Goal: Task Accomplishment & Management: Use online tool/utility

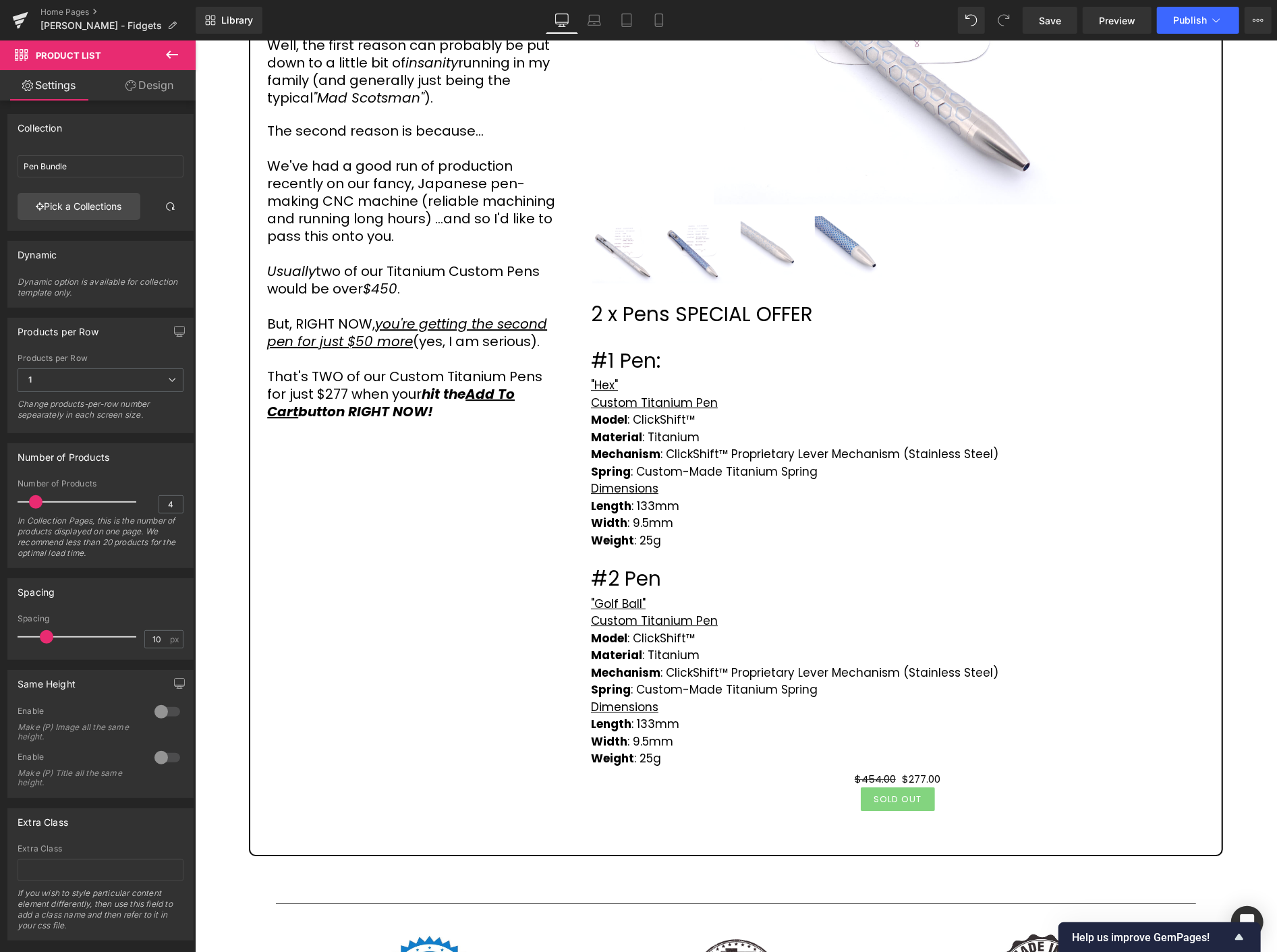
scroll to position [2925, 0]
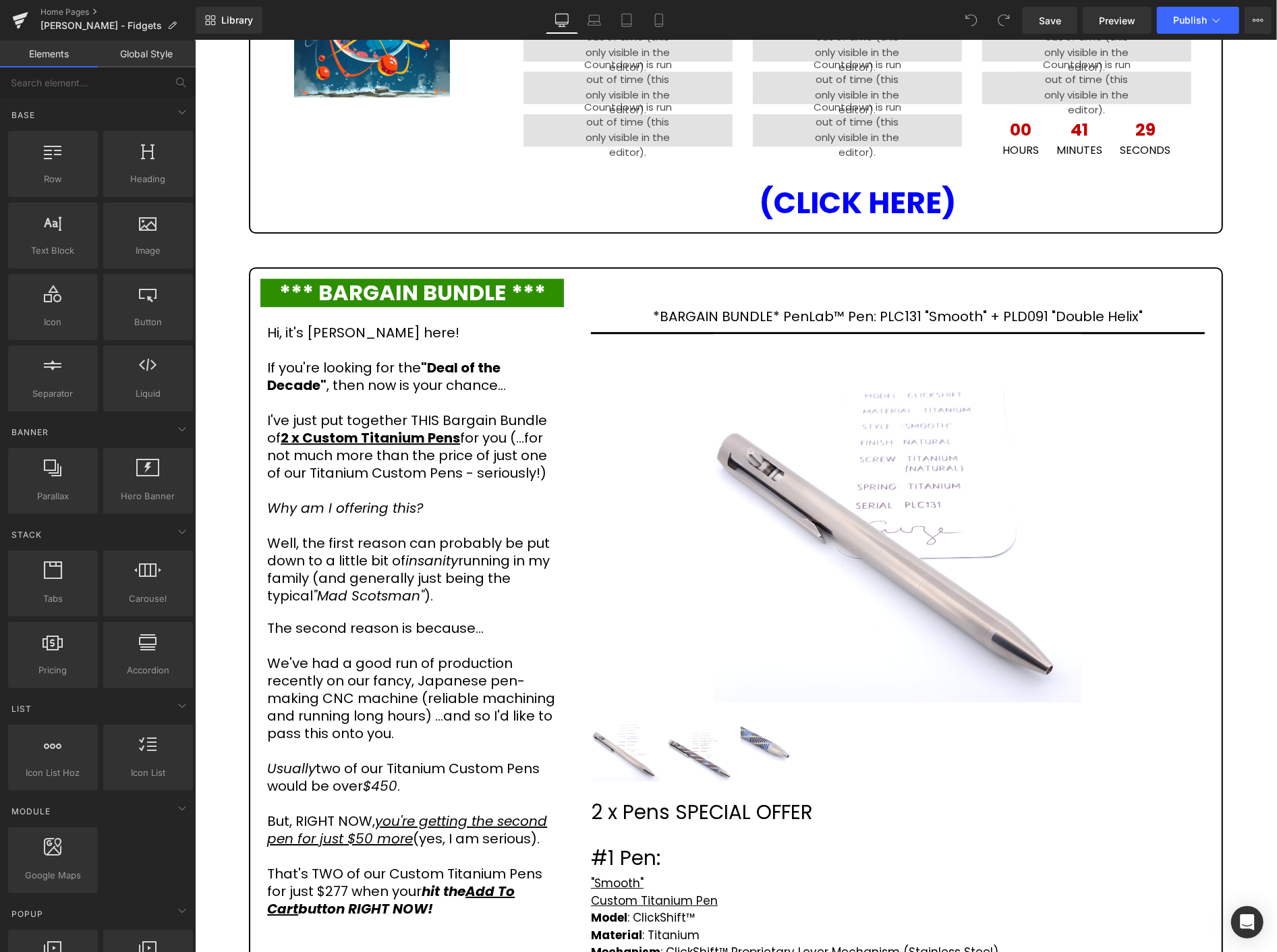
scroll to position [2700, 0]
click at [1173, 17] on button "Publish" at bounding box center [1198, 20] width 82 height 27
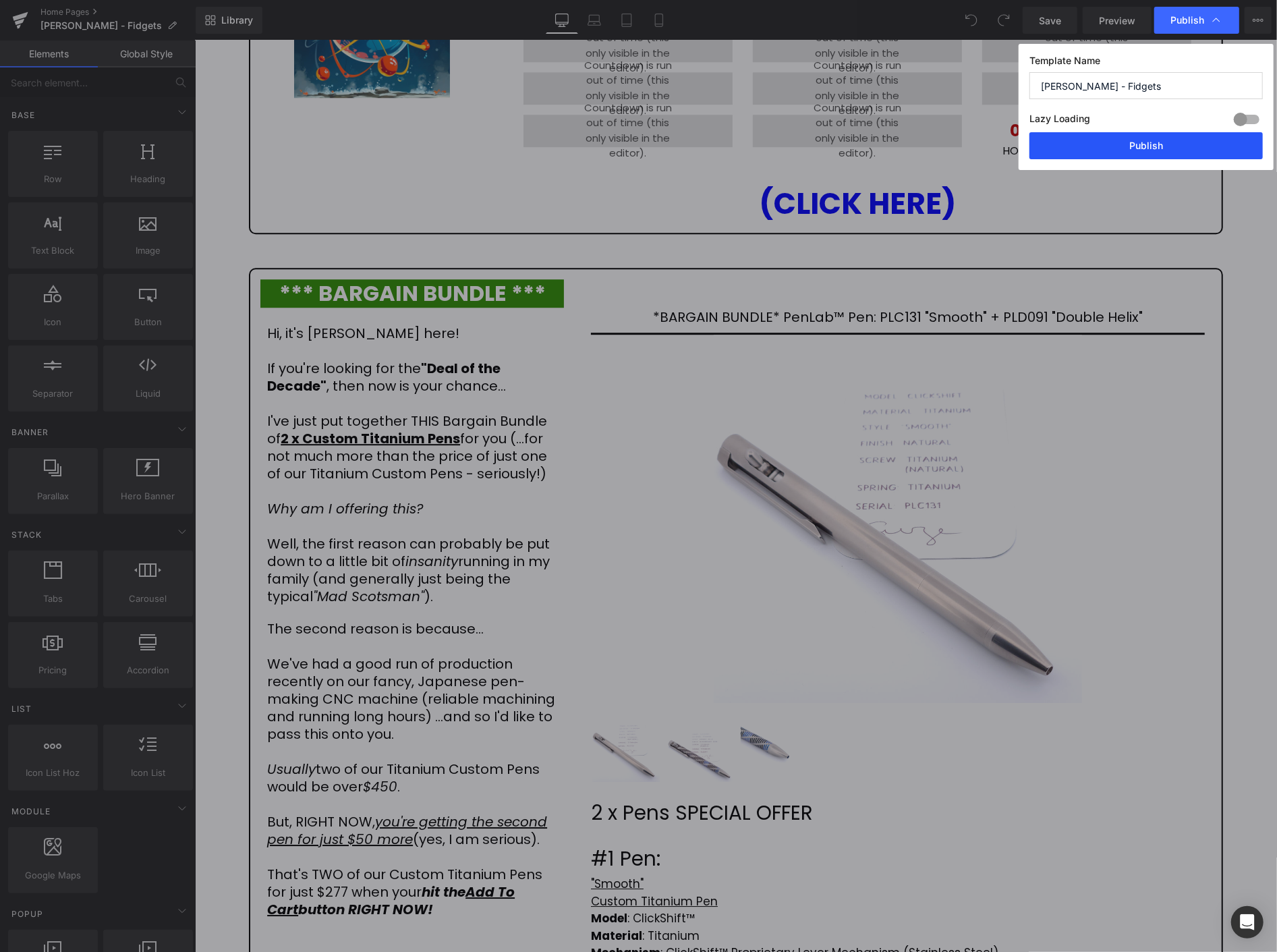
click at [1158, 149] on button "Publish" at bounding box center [1146, 146] width 233 height 27
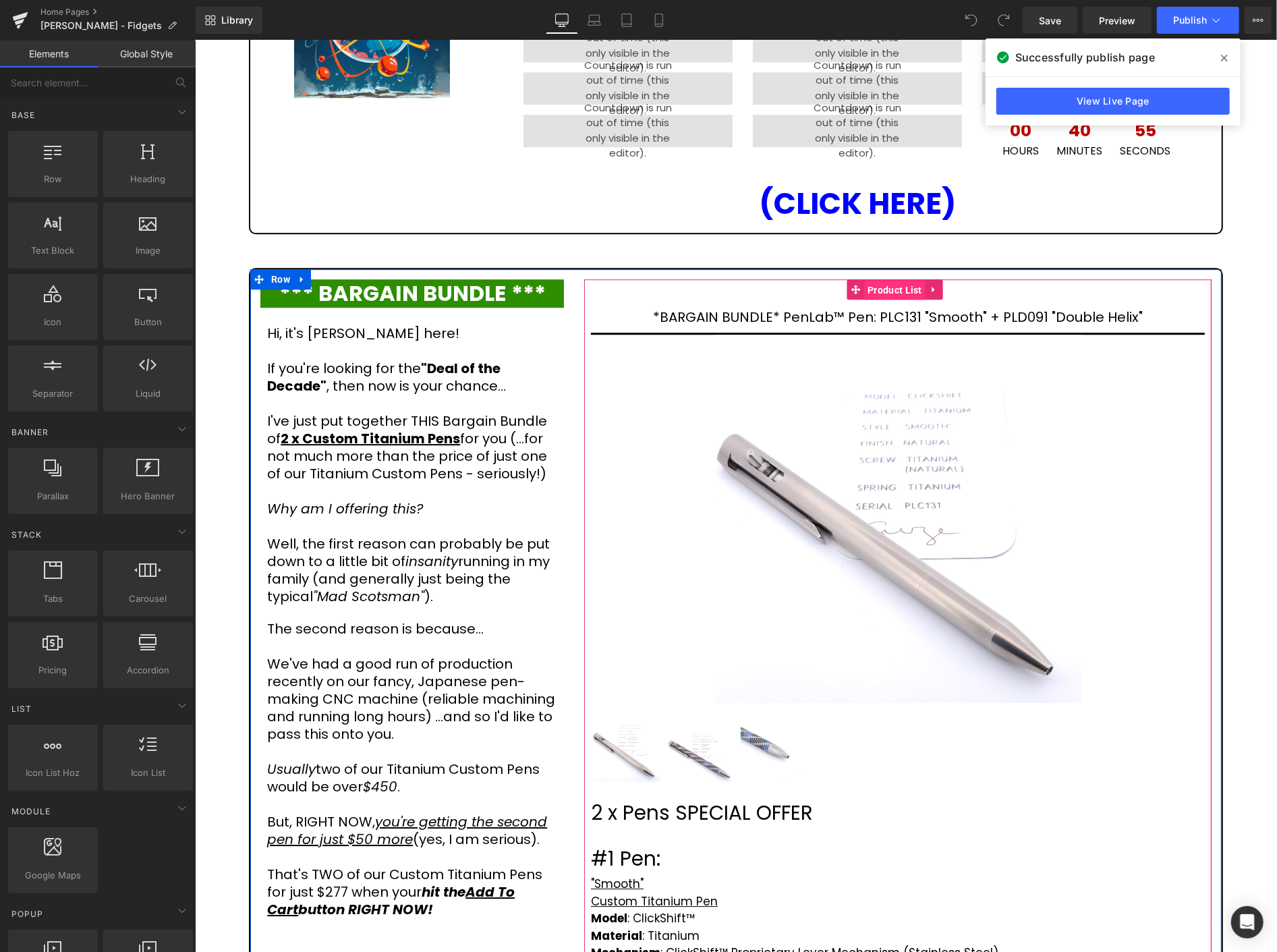
click at [873, 279] on span "Product List" at bounding box center [894, 290] width 61 height 20
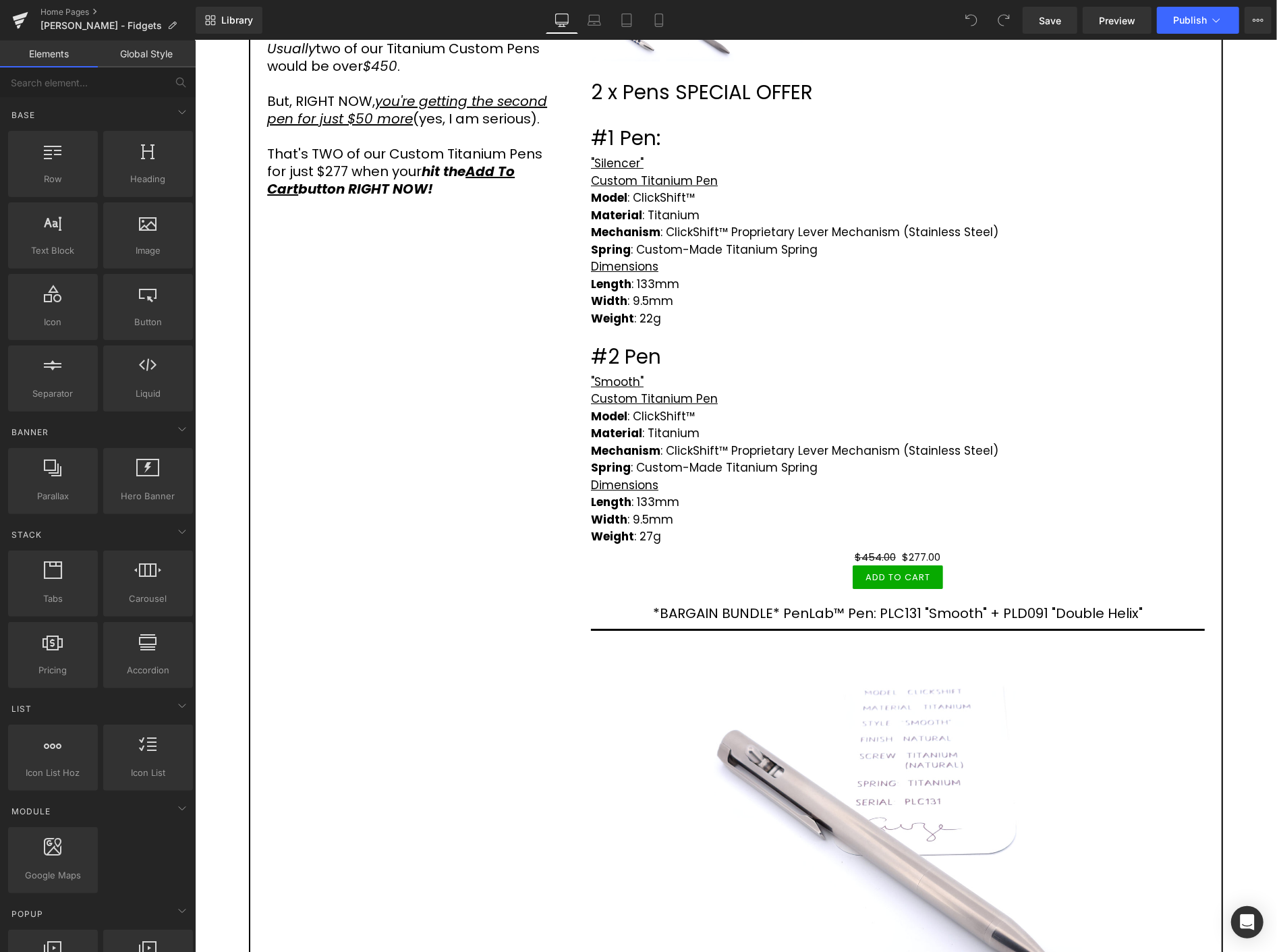
scroll to position [2735, 0]
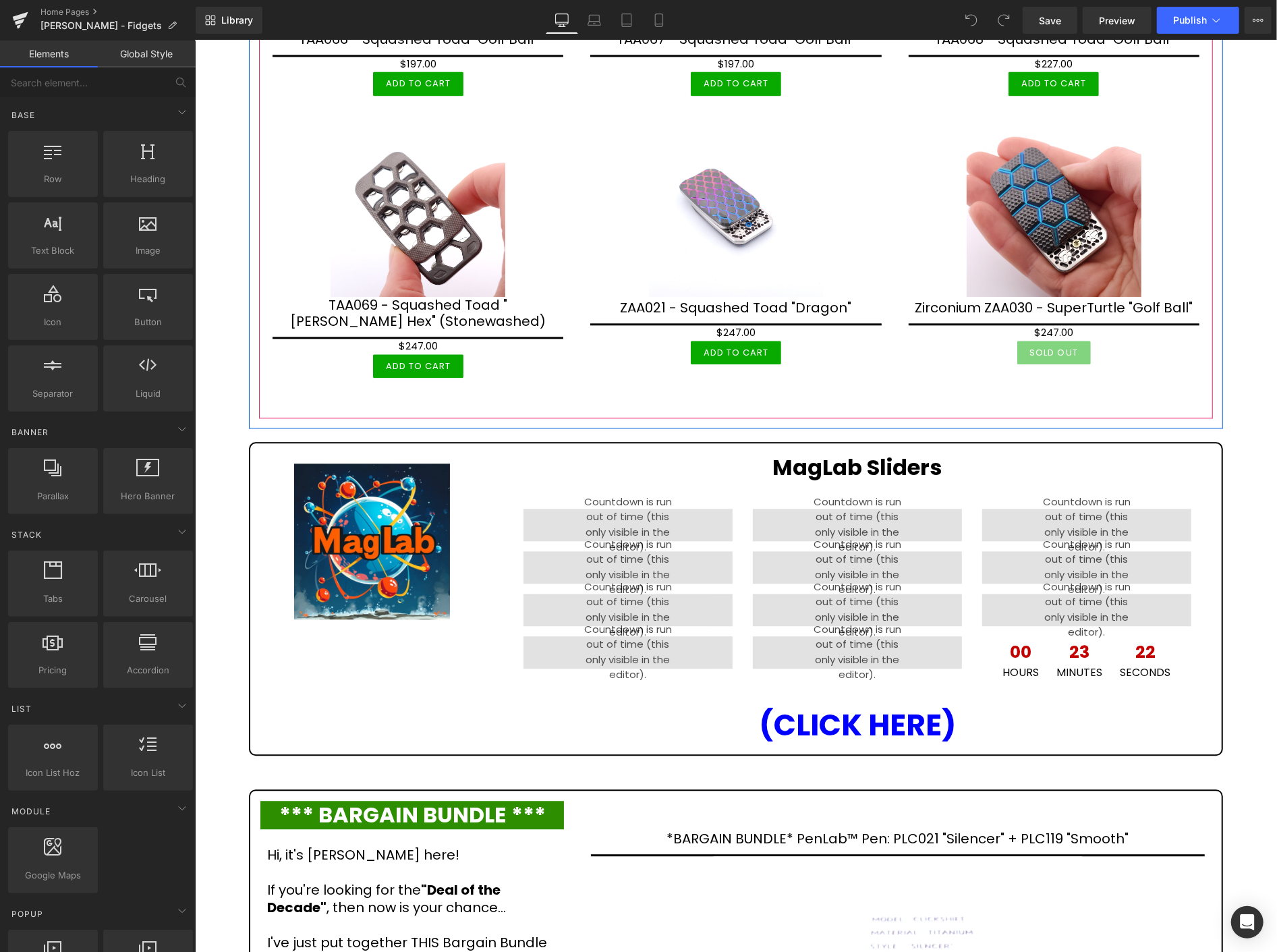
scroll to position [2399, 0]
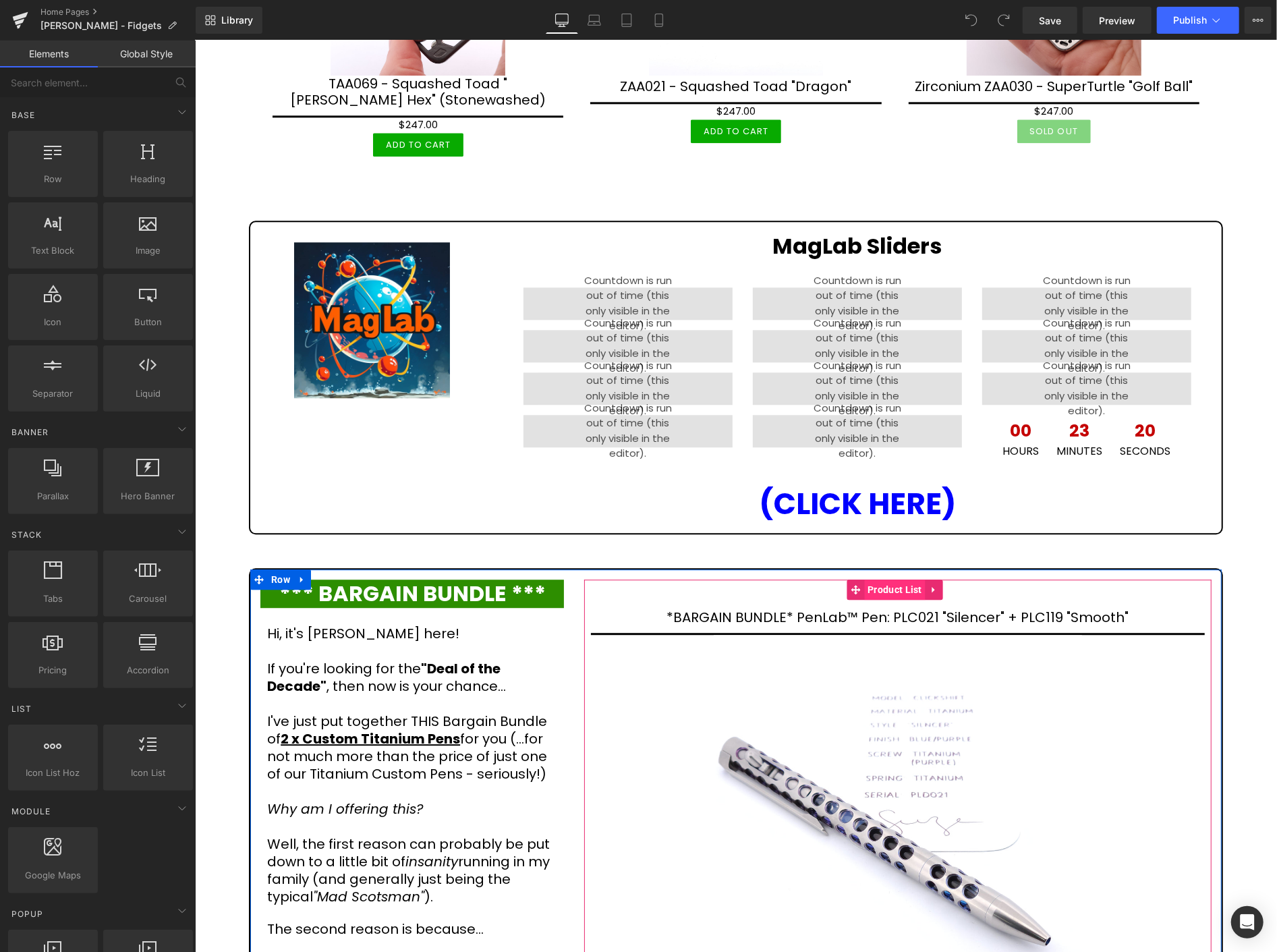
click at [908, 579] on span "Product List" at bounding box center [894, 589] width 61 height 20
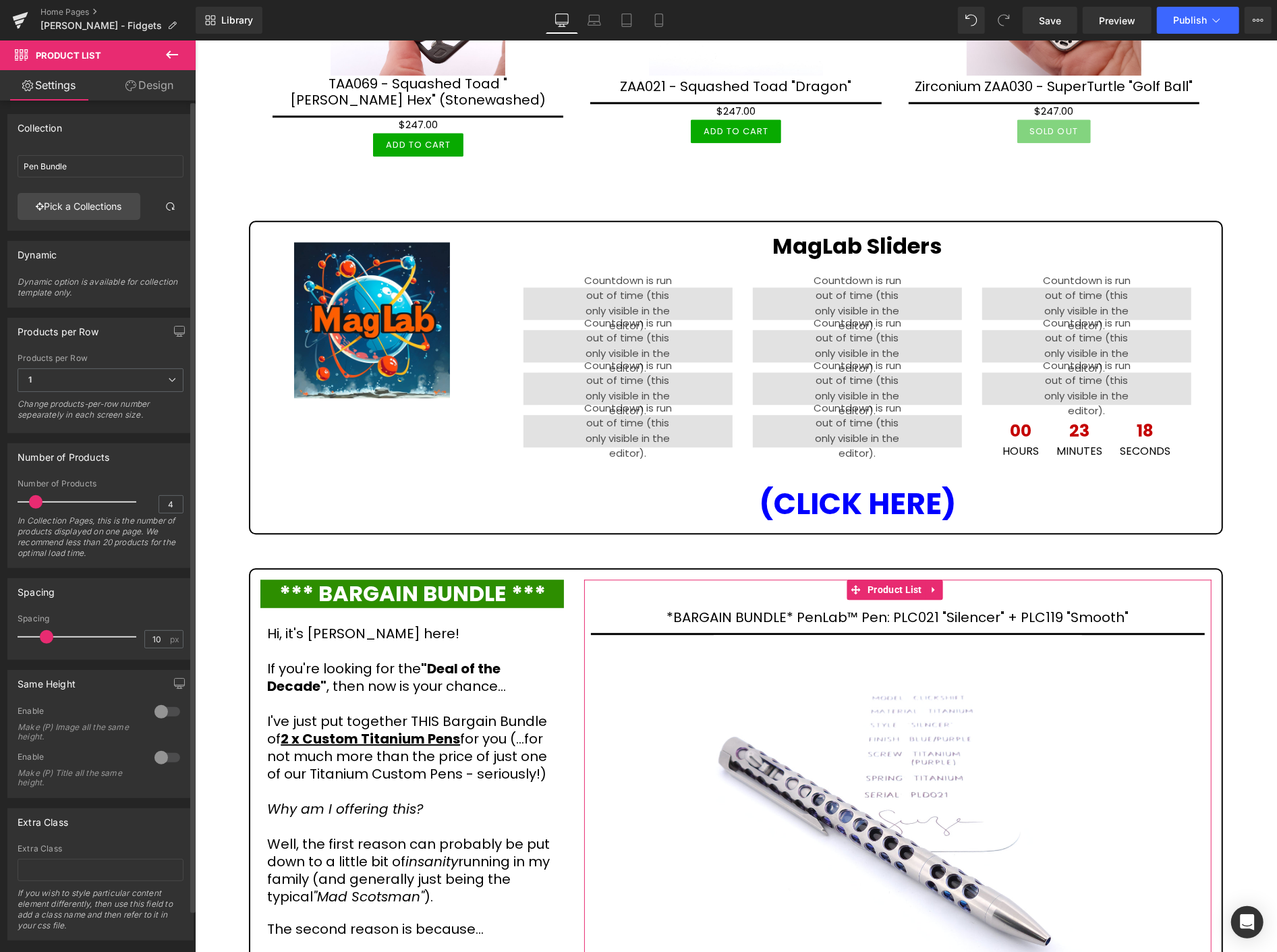
type input "5"
click at [41, 502] on span at bounding box center [40, 502] width 14 height 14
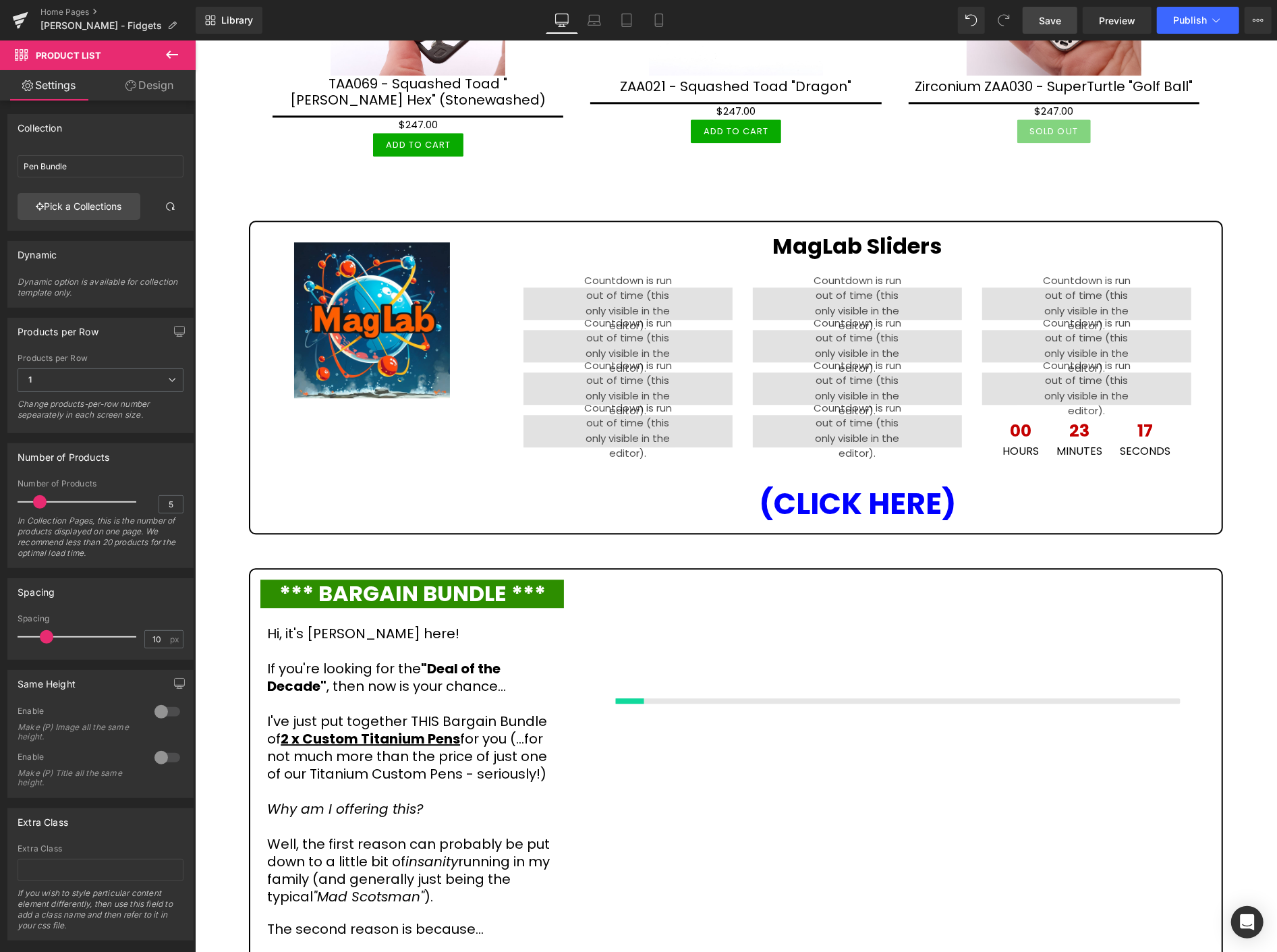
click at [1053, 19] on span "Save" at bounding box center [1050, 20] width 22 height 14
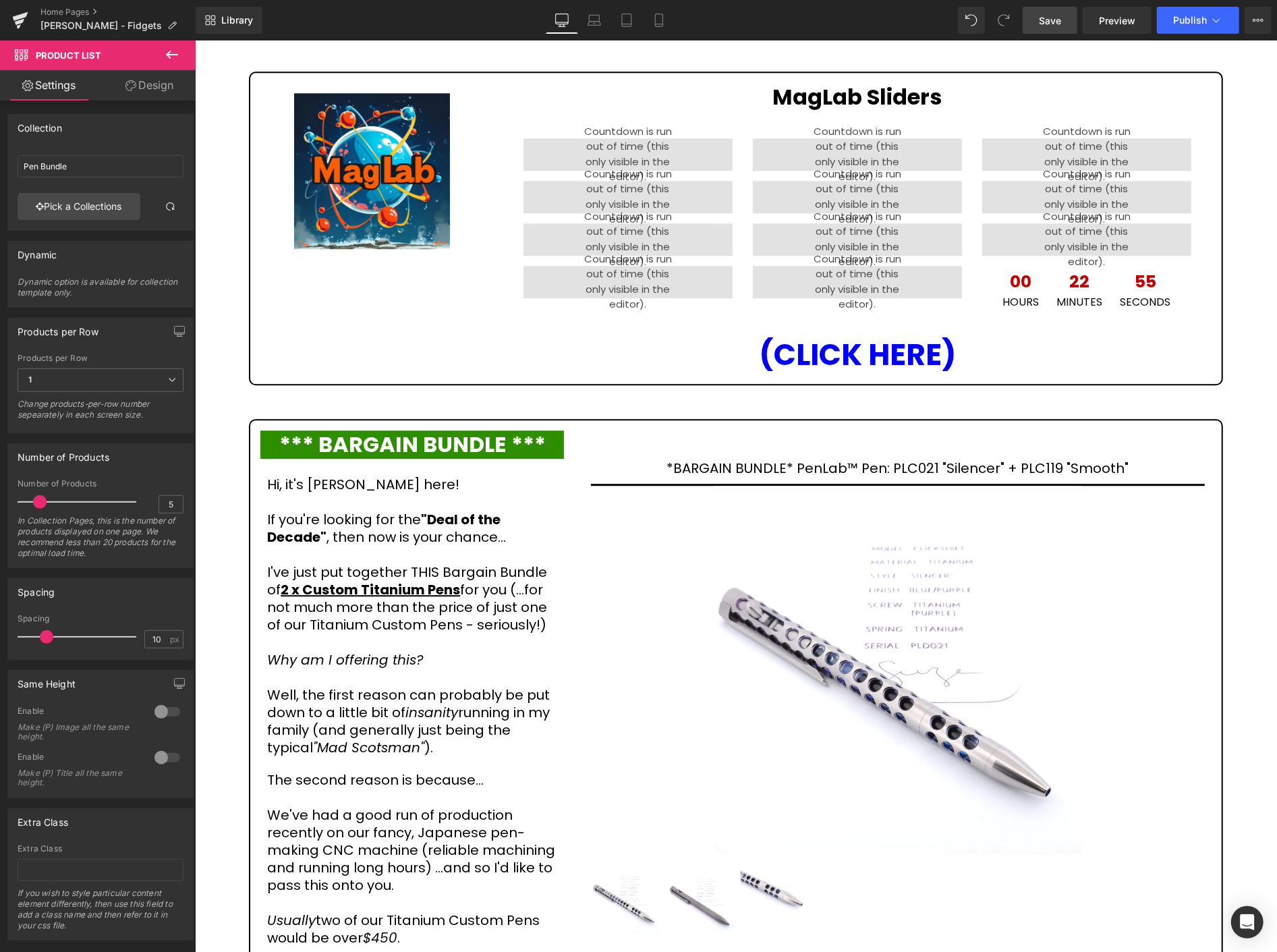
scroll to position [2624, 0]
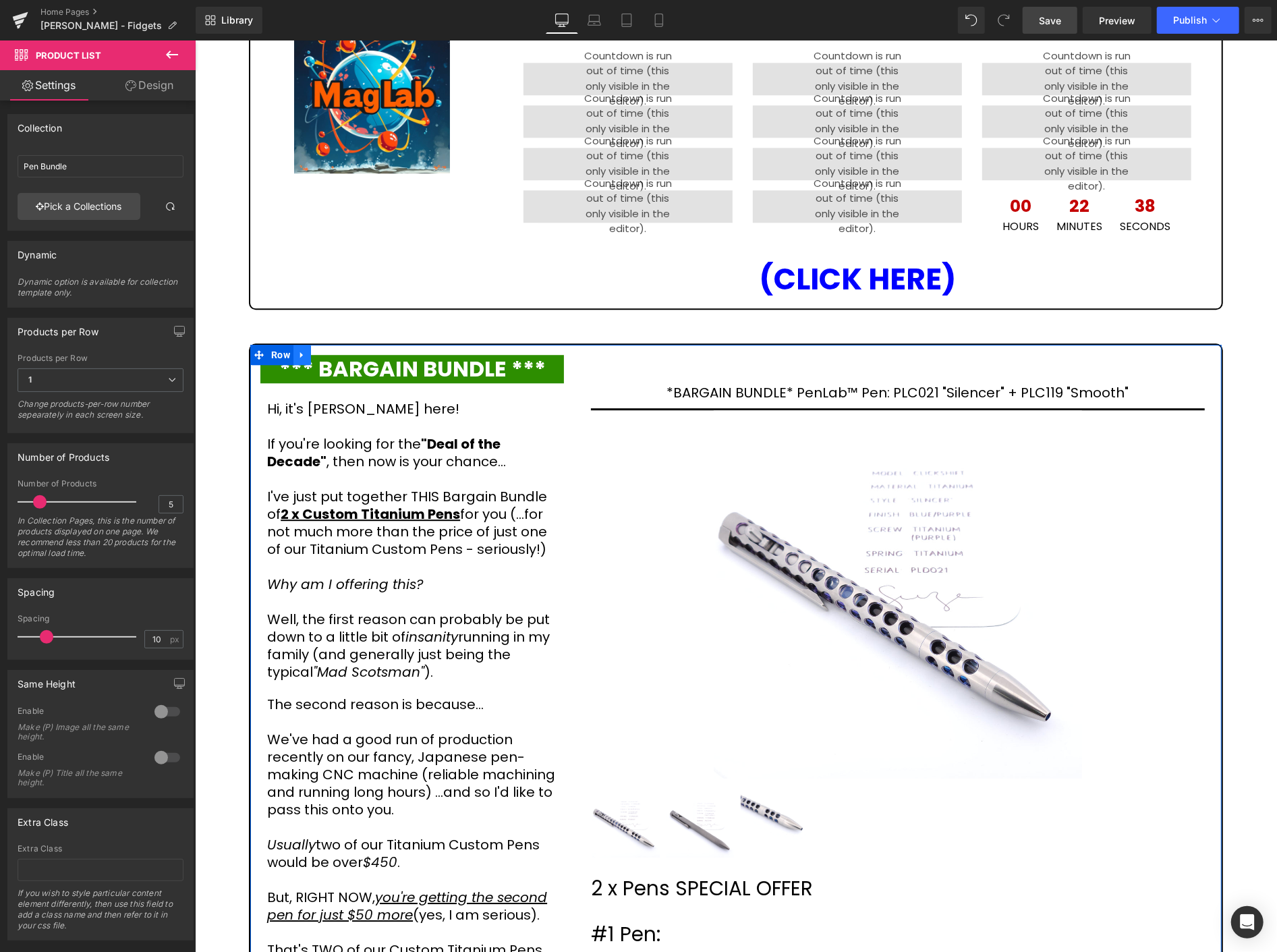
click at [299, 350] on icon at bounding box center [301, 355] width 9 height 10
click at [297, 350] on icon at bounding box center [301, 355] width 9 height 10
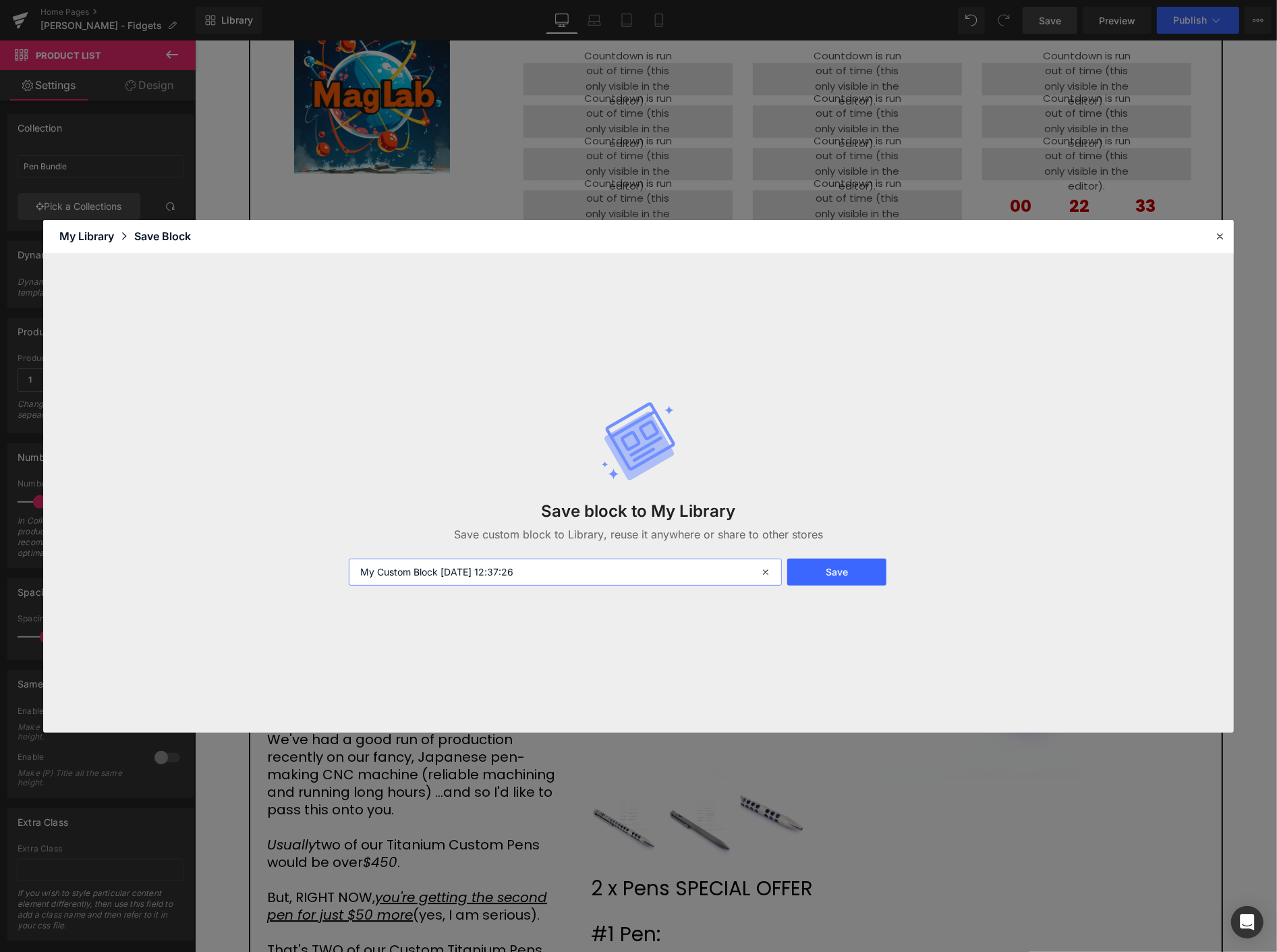
drag, startPoint x: 548, startPoint y: 569, endPoint x: 352, endPoint y: 548, distance: 197.1
click at [352, 548] on div "Save block to My Library Save custom block to Library, reuse it anywhere or sha…" at bounding box center [638, 493] width 596 height 239
type input "Pen Bargain Bundle"
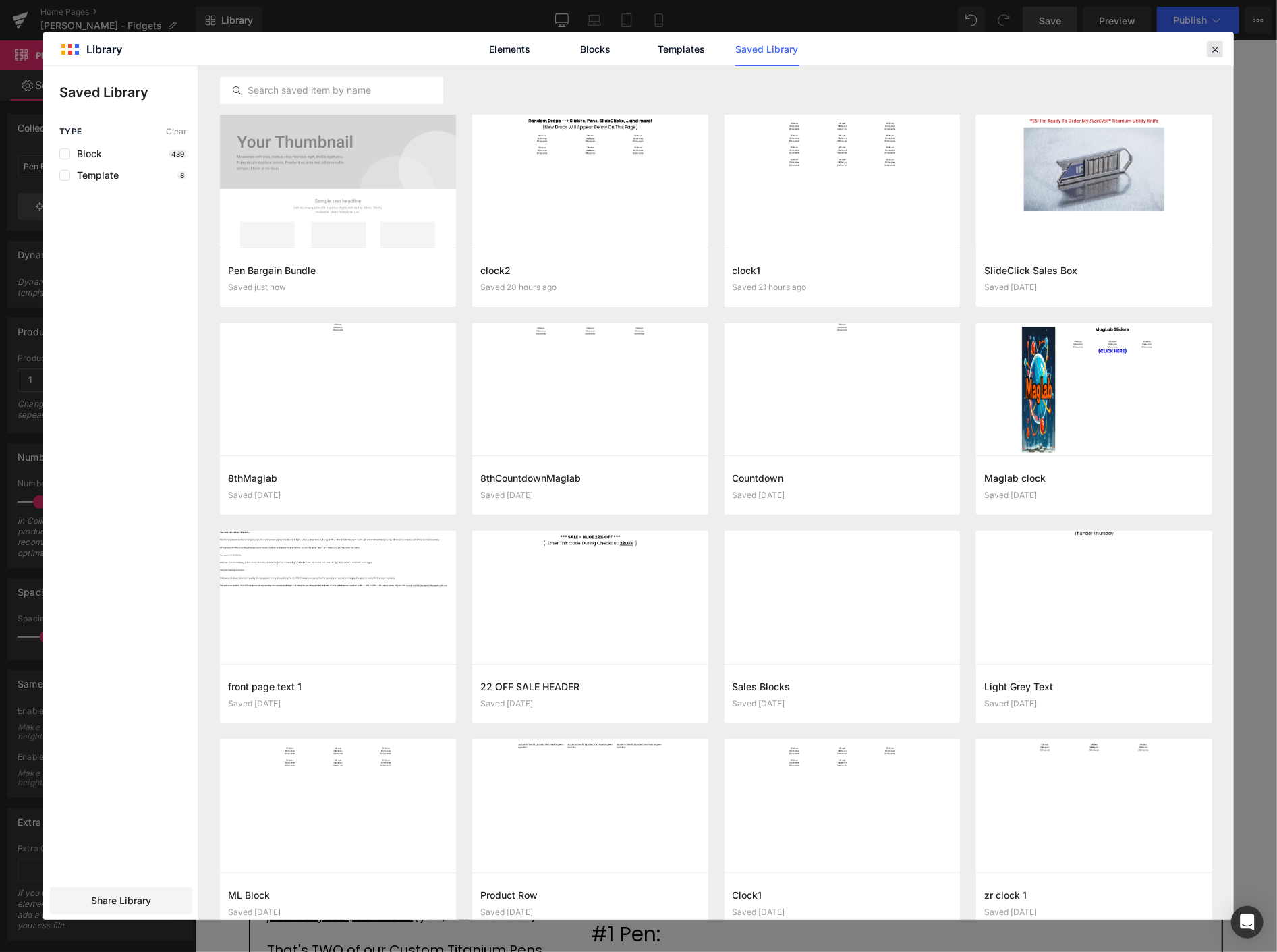
click at [1212, 48] on icon at bounding box center [1215, 49] width 12 height 12
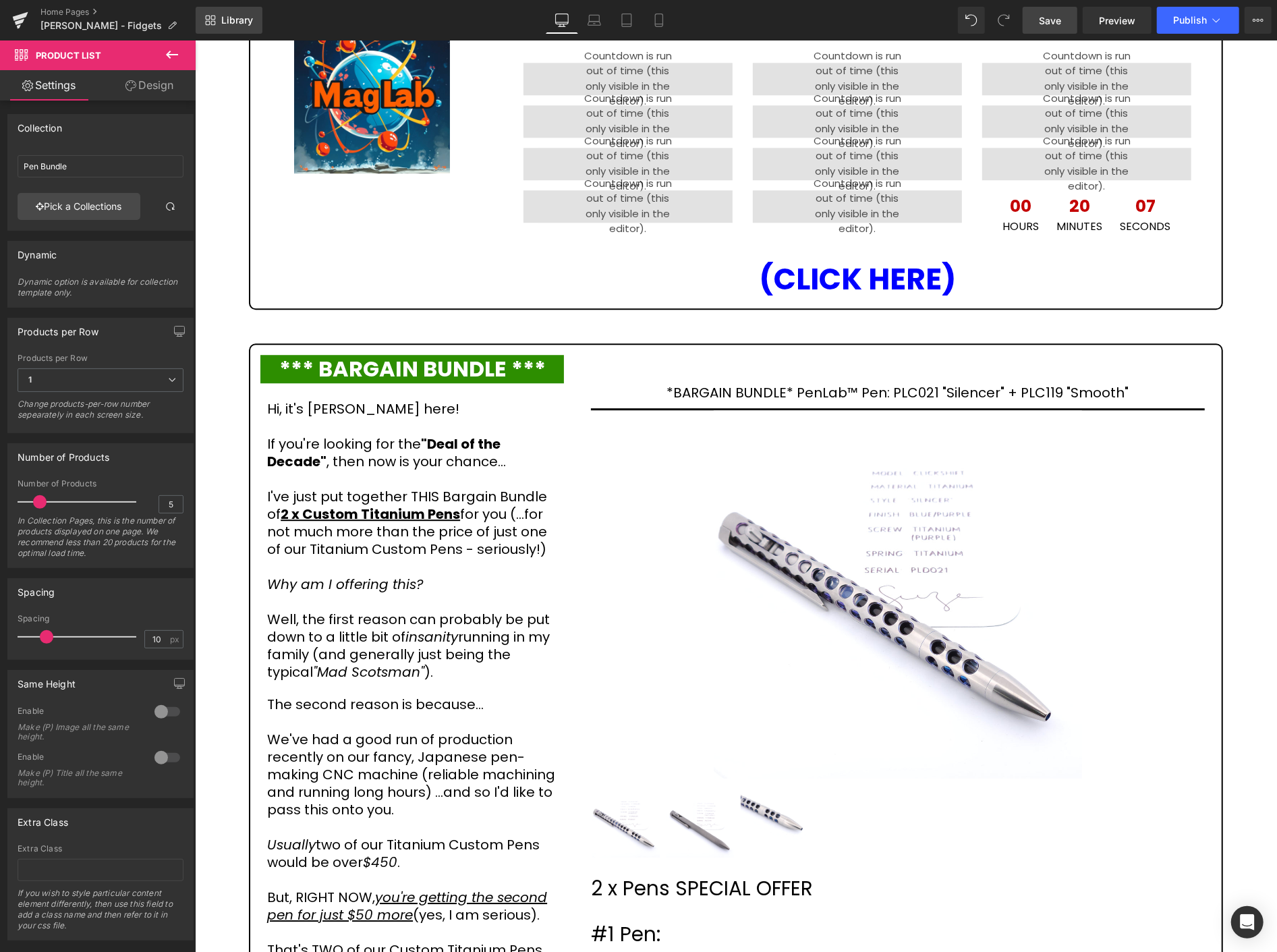
click at [227, 21] on span "Library" at bounding box center [237, 20] width 31 height 12
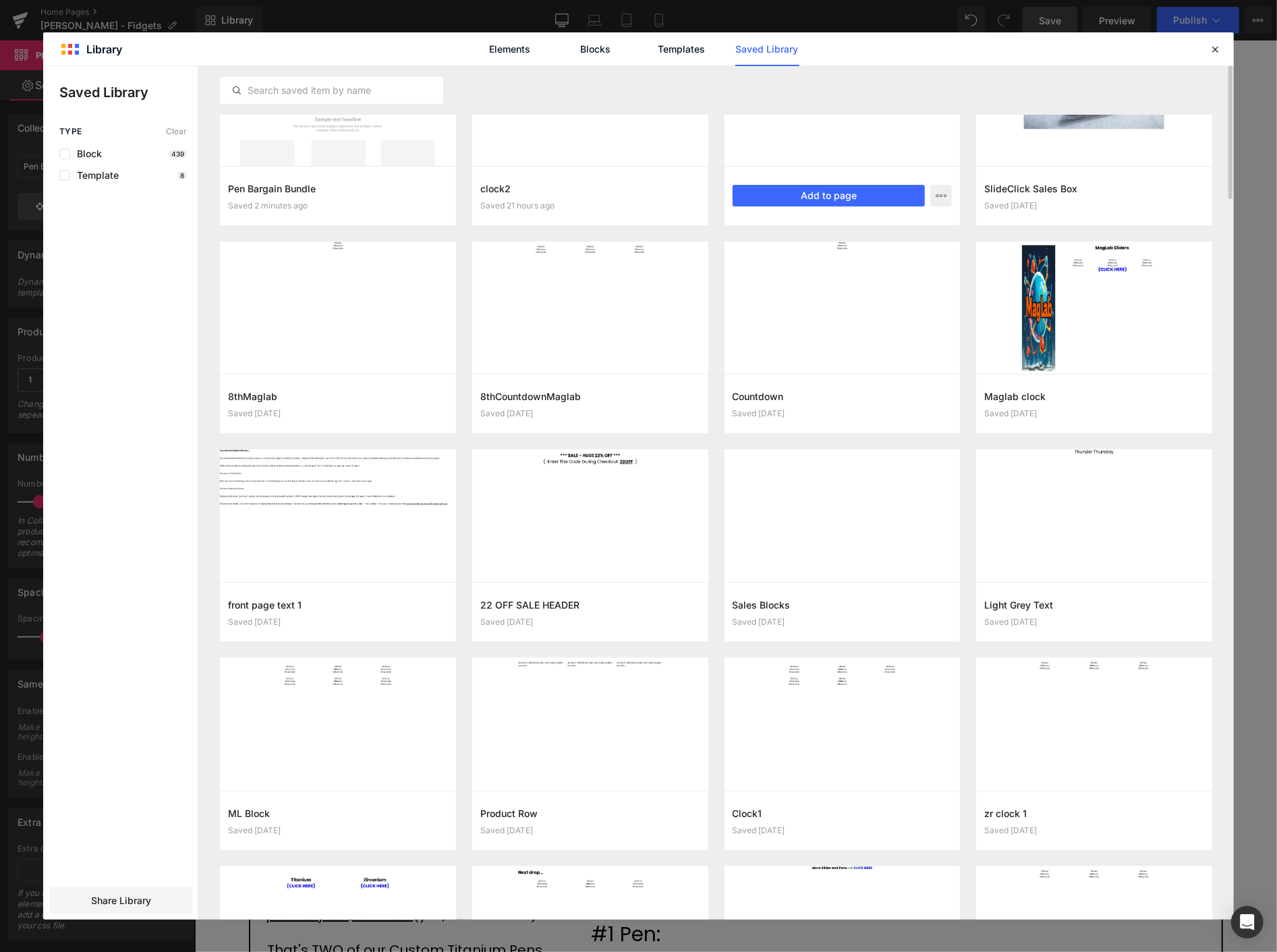
scroll to position [0, 0]
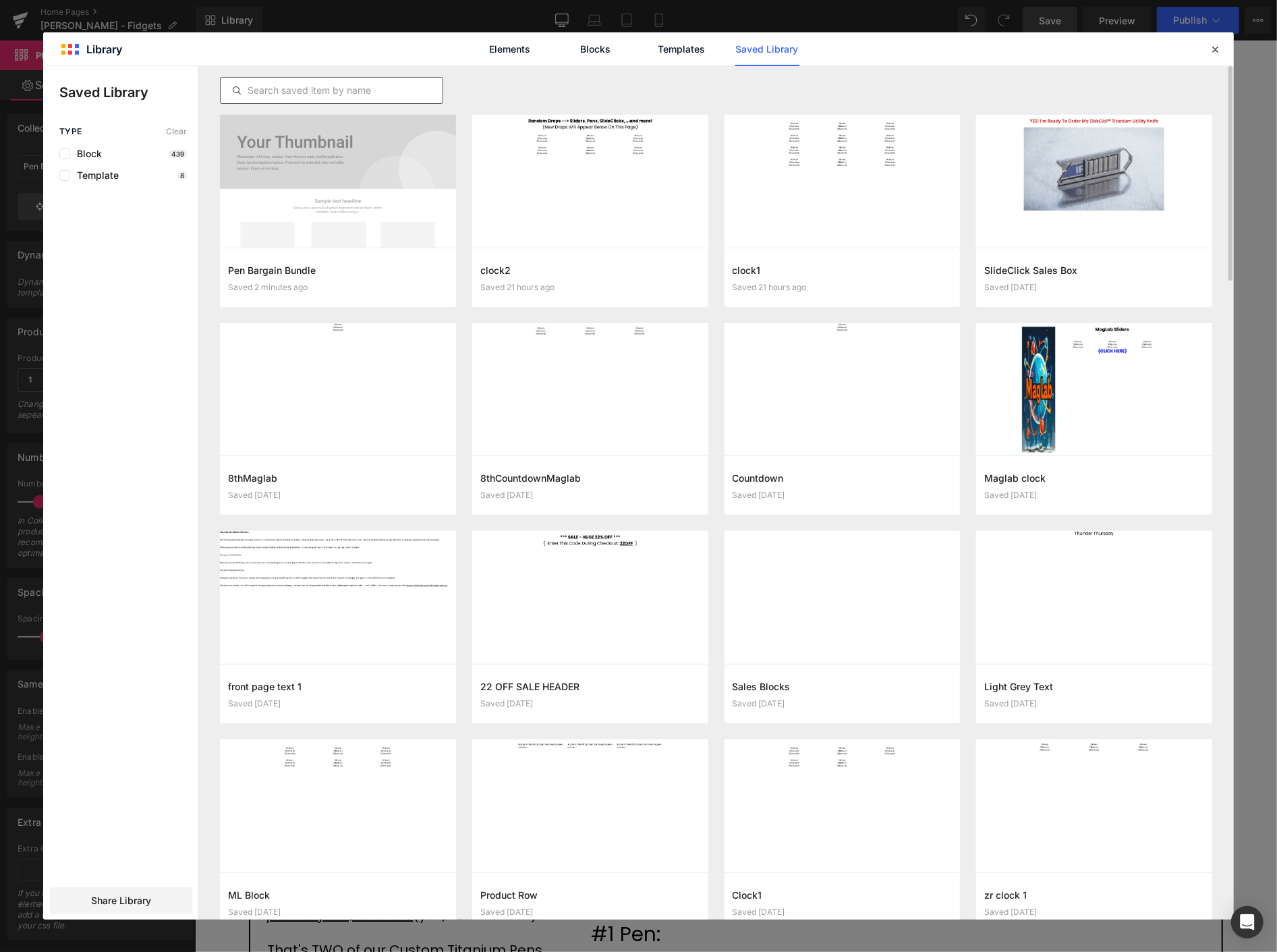
click at [328, 89] on input "text" at bounding box center [331, 90] width 222 height 16
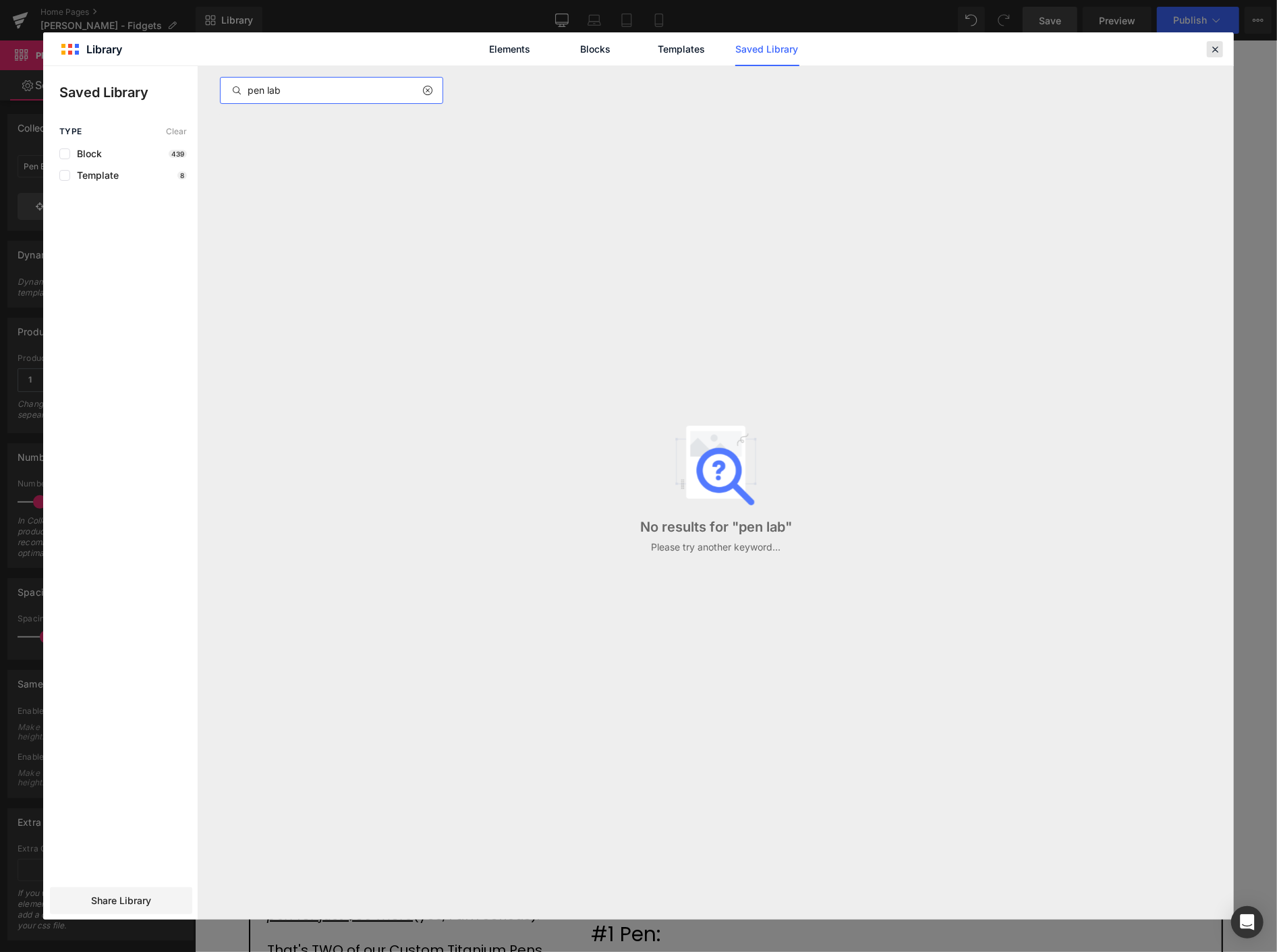
type input "pen lab"
click at [1217, 44] on icon at bounding box center [1215, 49] width 12 height 12
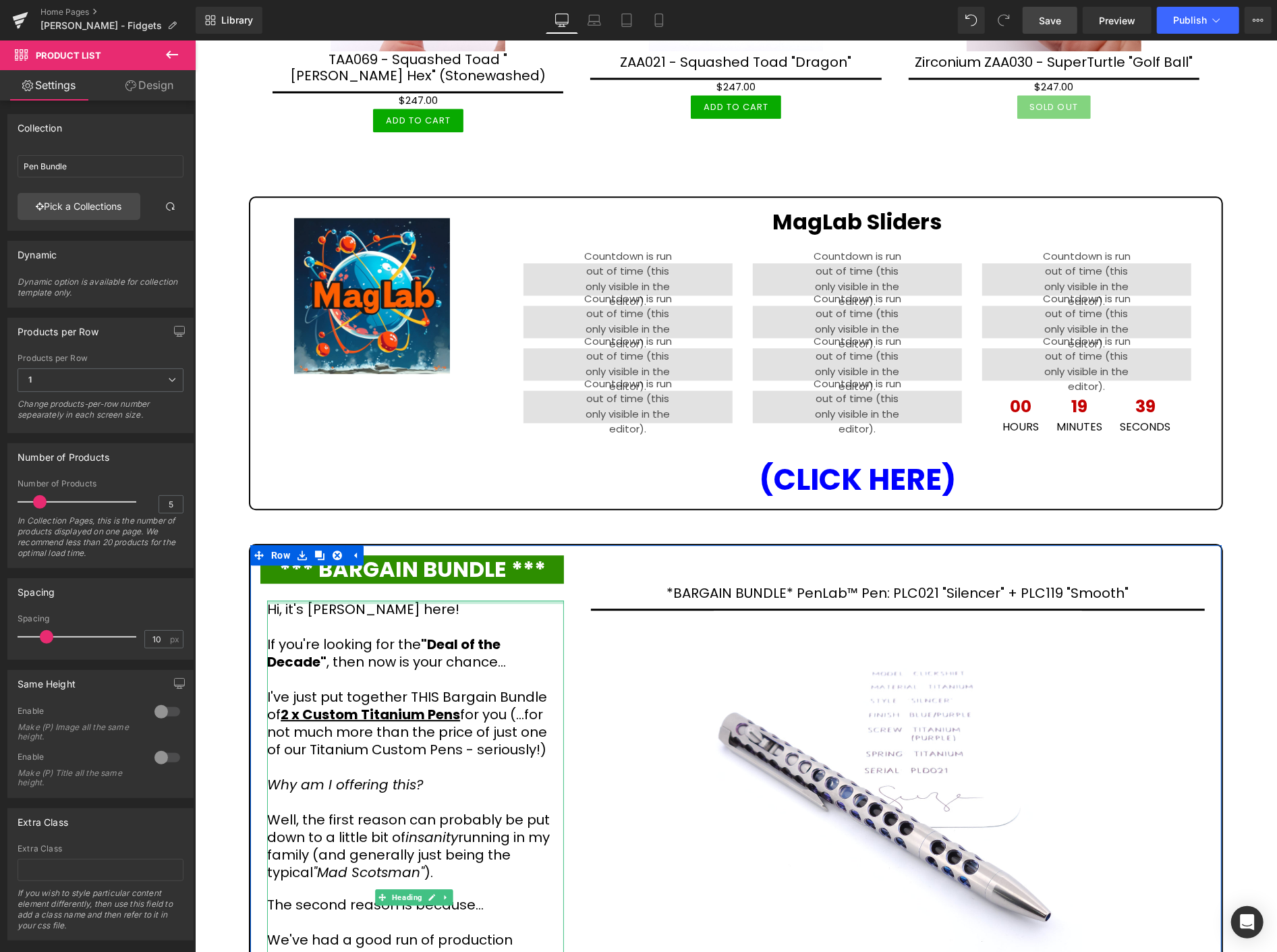
scroll to position [2399, 0]
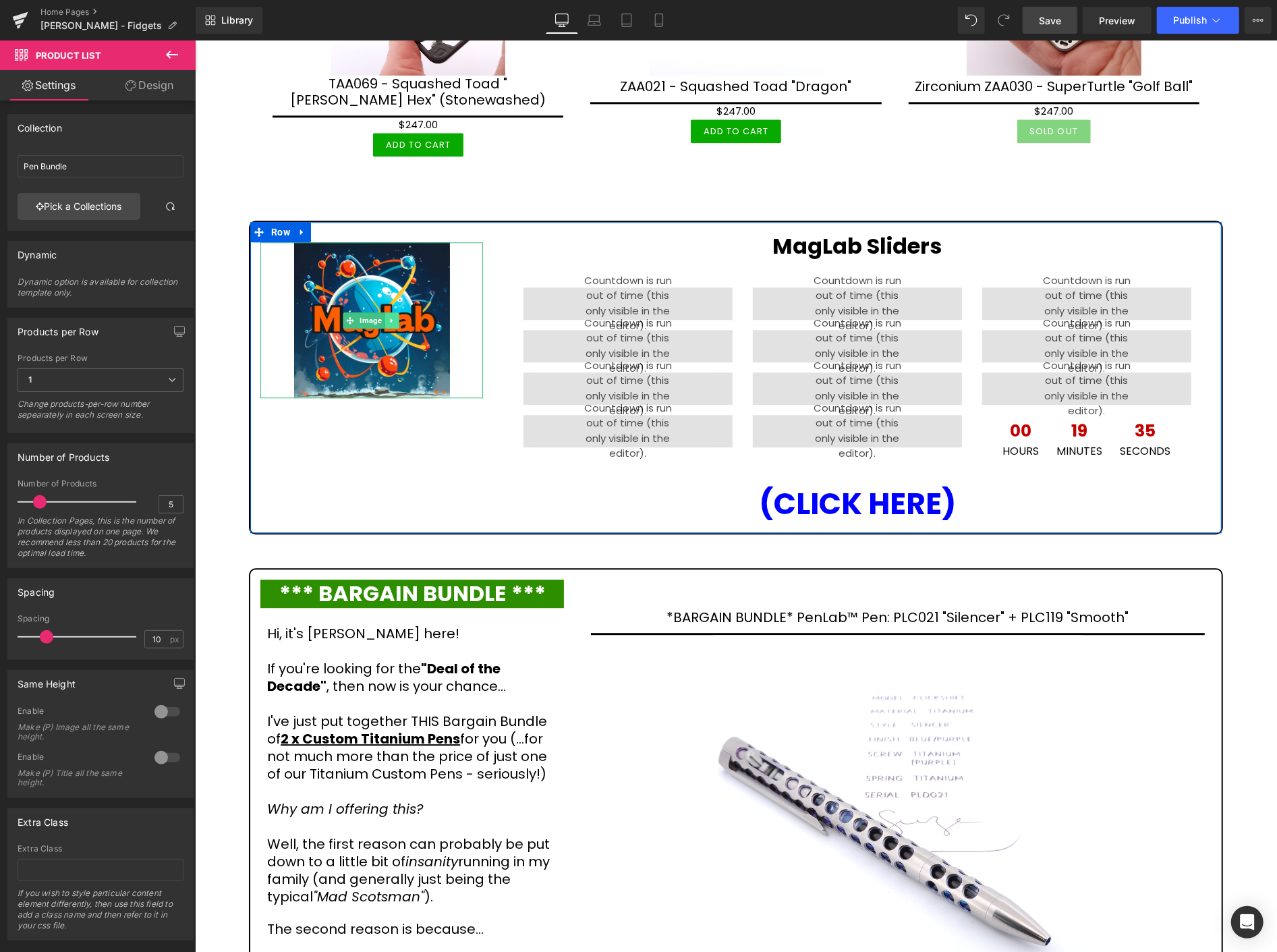
click at [393, 316] on icon at bounding box center [391, 320] width 8 height 8
click at [383, 316] on icon at bounding box center [384, 319] width 8 height 8
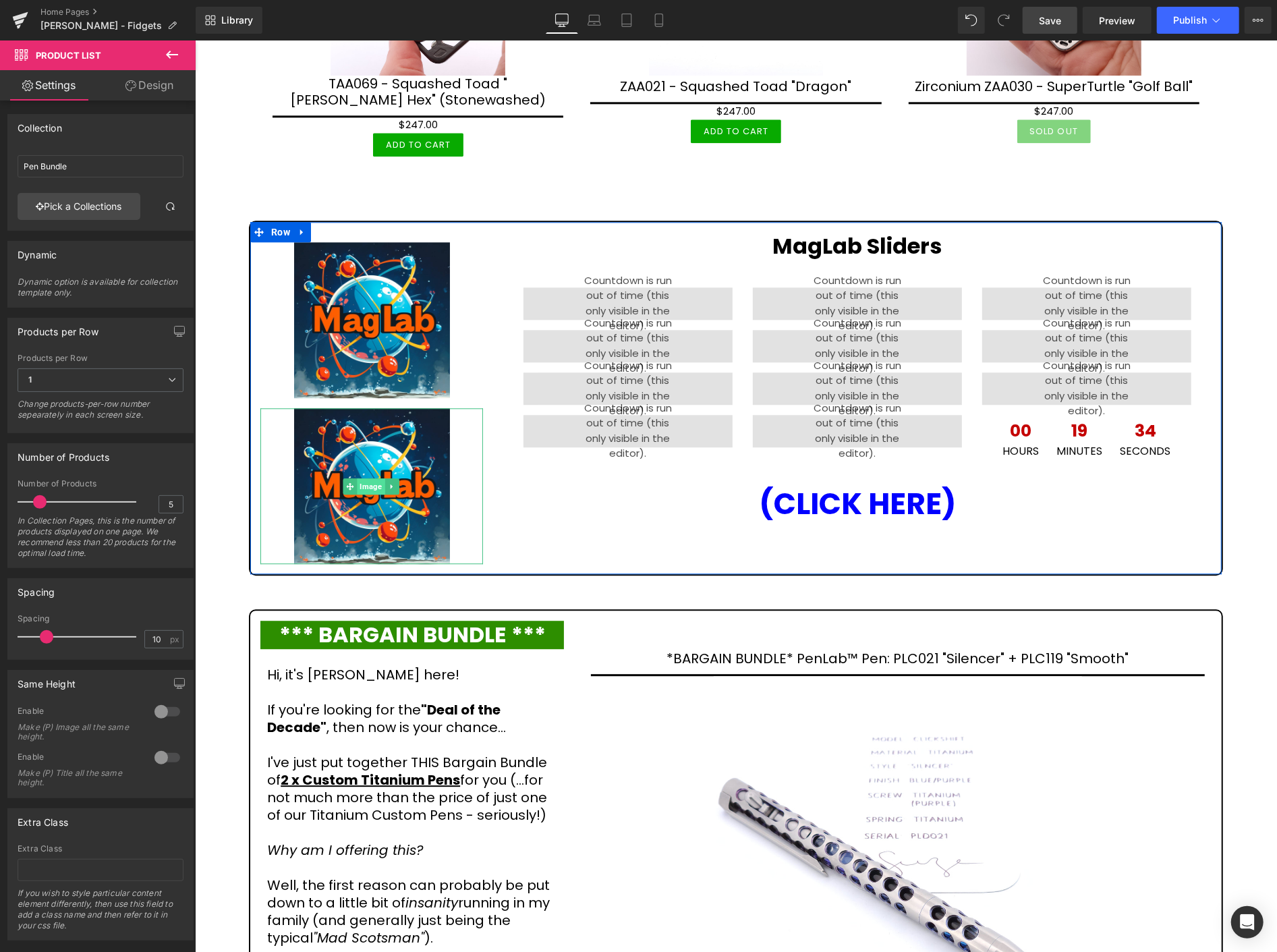
click at [369, 478] on span "Image" at bounding box center [370, 486] width 28 height 16
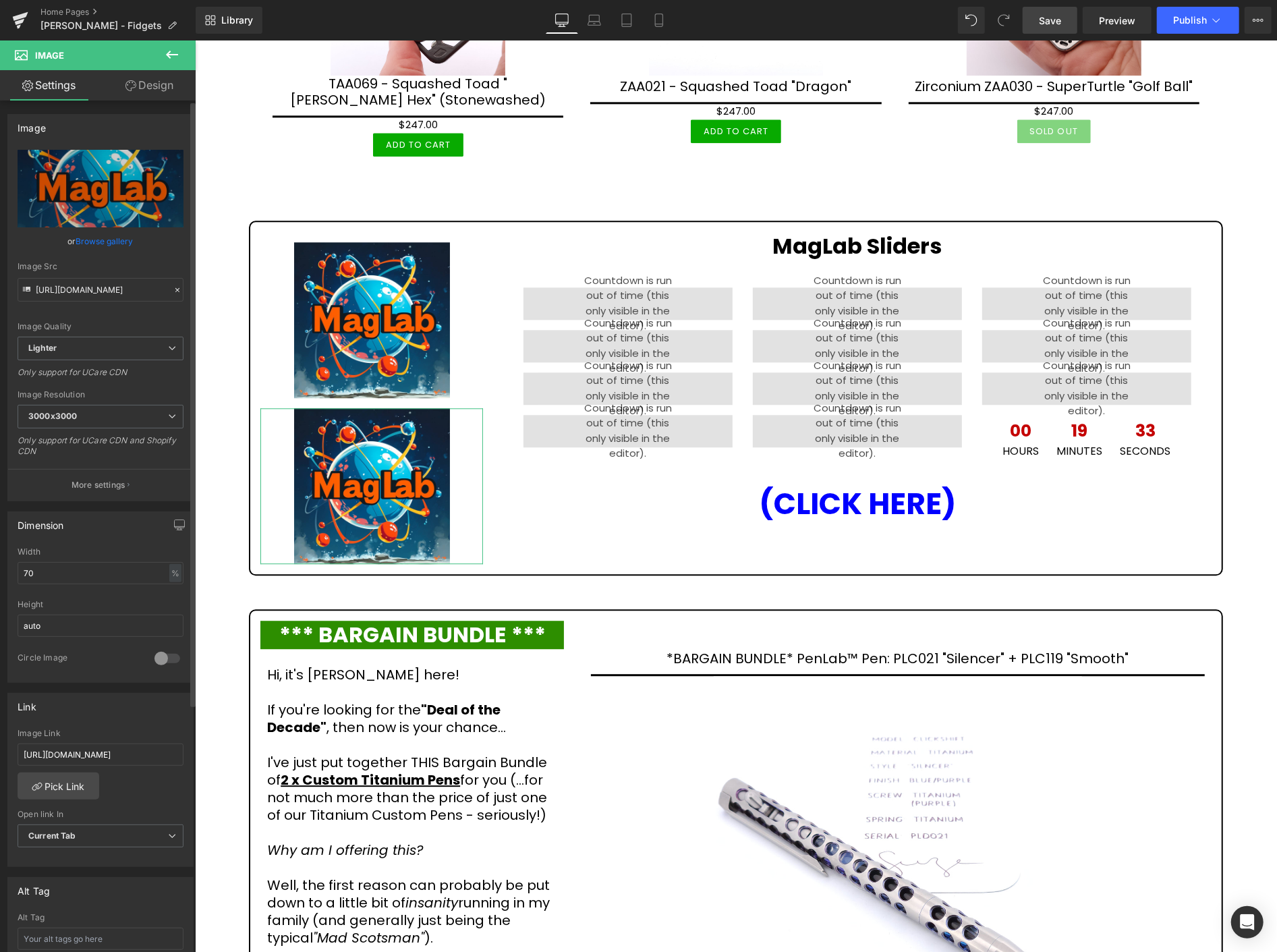
click at [111, 242] on link "Browse gallery" at bounding box center [105, 241] width 58 height 24
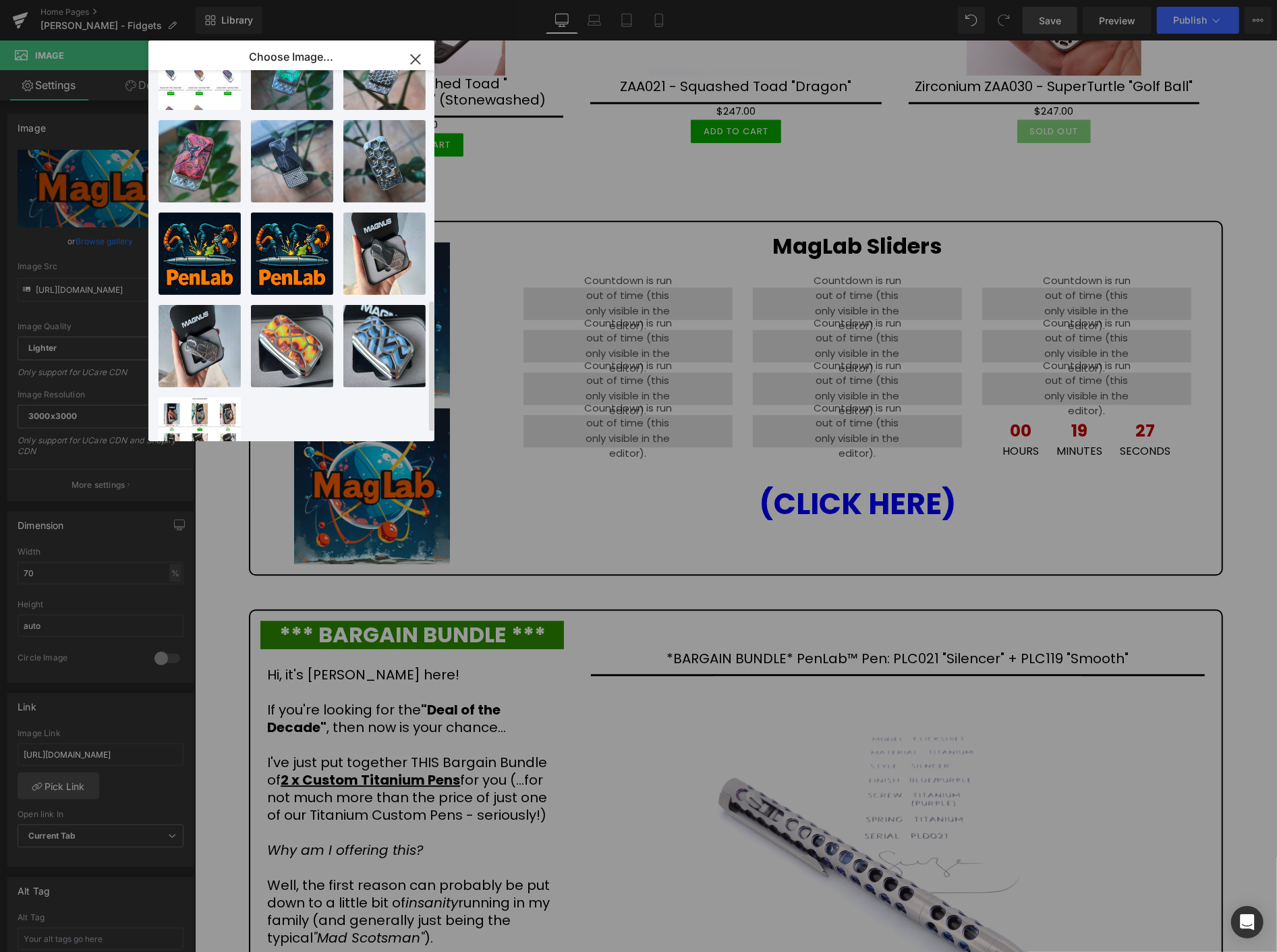
scroll to position [667, 0]
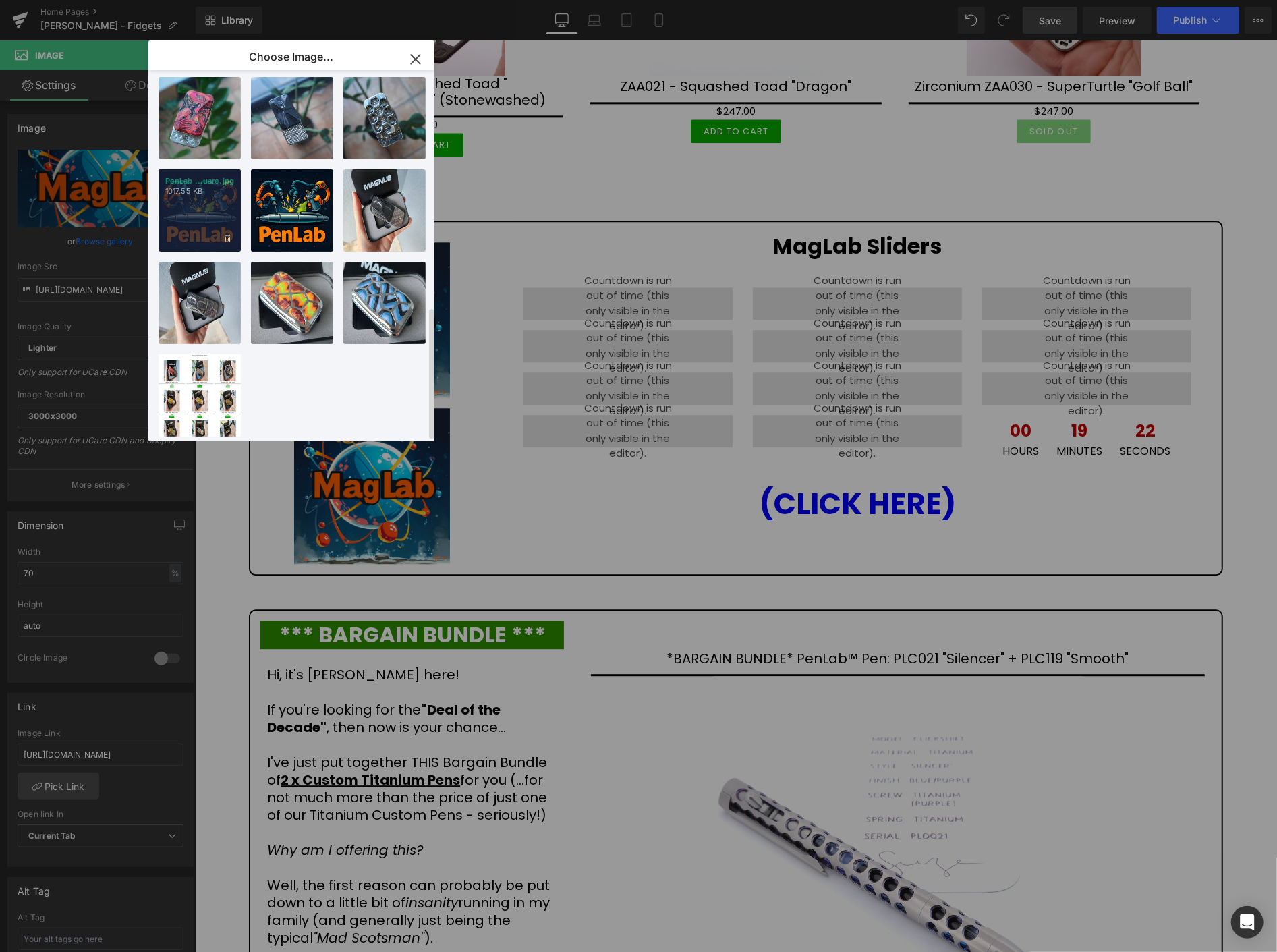
click at [206, 193] on div "PenLab ...uare.jpg 1017.55 KB" at bounding box center [200, 210] width 82 height 82
type input "[URL][DOMAIN_NAME]"
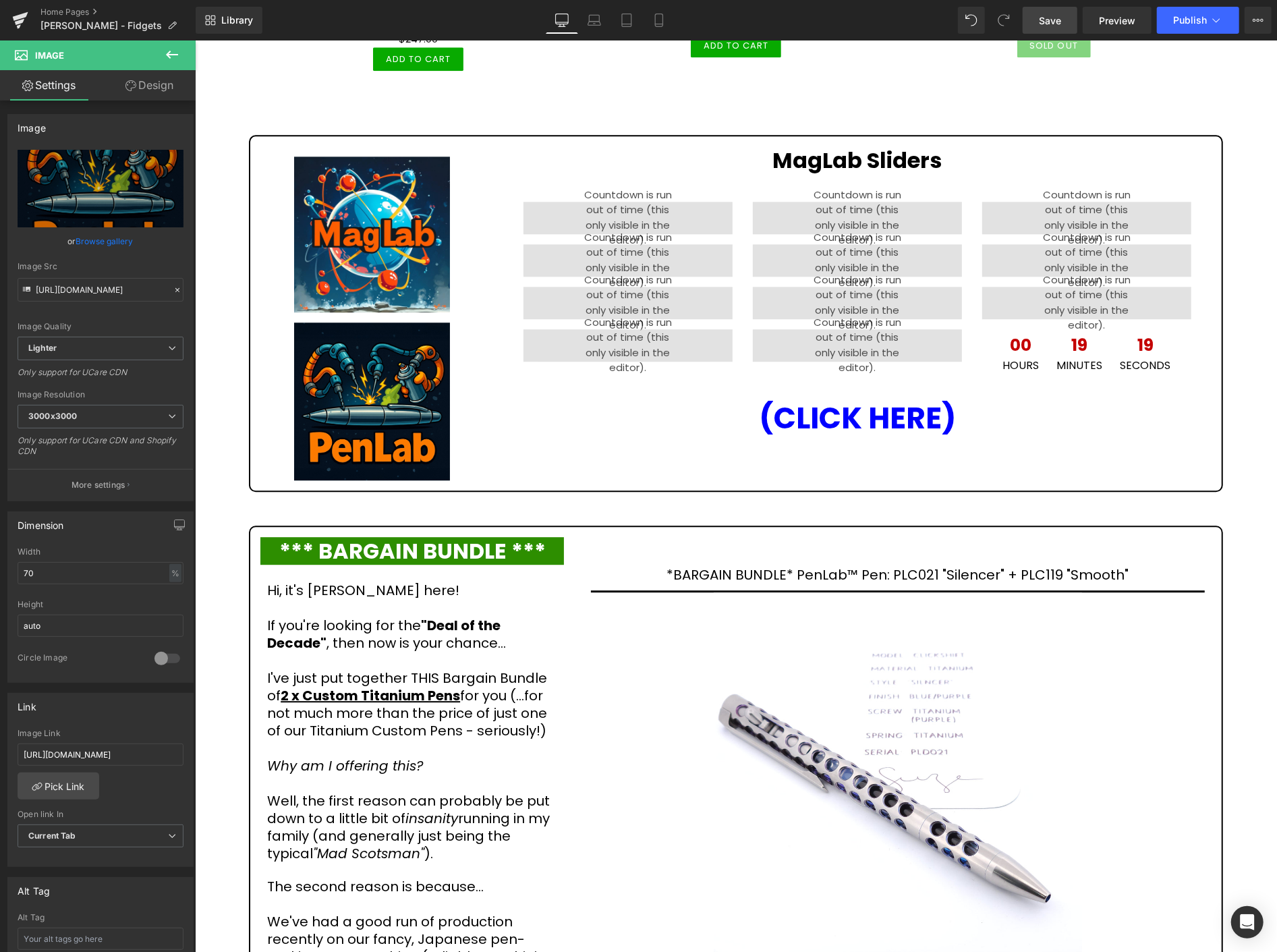
scroll to position [2399, 0]
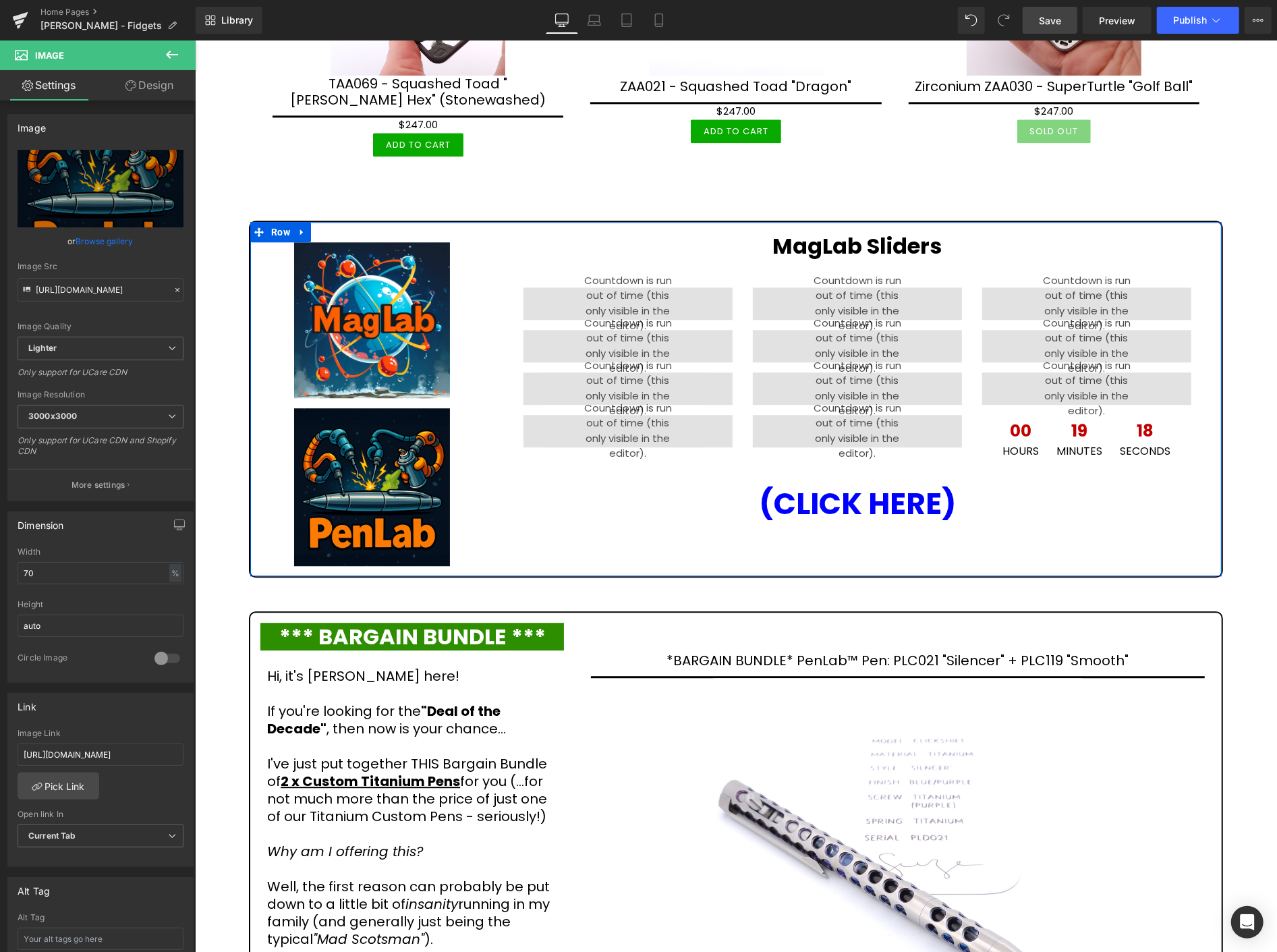
click at [297, 227] on icon at bounding box center [301, 232] width 9 height 10
click at [314, 227] on icon at bounding box center [318, 231] width 9 height 9
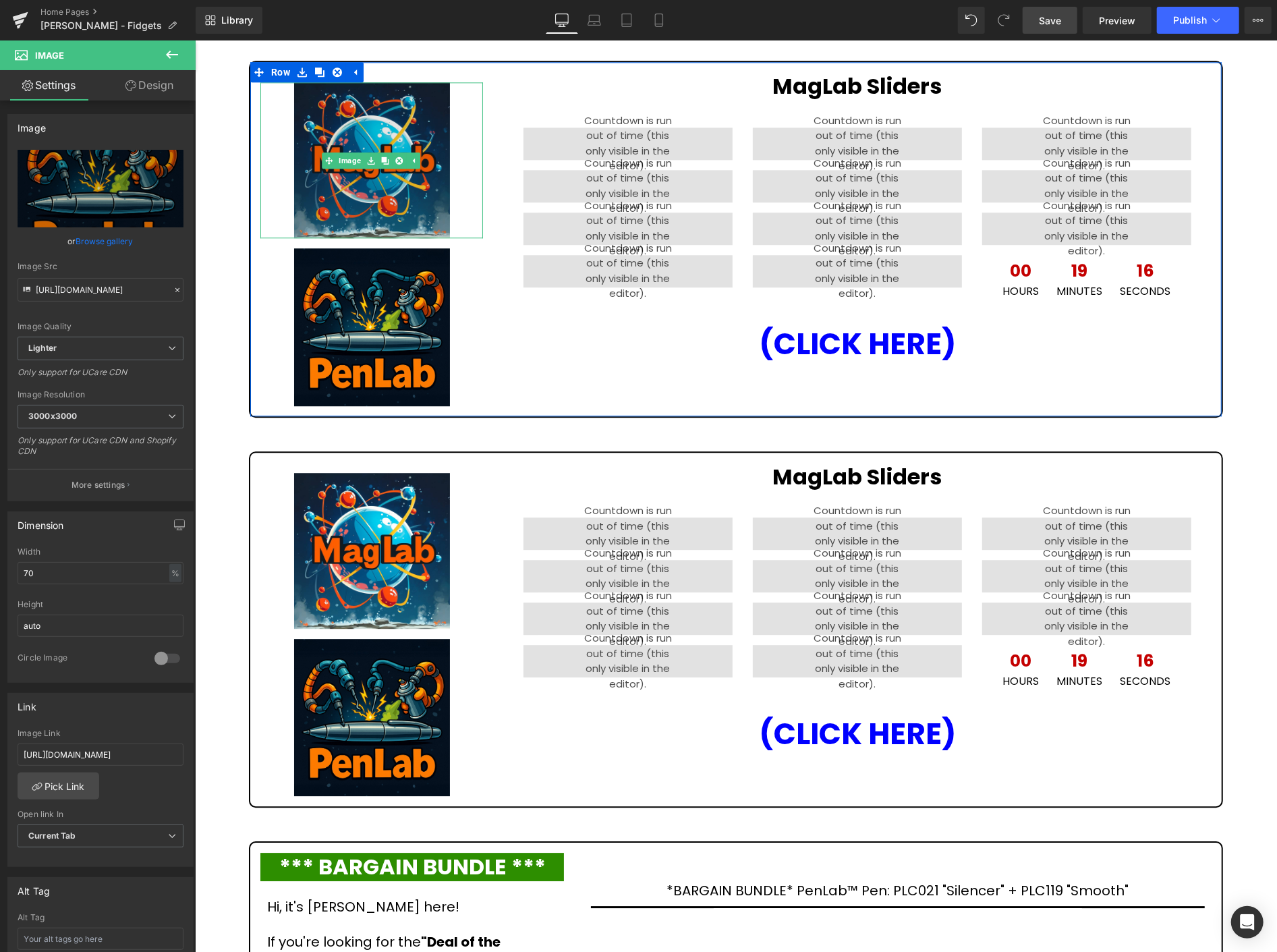
scroll to position [2624, 0]
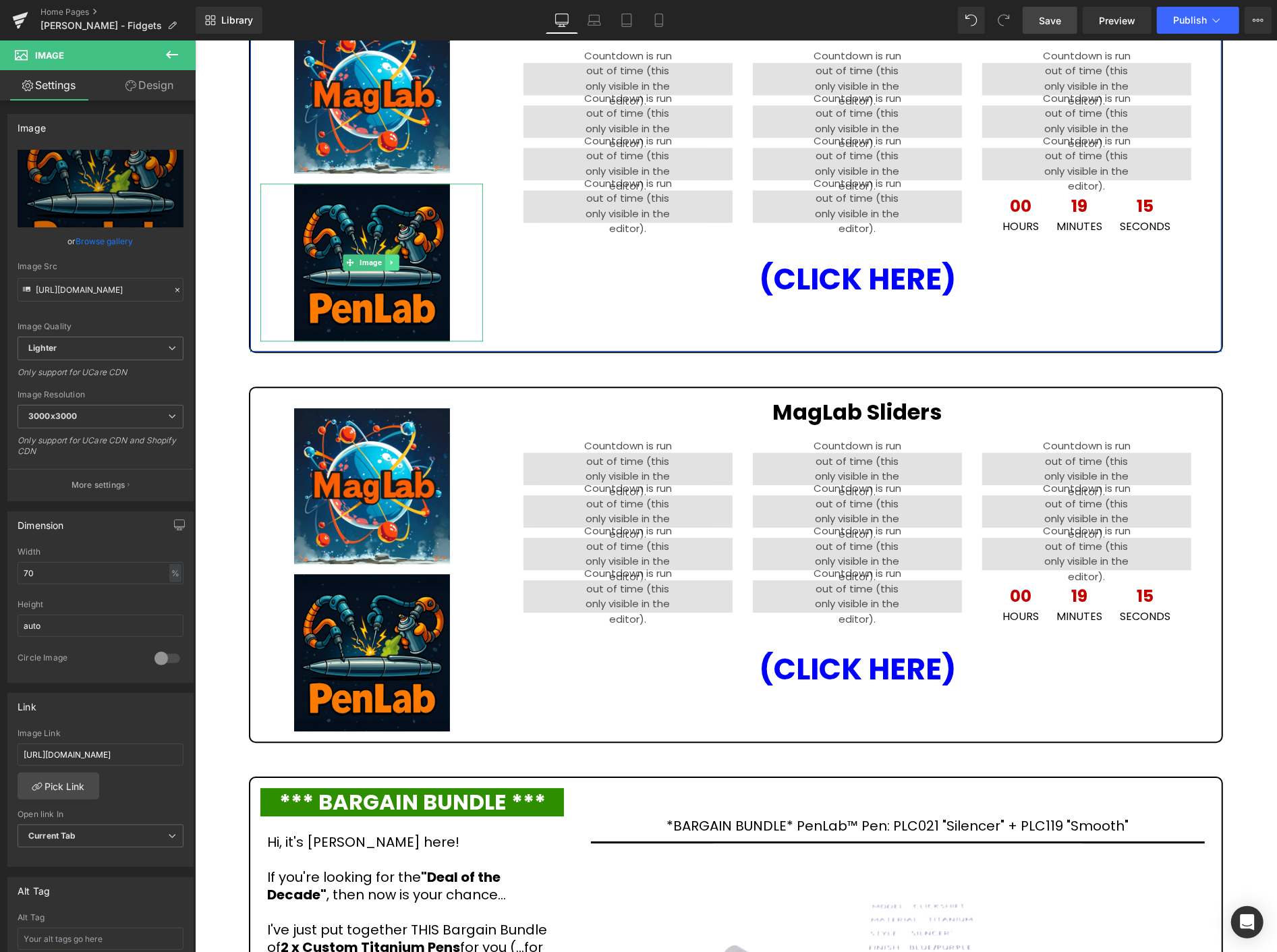
click at [390, 260] on icon at bounding box center [391, 262] width 2 height 5
click at [400, 258] on icon at bounding box center [397, 262] width 8 height 8
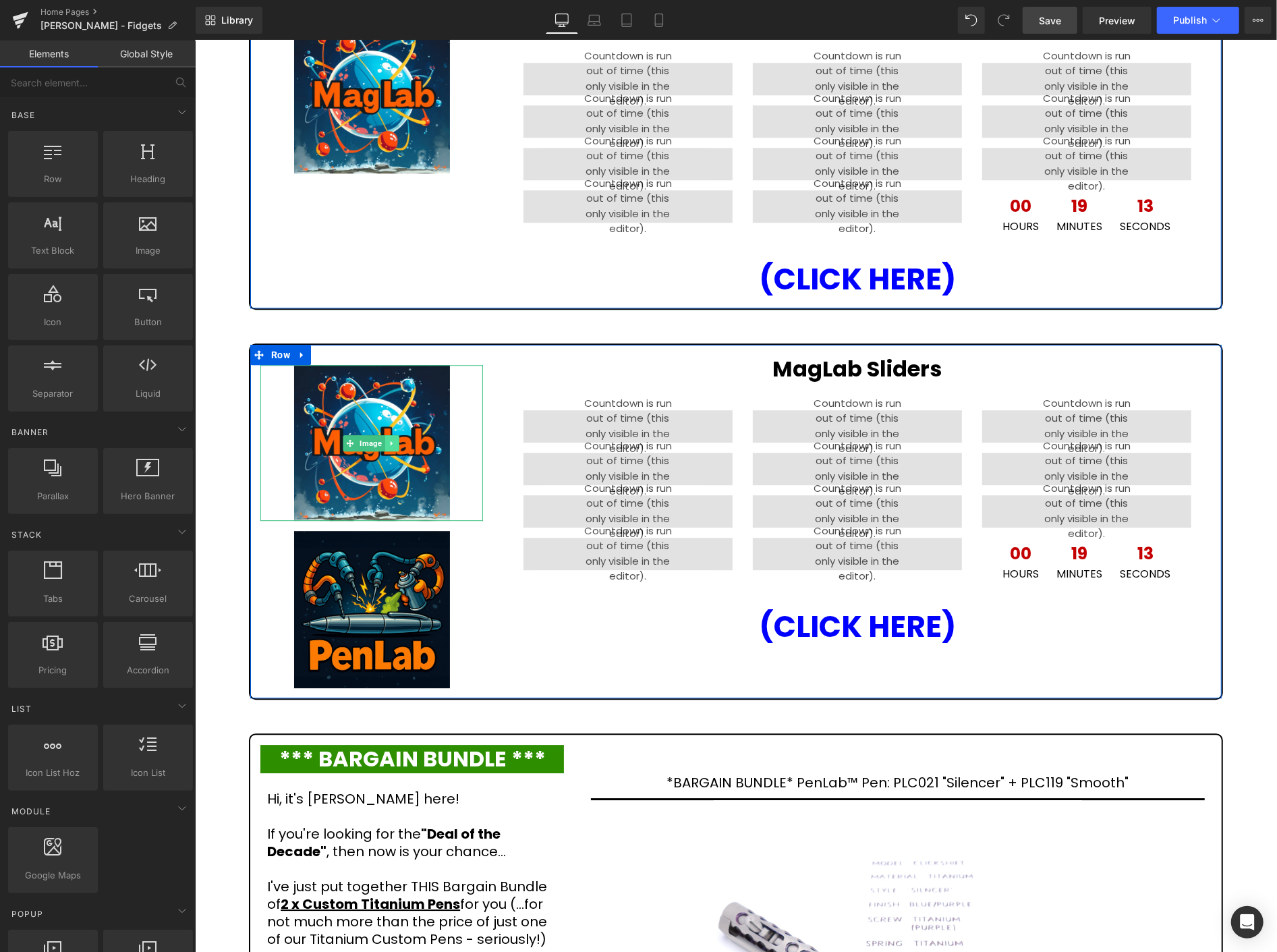
click at [390, 440] on icon at bounding box center [391, 442] width 2 height 5
click at [394, 439] on icon at bounding box center [397, 442] width 8 height 8
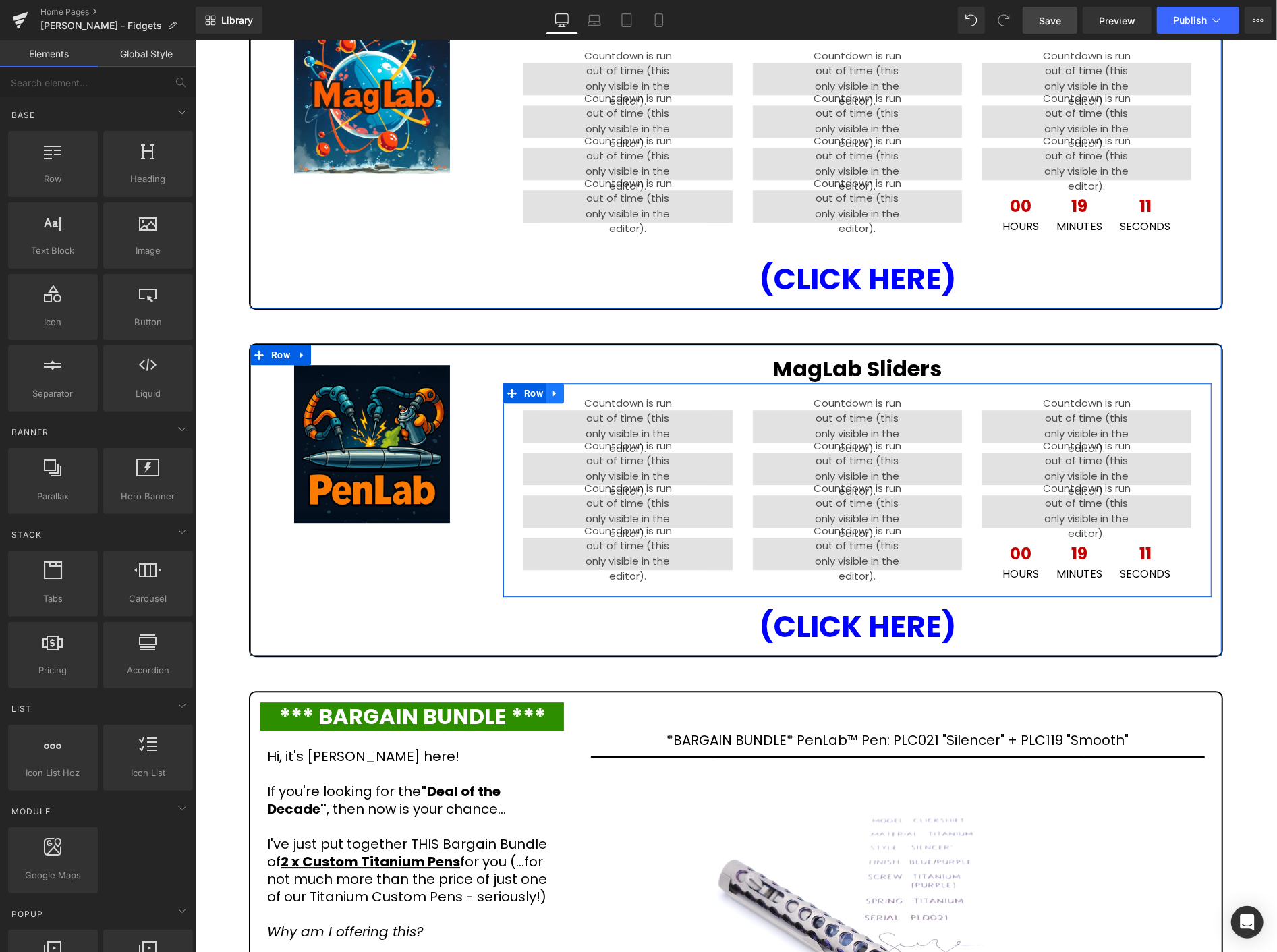
click at [550, 387] on icon at bounding box center [554, 392] width 9 height 10
click at [587, 388] on icon at bounding box center [589, 392] width 9 height 9
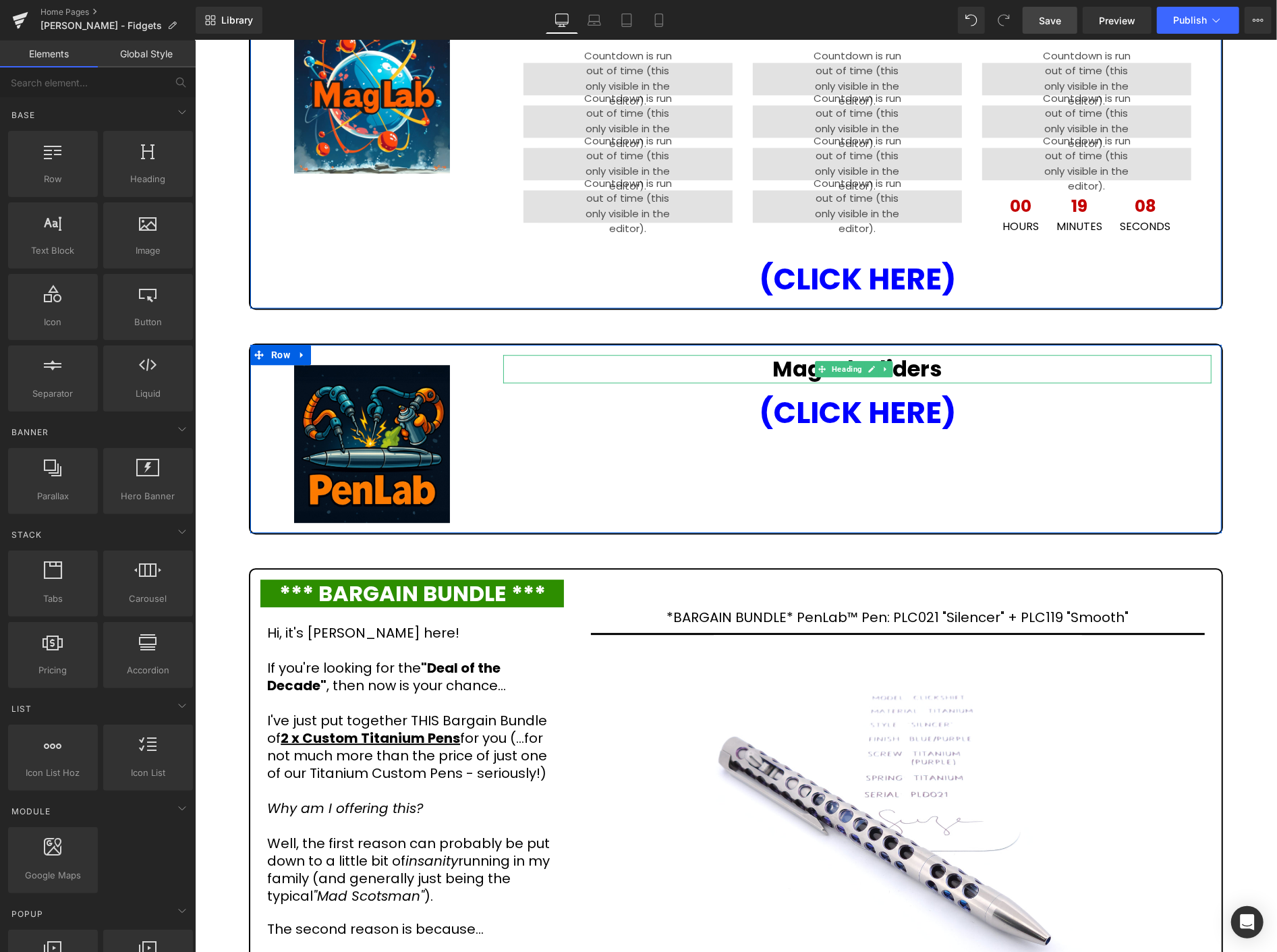
click at [940, 354] on h1 "MagLab Sliders" at bounding box center [857, 368] width 708 height 28
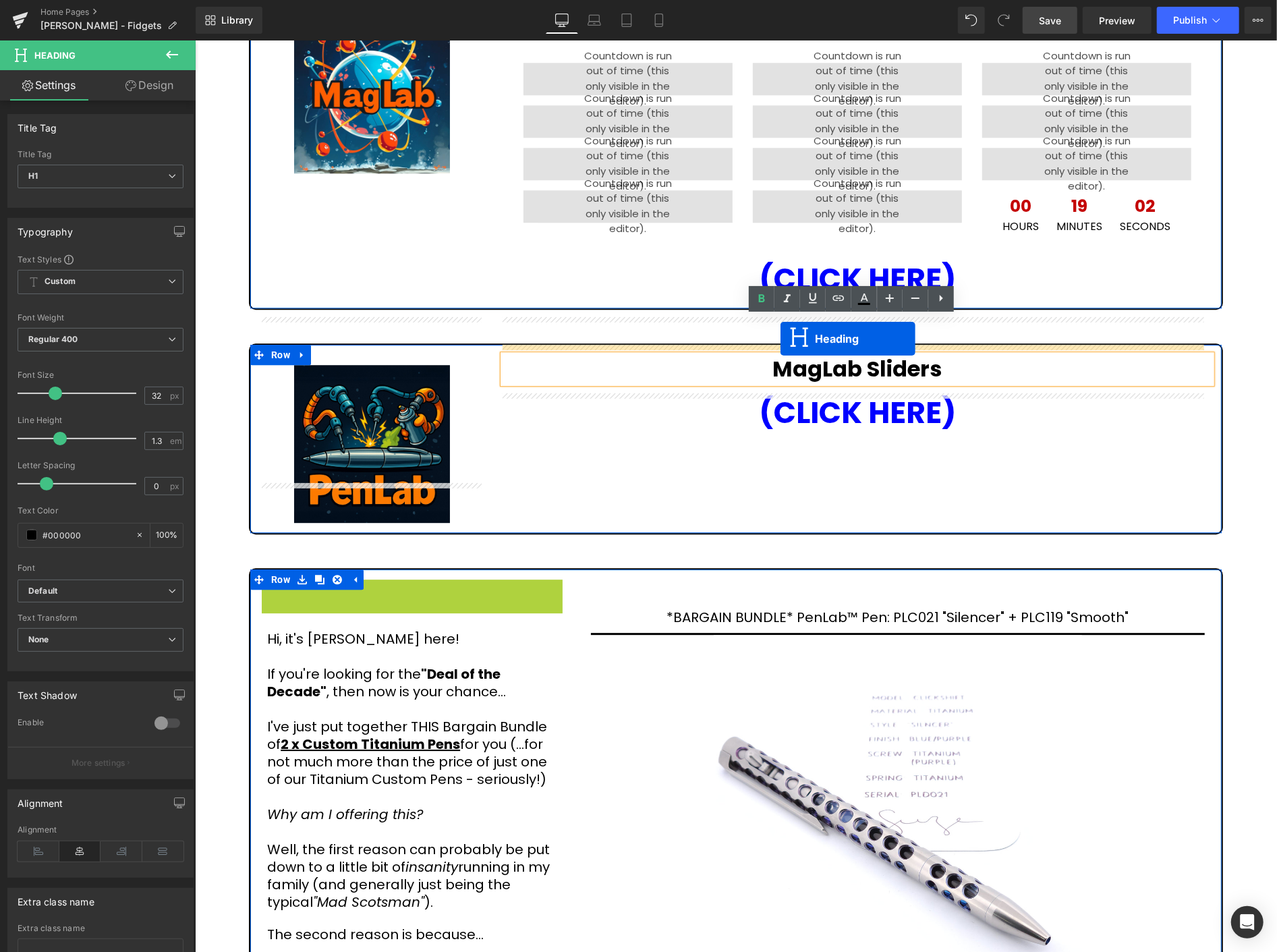
drag, startPoint x: 374, startPoint y: 551, endPoint x: 780, endPoint y: 338, distance: 458.5
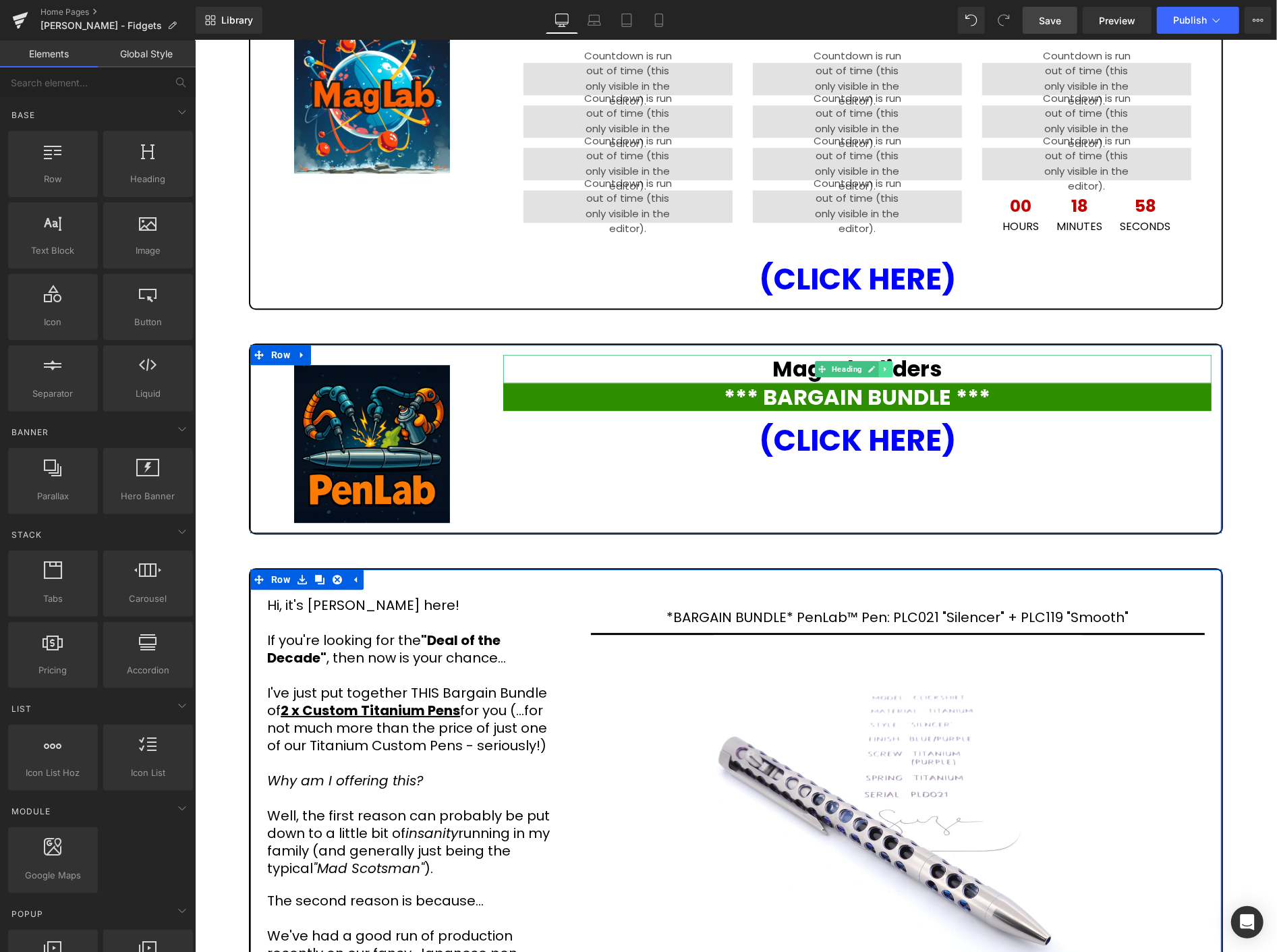
click at [884, 366] on icon at bounding box center [885, 369] width 2 height 5
click at [889, 364] on icon at bounding box center [892, 369] width 8 height 8
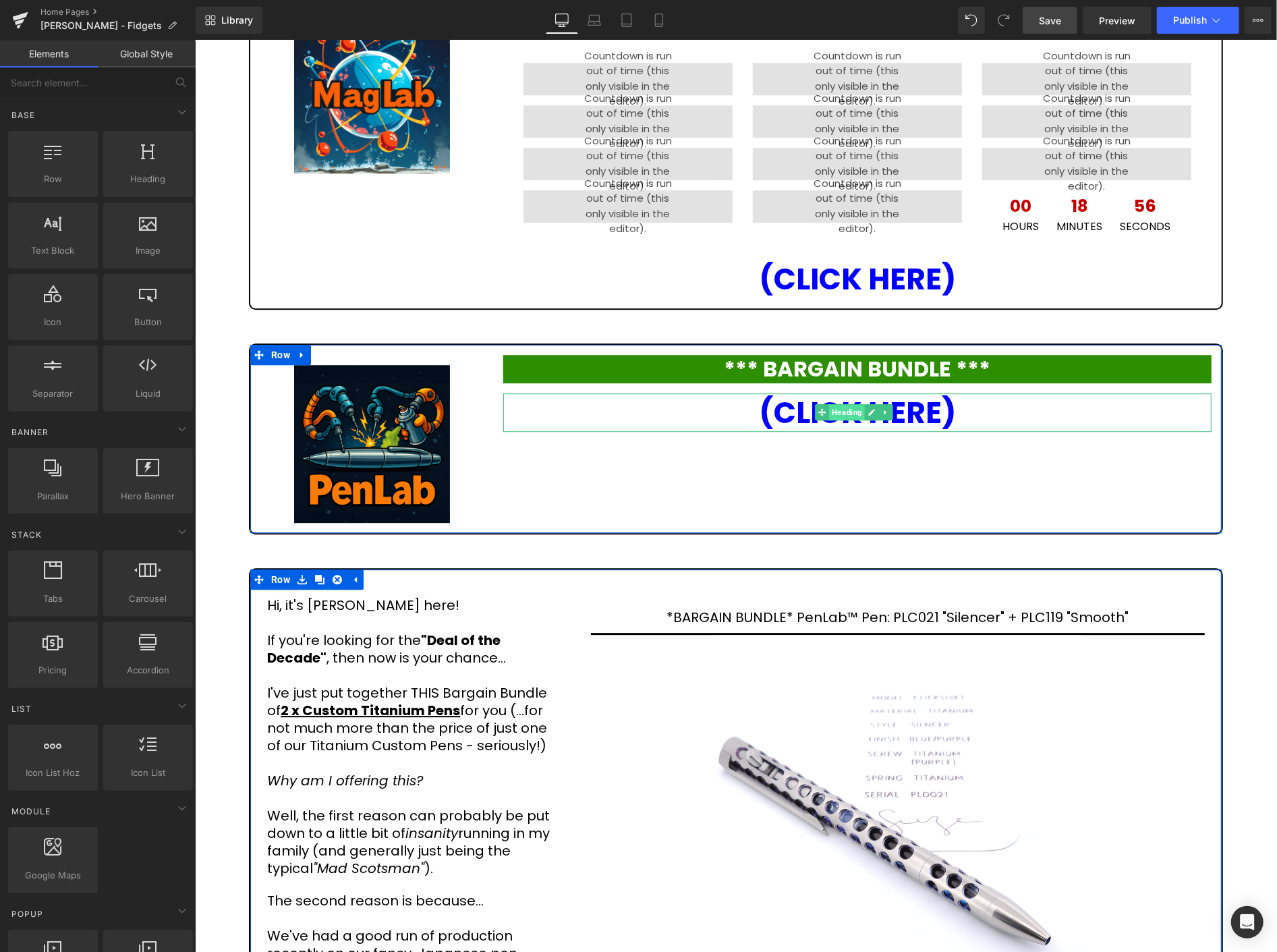
click at [846, 403] on span "Heading" at bounding box center [847, 411] width 36 height 16
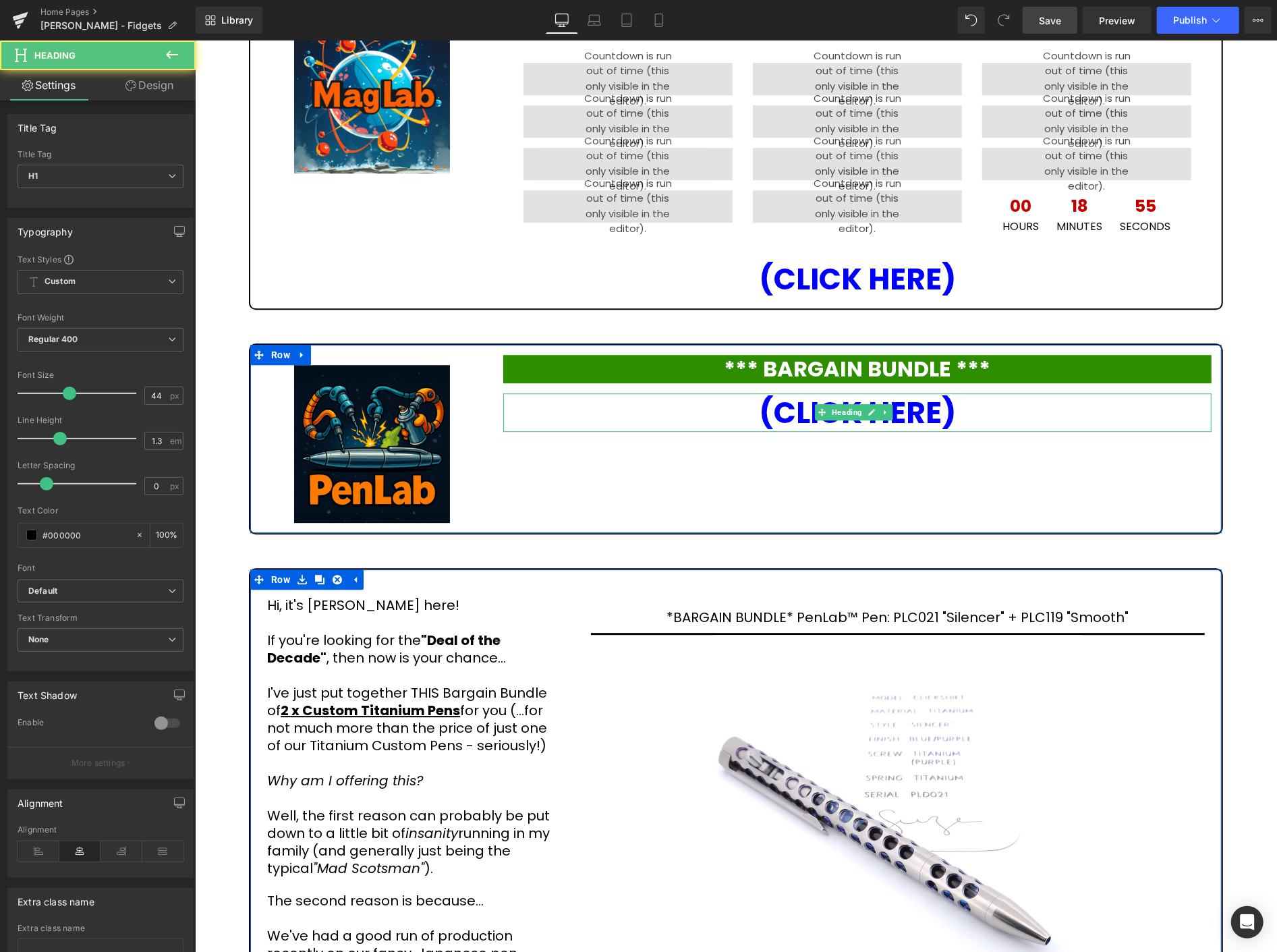
click at [952, 393] on h1 "(CLICK HERE)" at bounding box center [857, 412] width 708 height 38
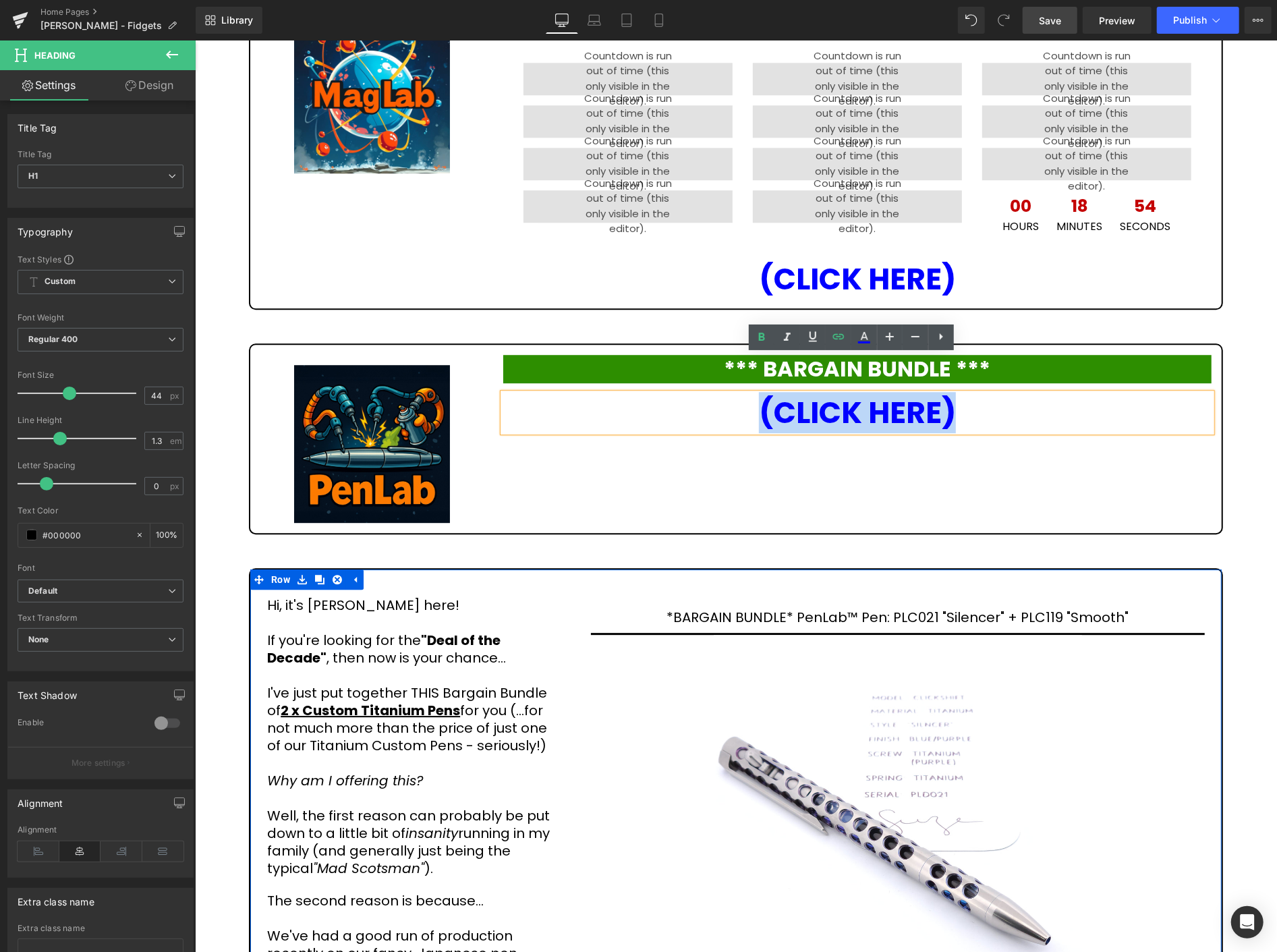
drag, startPoint x: 999, startPoint y: 369, endPoint x: 746, endPoint y: 386, distance: 253.6
click at [746, 393] on h1 "(CLICK HERE)" at bounding box center [857, 412] width 708 height 38
click at [833, 333] on icon at bounding box center [838, 336] width 16 height 16
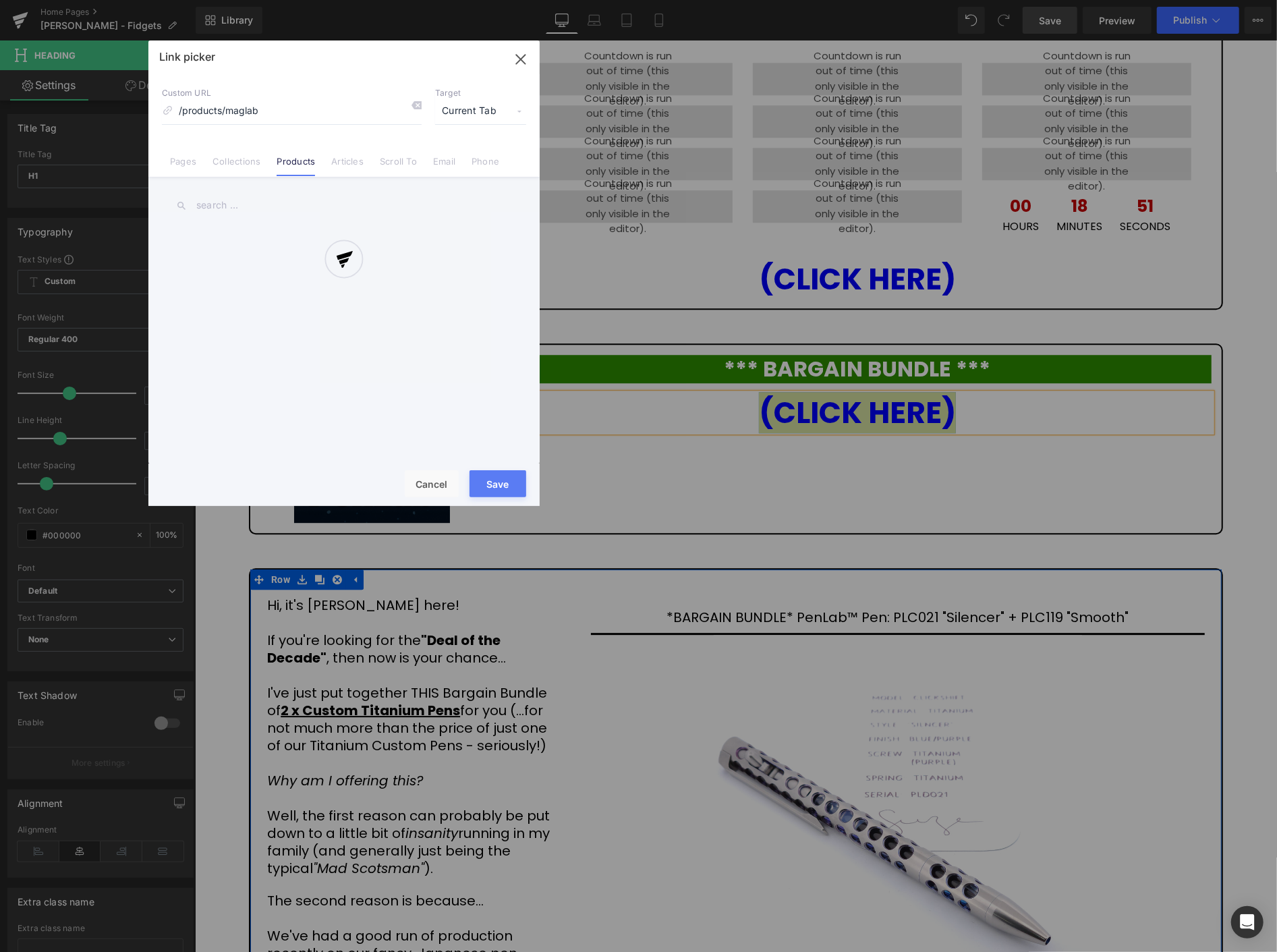
click at [1027, 0] on div "Text Color Highlight Color #333333 Choose Image... Back to Library Insert Scree…" at bounding box center [638, 0] width 1277 height 0
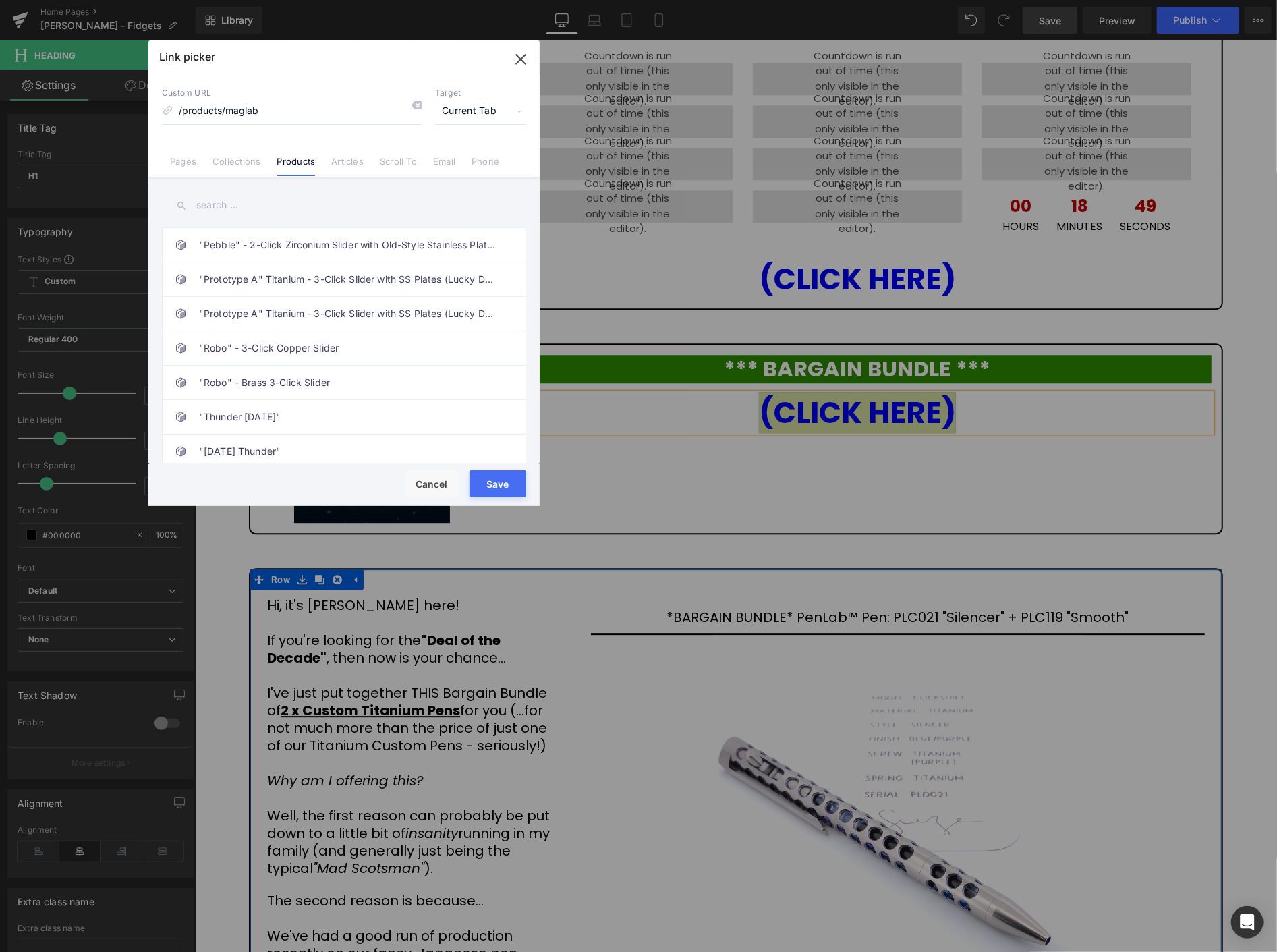
click at [260, 200] on input "text" at bounding box center [344, 206] width 364 height 31
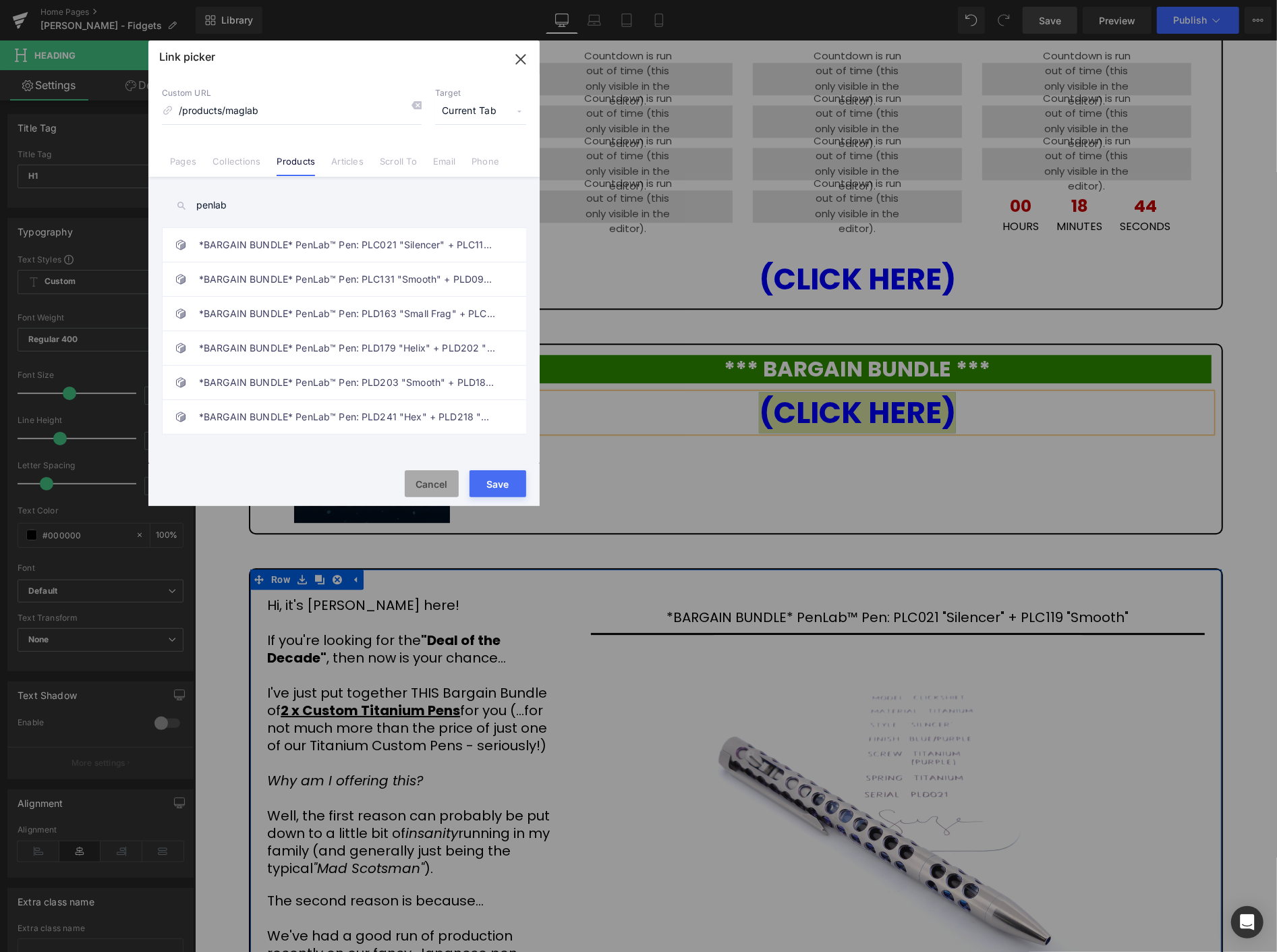
type input "penlab"
click at [436, 485] on button "Cancel" at bounding box center [432, 484] width 54 height 27
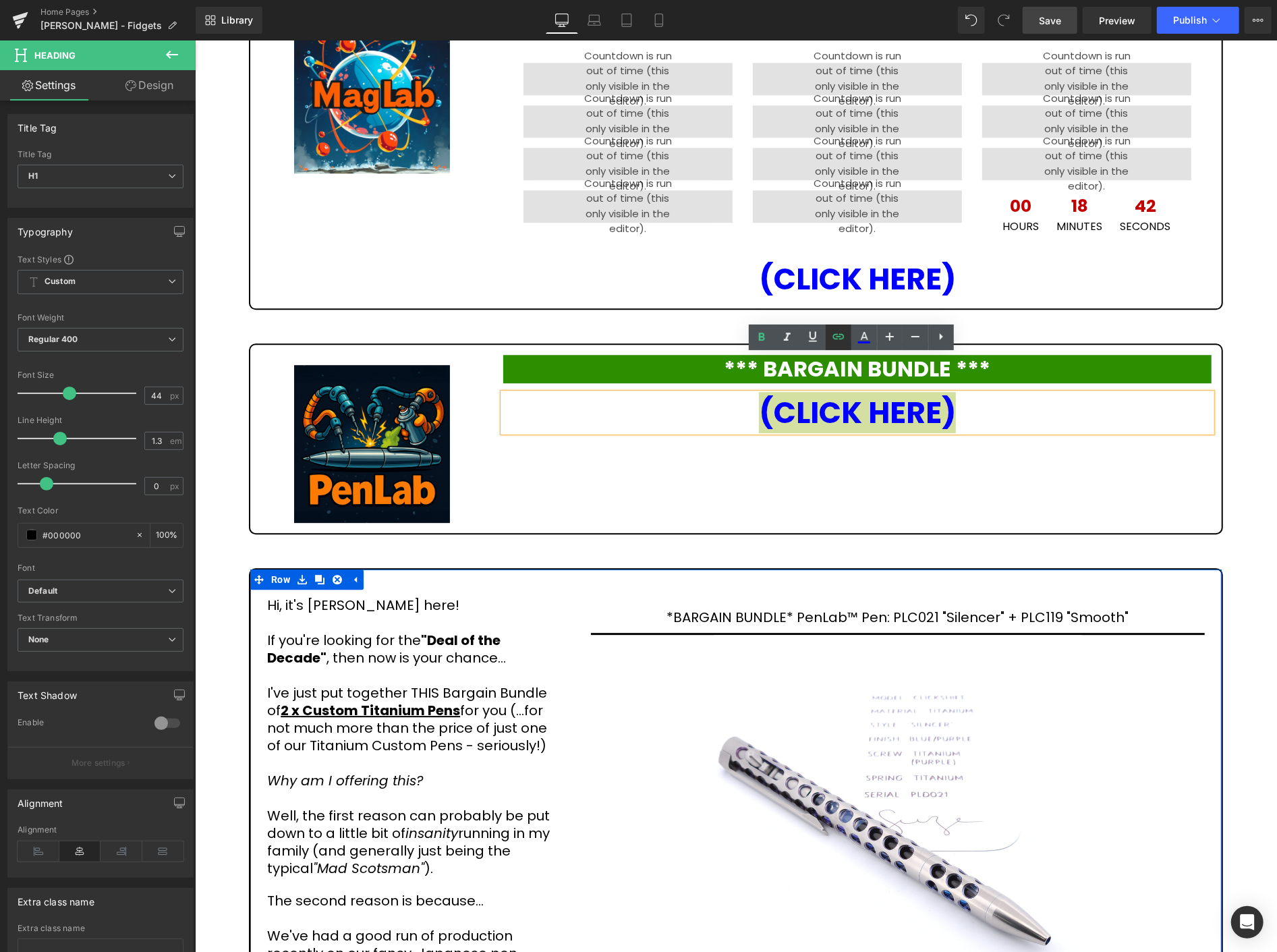
click at [838, 333] on icon at bounding box center [838, 336] width 16 height 16
drag, startPoint x: 905, startPoint y: 417, endPoint x: 787, endPoint y: 408, distance: 118.3
click at [787, 408] on input "/products/maglab" at bounding box center [887, 418] width 208 height 34
click at [813, 423] on input "/products/maglab" at bounding box center [887, 418] width 208 height 34
click at [791, 420] on input "/products/maglab" at bounding box center [887, 418] width 208 height 34
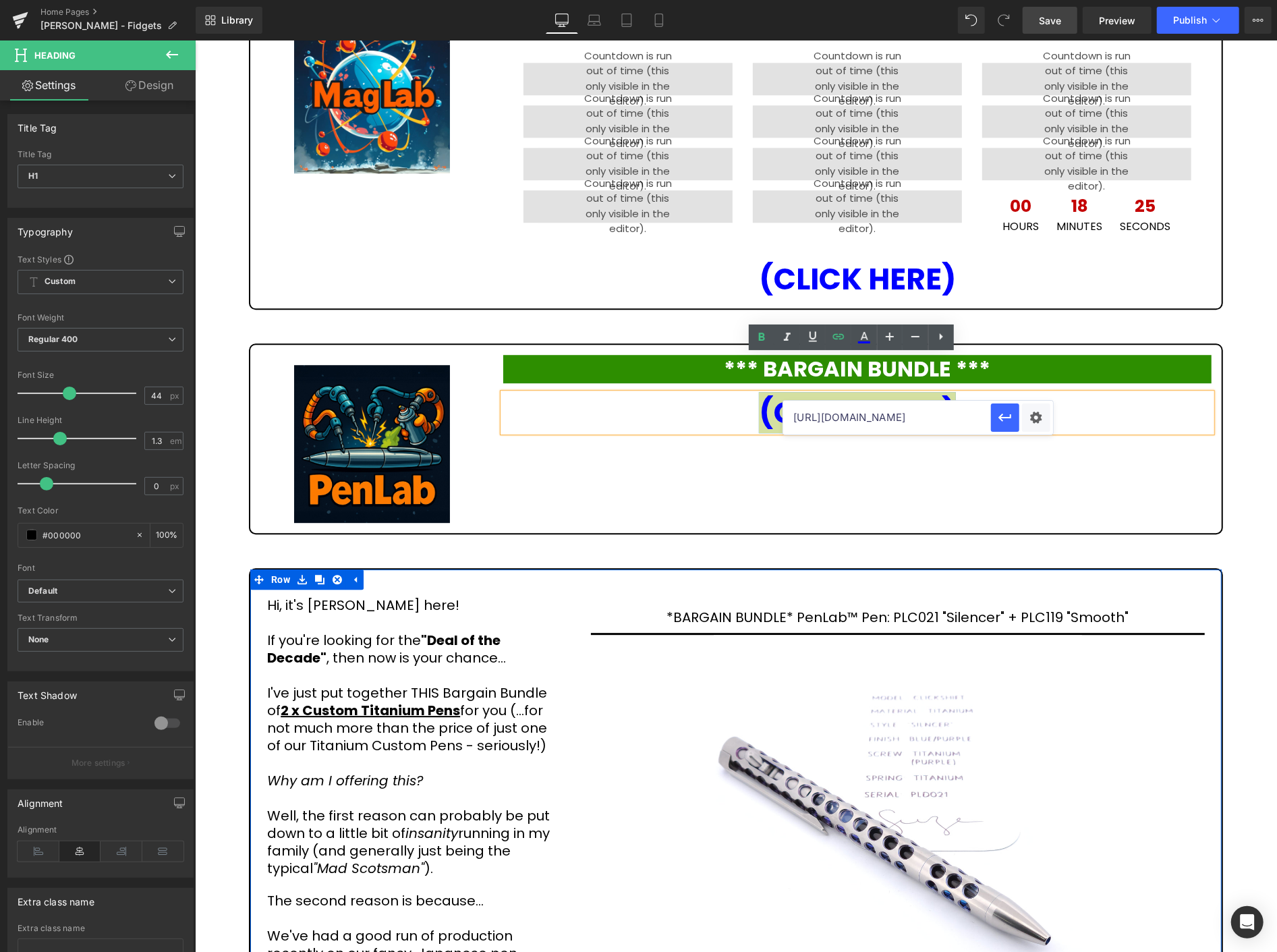
scroll to position [0, 3]
type input "[URL][DOMAIN_NAME]"
click at [1012, 414] on icon "button" at bounding box center [1005, 417] width 16 height 16
click at [370, 436] on span "Image" at bounding box center [370, 443] width 28 height 16
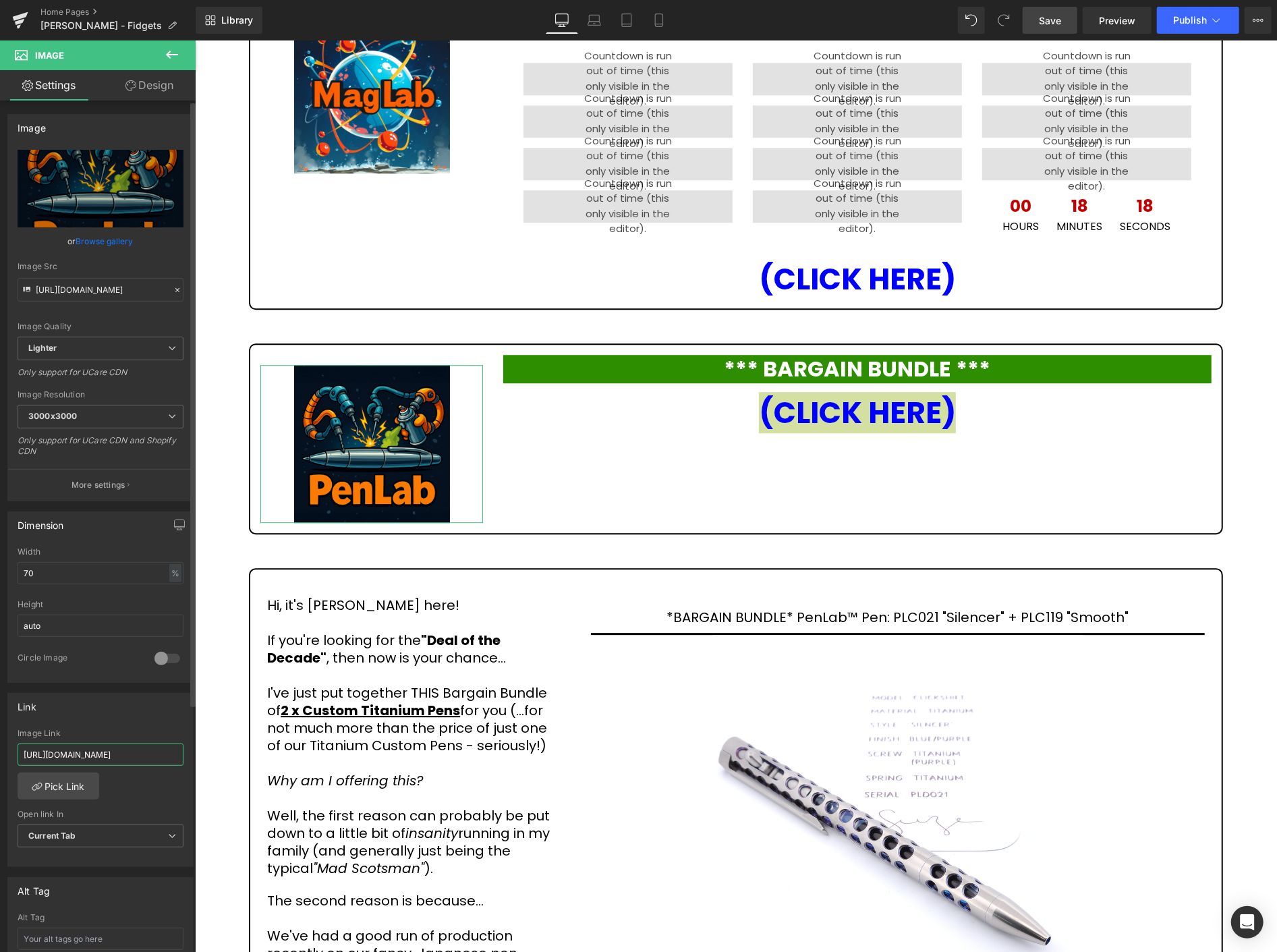
click at [163, 752] on input "[URL][DOMAIN_NAME]" at bounding box center [101, 755] width 166 height 22
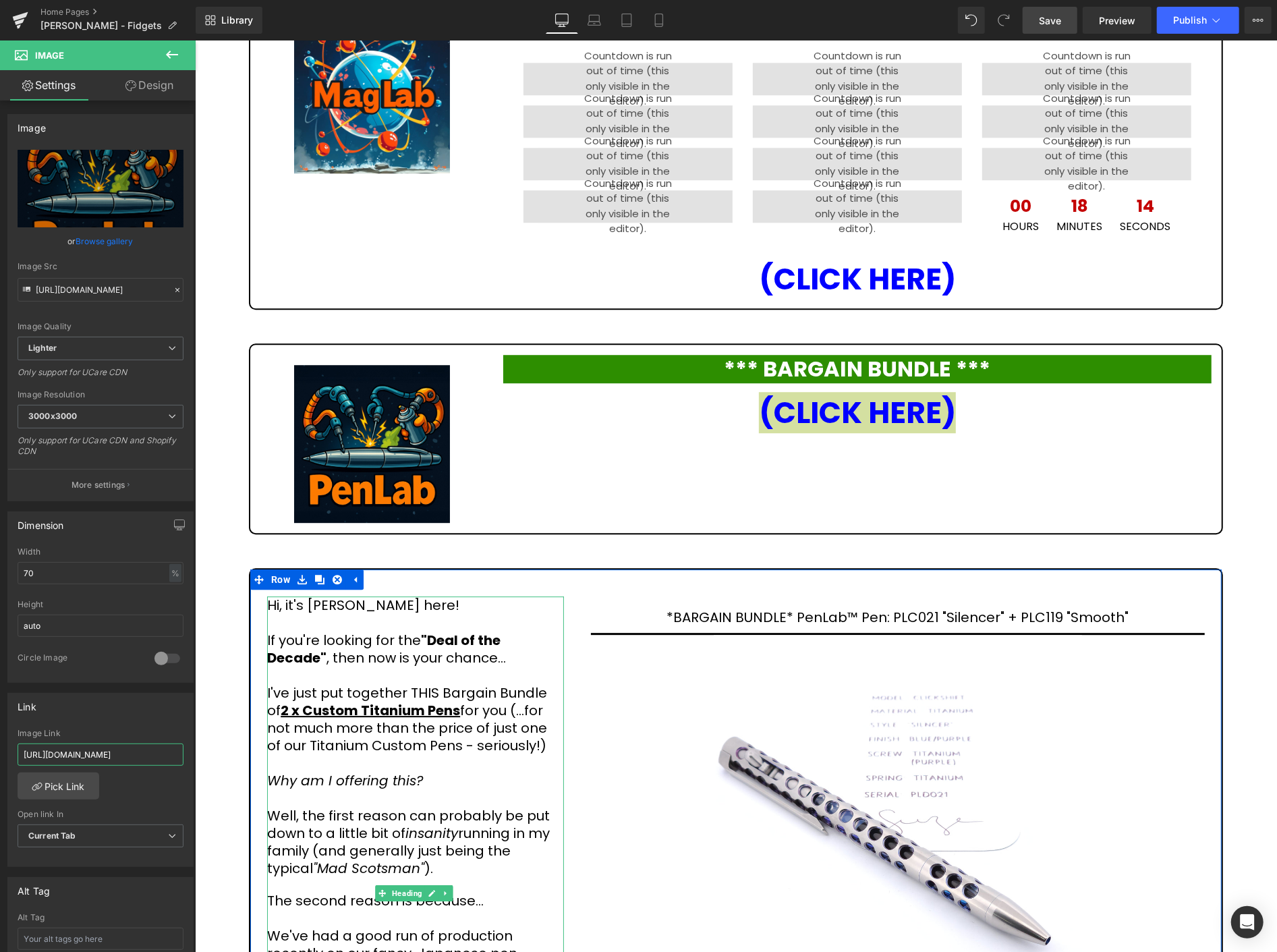
type input "[URL][DOMAIN_NAME]"
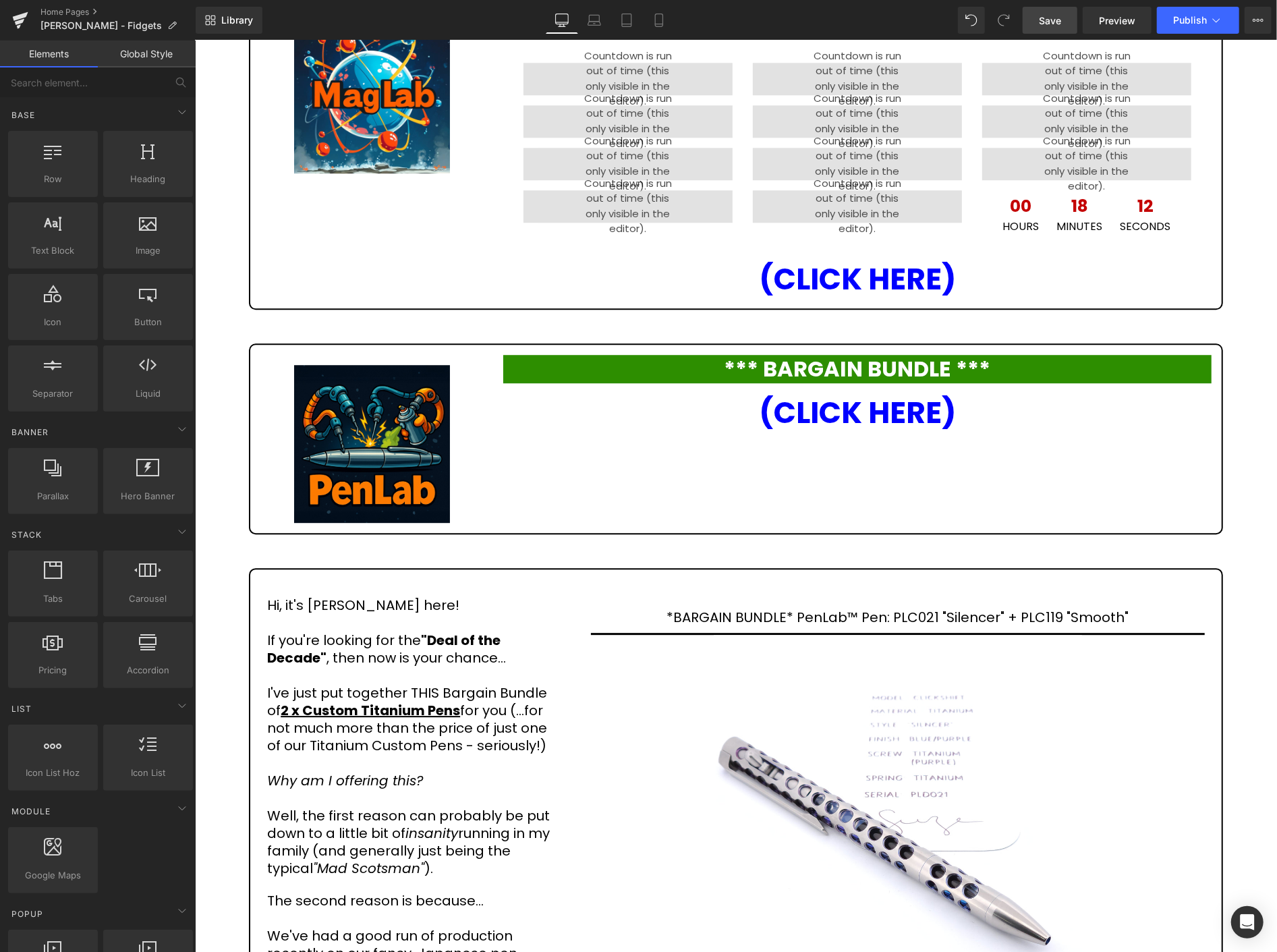
drag, startPoint x: 1064, startPoint y: 25, endPoint x: 243, endPoint y: 525, distance: 961.3
click at [1064, 25] on link "Save" at bounding box center [1050, 20] width 54 height 27
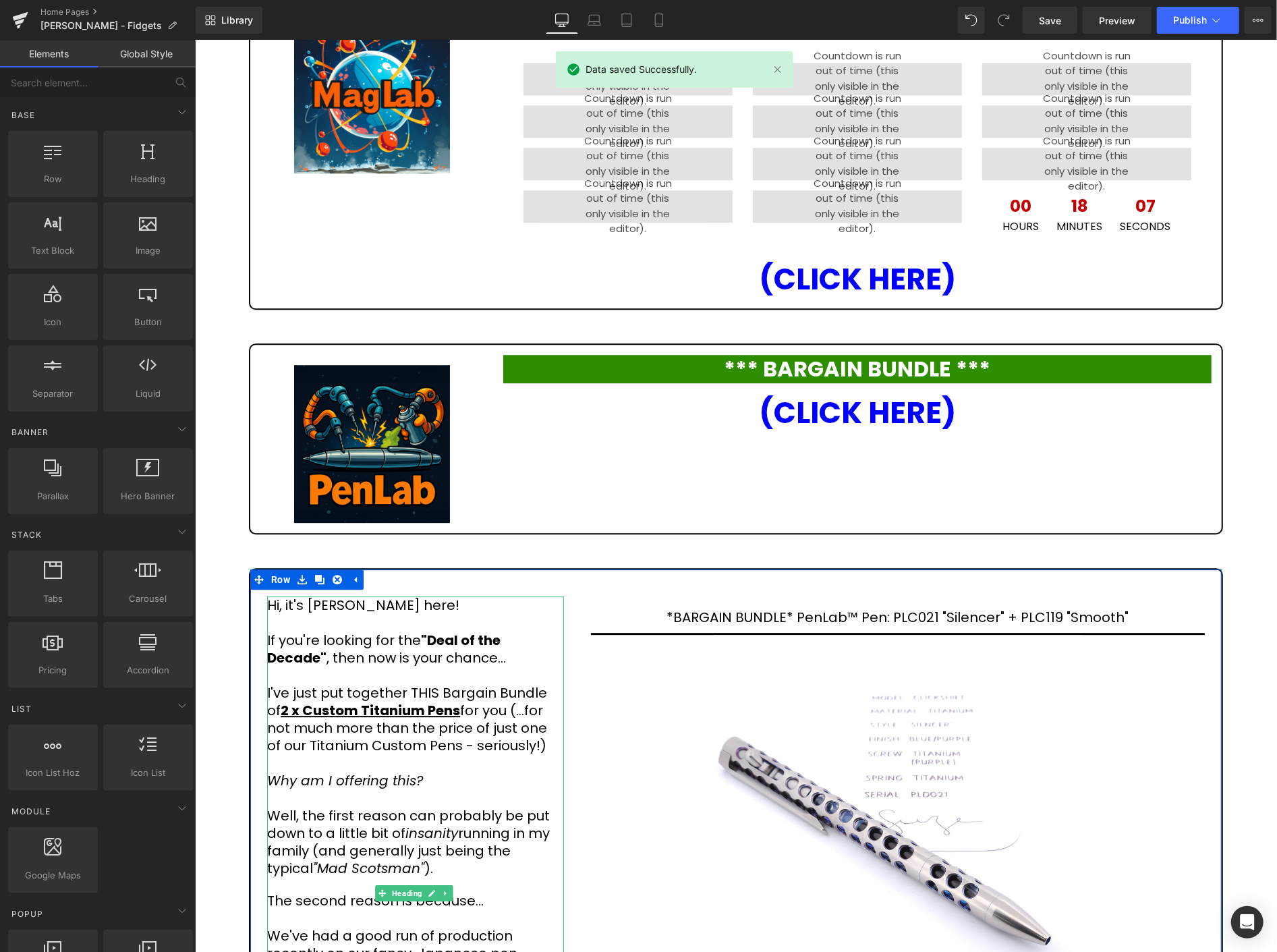
click at [445, 889] on icon at bounding box center [446, 893] width 8 height 8
click at [442, 885] on link at bounding box center [438, 893] width 14 height 16
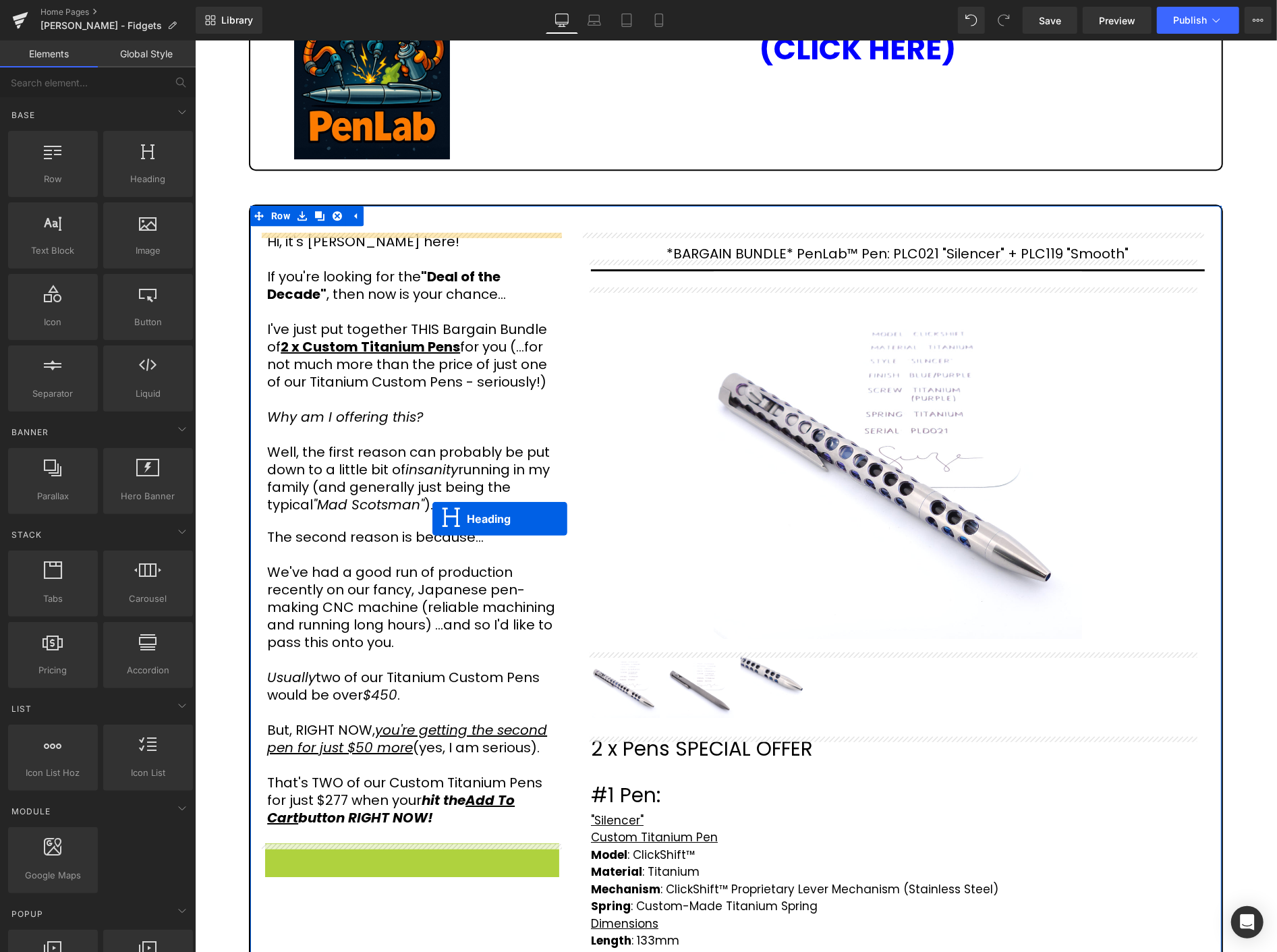
scroll to position [2722, 0]
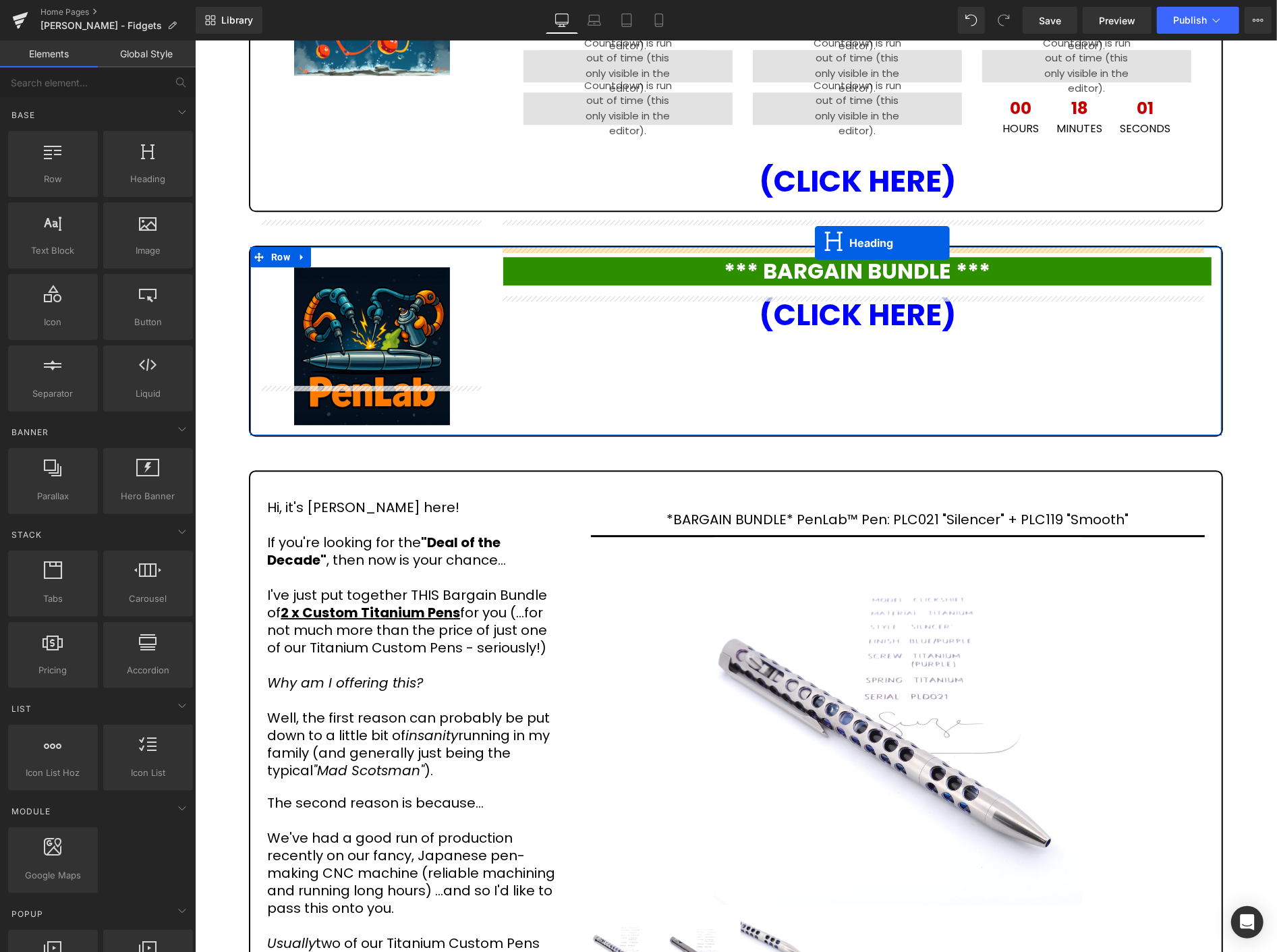
drag, startPoint x: 379, startPoint y: 393, endPoint x: 814, endPoint y: 242, distance: 460.5
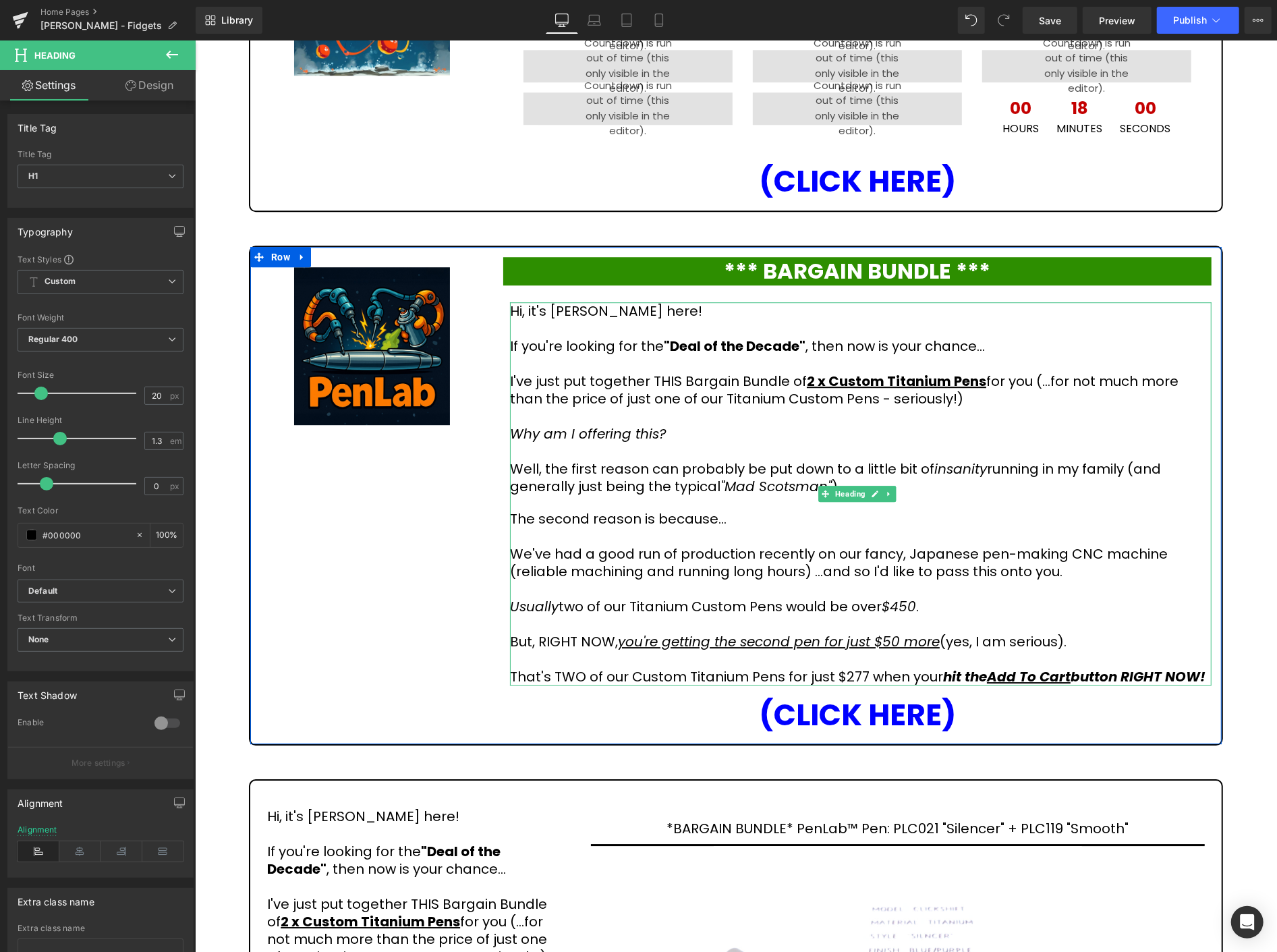
click at [680, 527] on h1 at bounding box center [860, 536] width 702 height 18
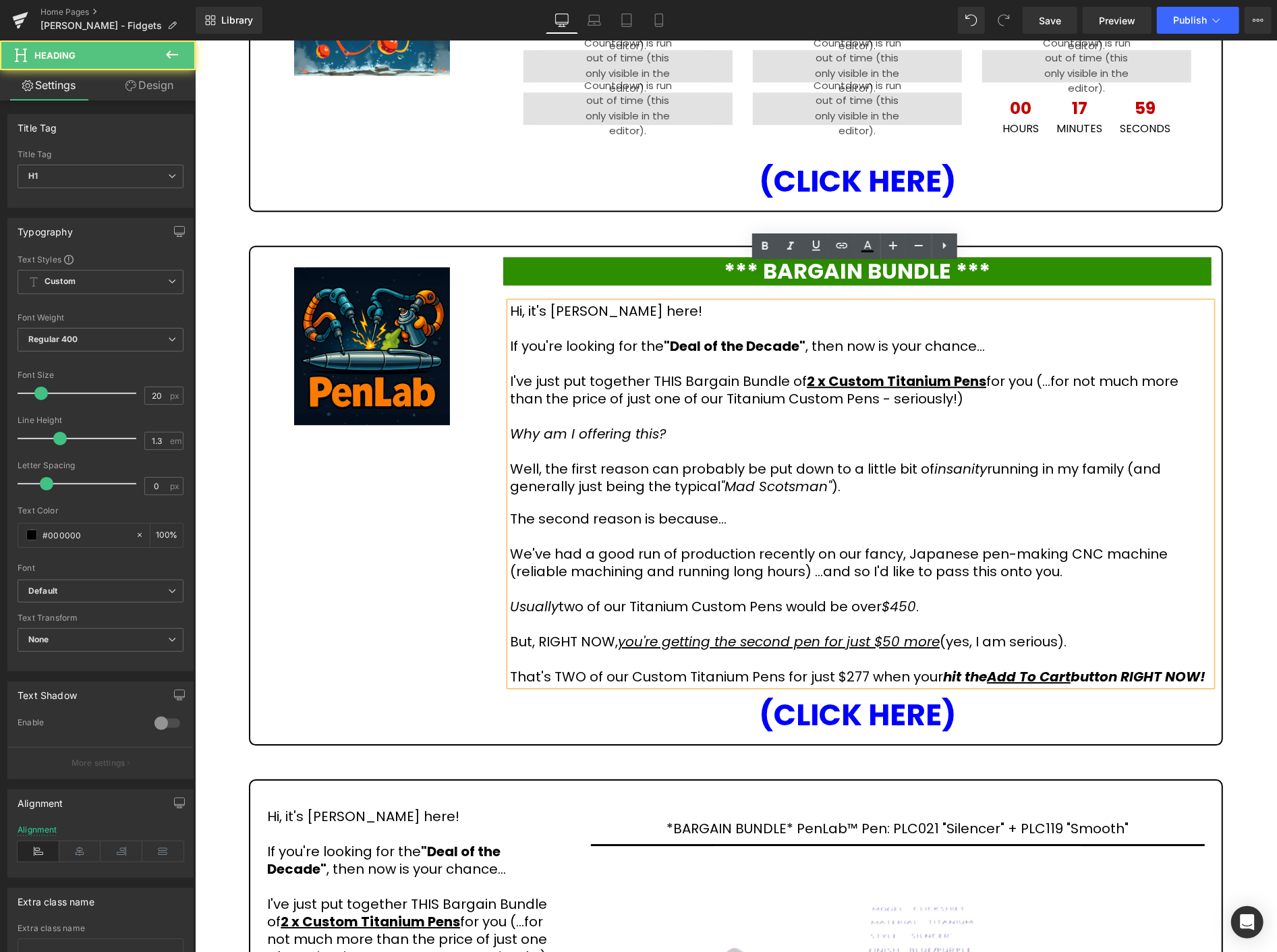
click at [509, 337] on h1 "If you're looking for the "Deal of the Decade" , then now is your chance... I'v…" at bounding box center [860, 398] width 702 height 123
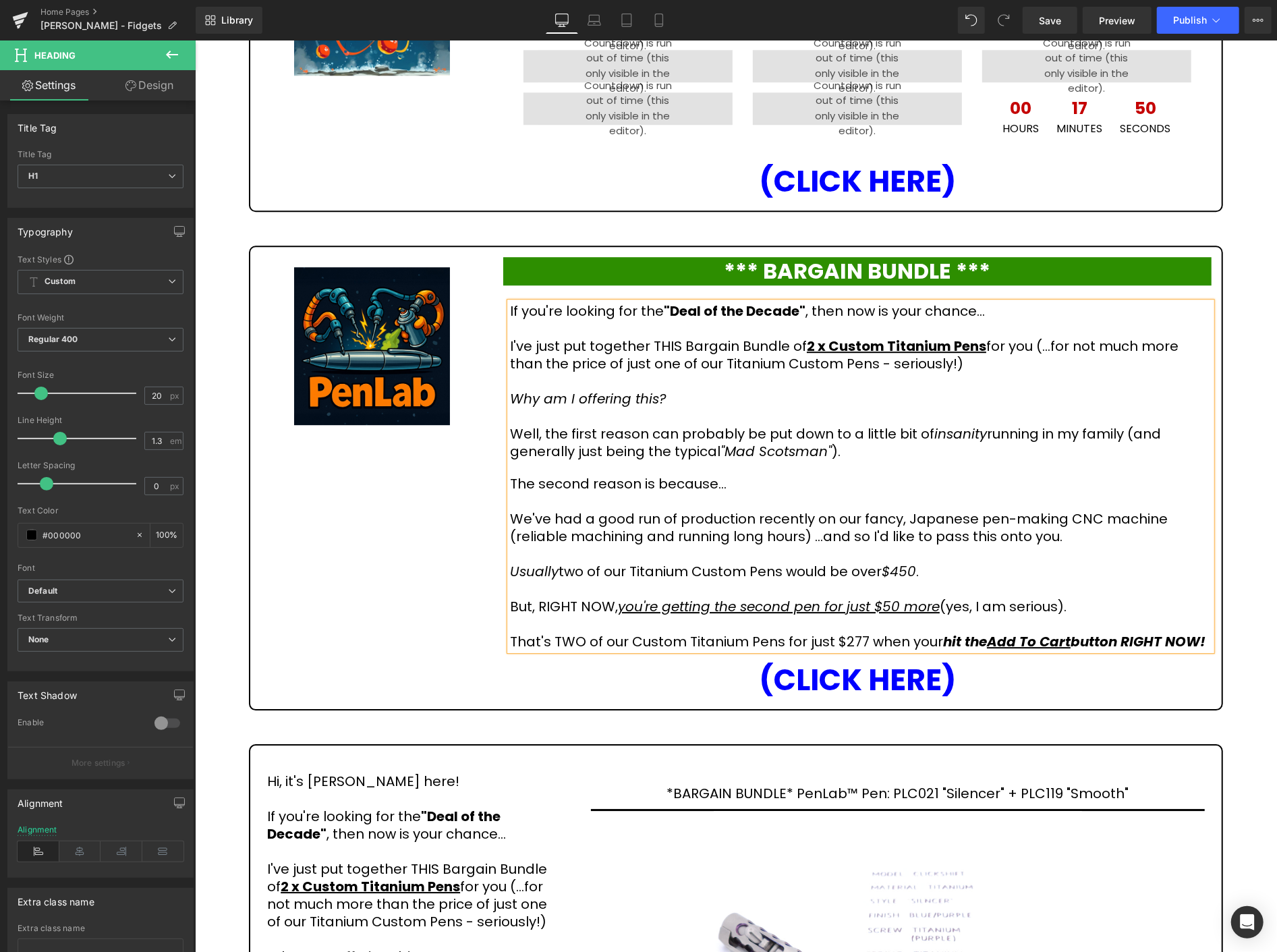
drag, startPoint x: 588, startPoint y: 622, endPoint x: 511, endPoint y: 354, distance: 278.8
click at [511, 354] on div "If you're looking for the "Deal of the Decade" , then now is your chance... I'v…" at bounding box center [860, 476] width 702 height 349
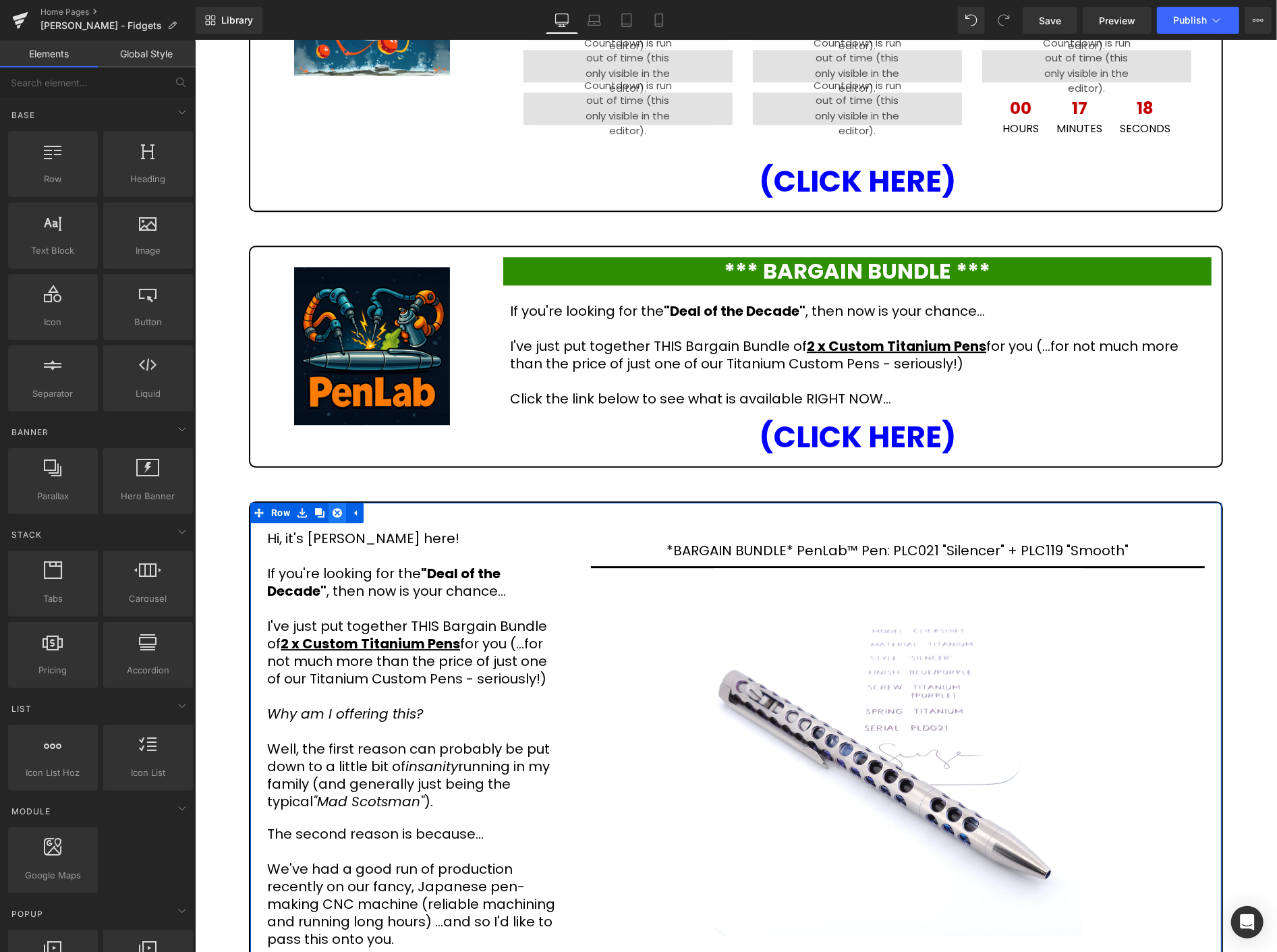
click at [332, 507] on icon at bounding box center [336, 512] width 9 height 10
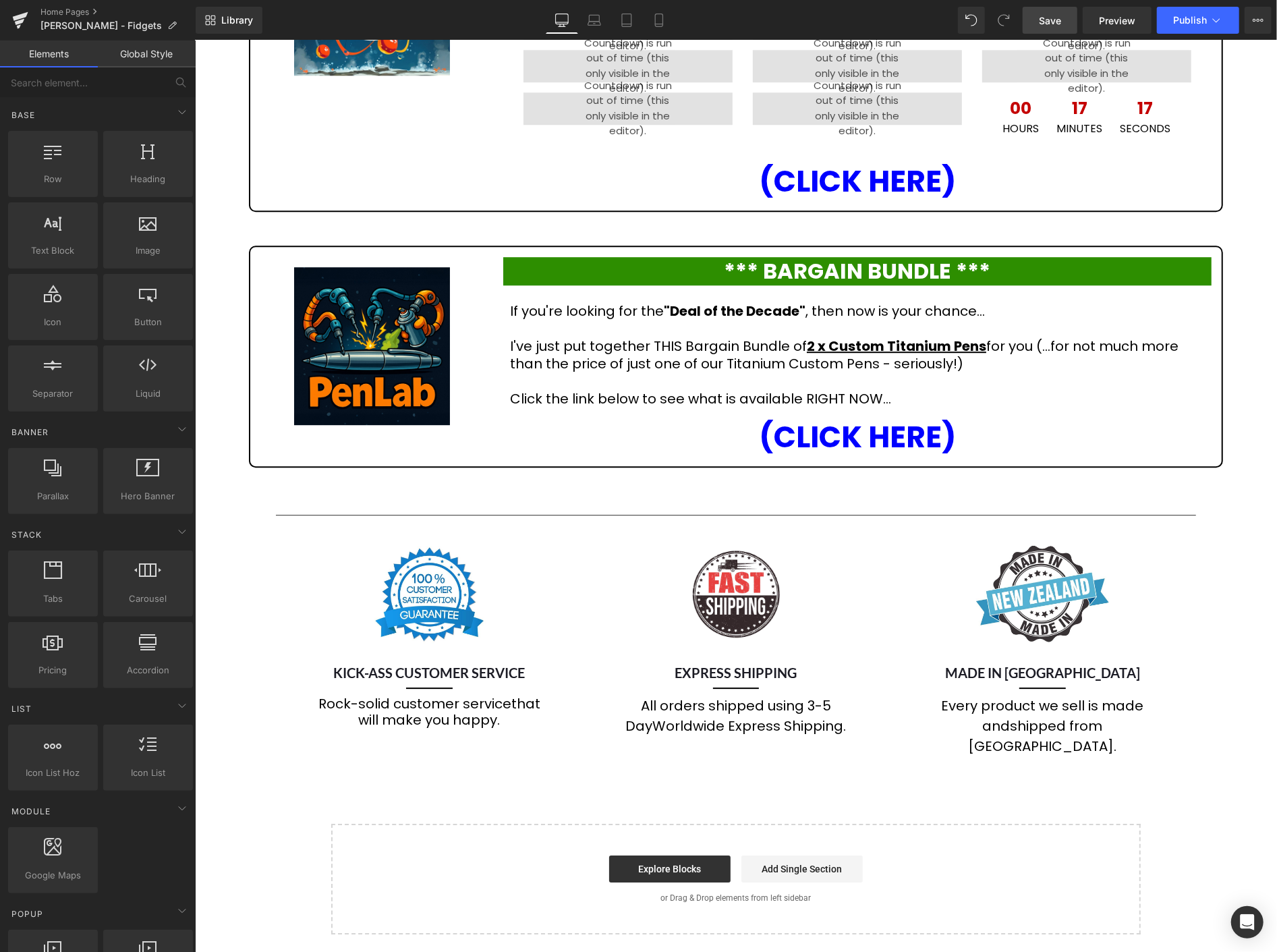
click at [1048, 24] on span "Save" at bounding box center [1050, 20] width 22 height 14
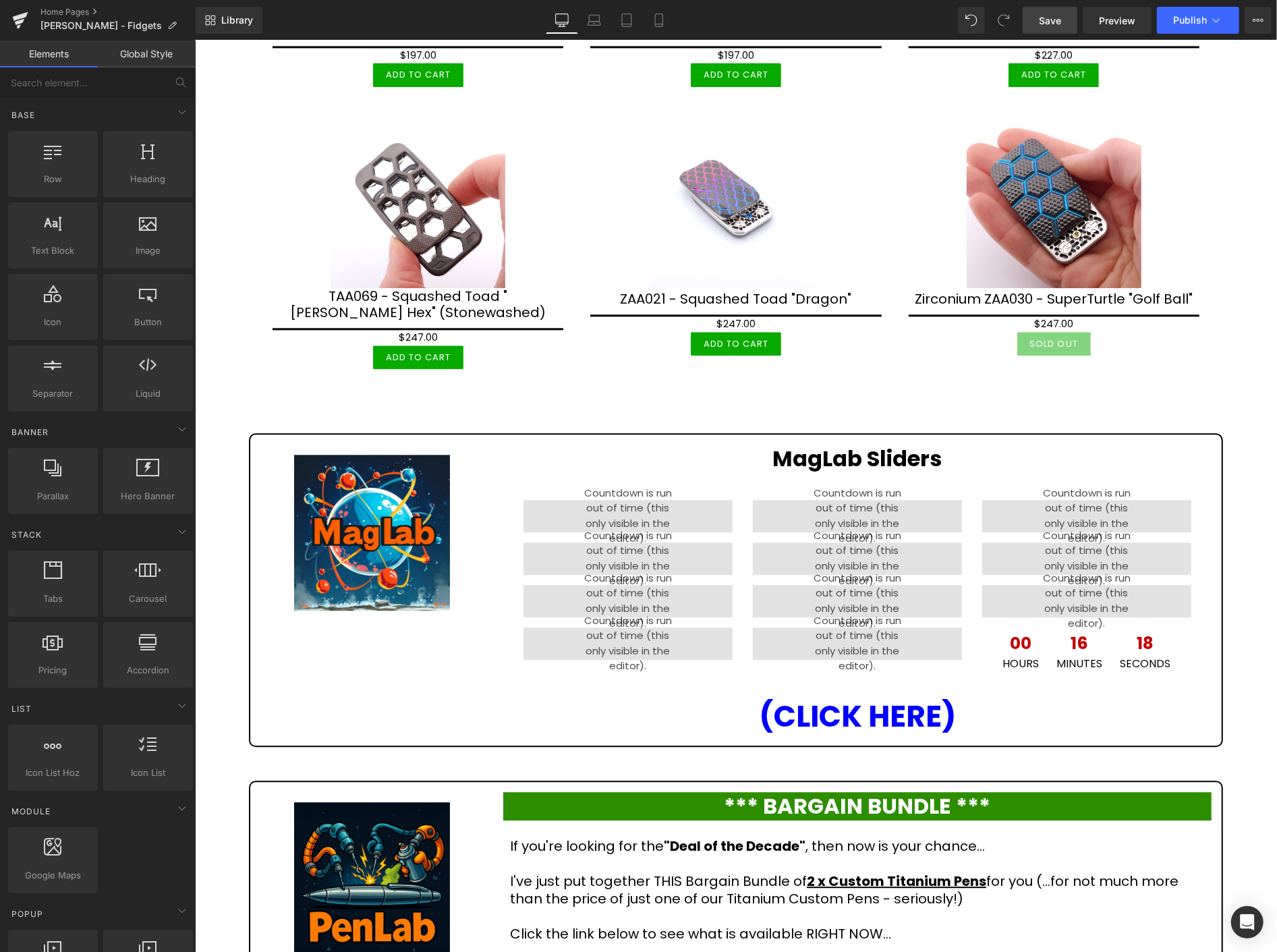
scroll to position [2197, 0]
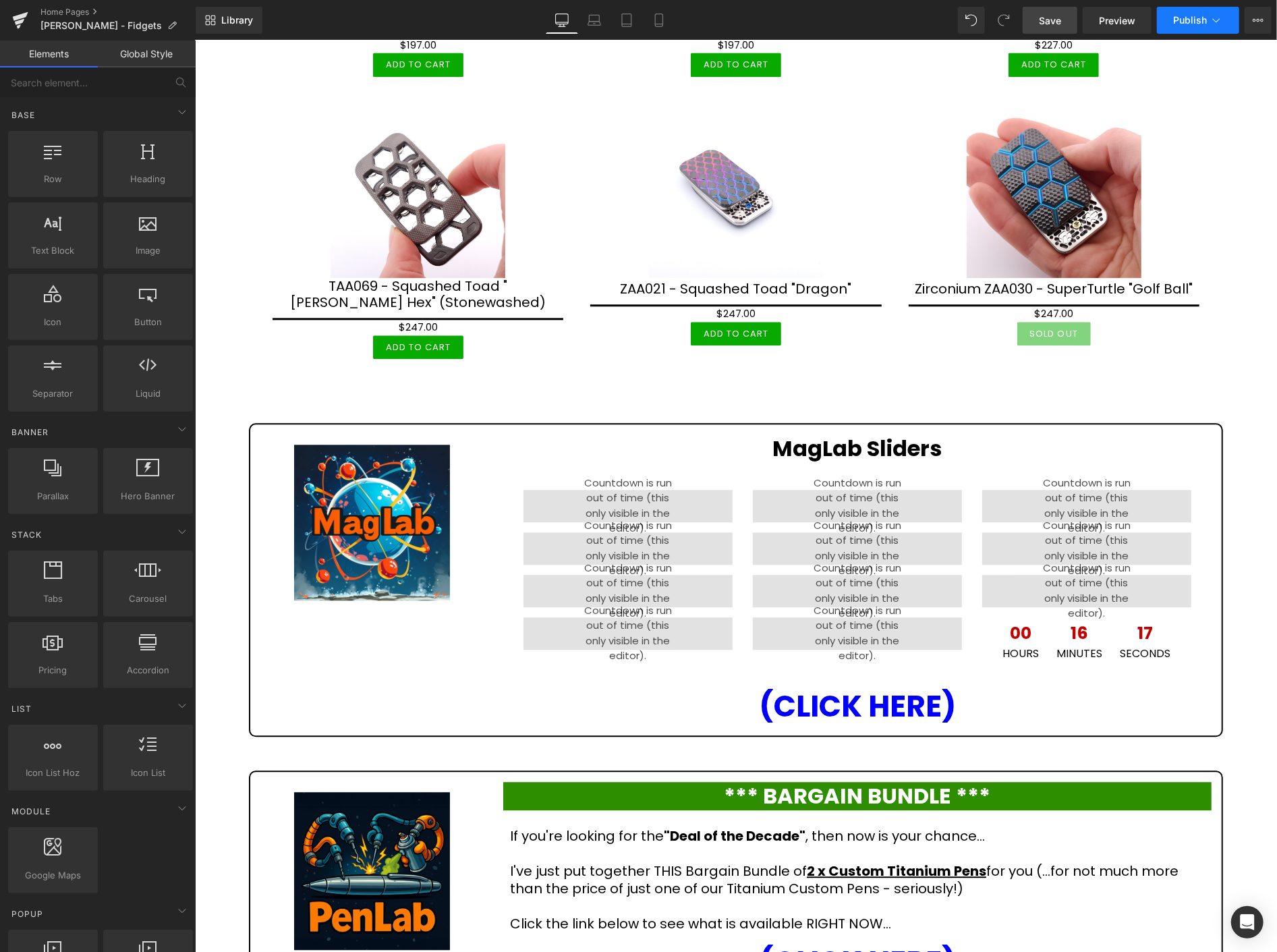
click at [1196, 22] on span "Publish" at bounding box center [1190, 20] width 34 height 11
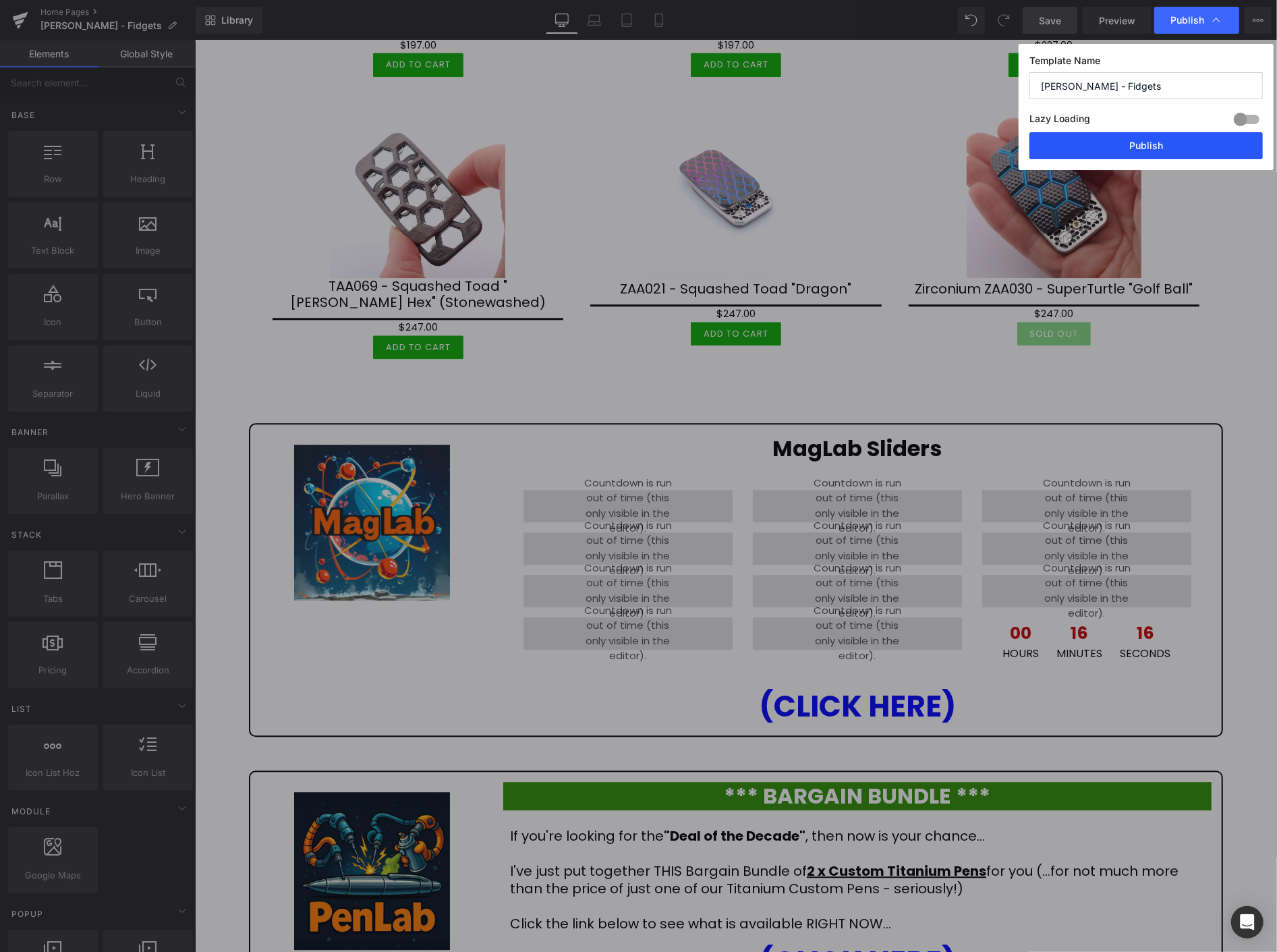
click at [1166, 143] on button "Publish" at bounding box center [1146, 146] width 233 height 27
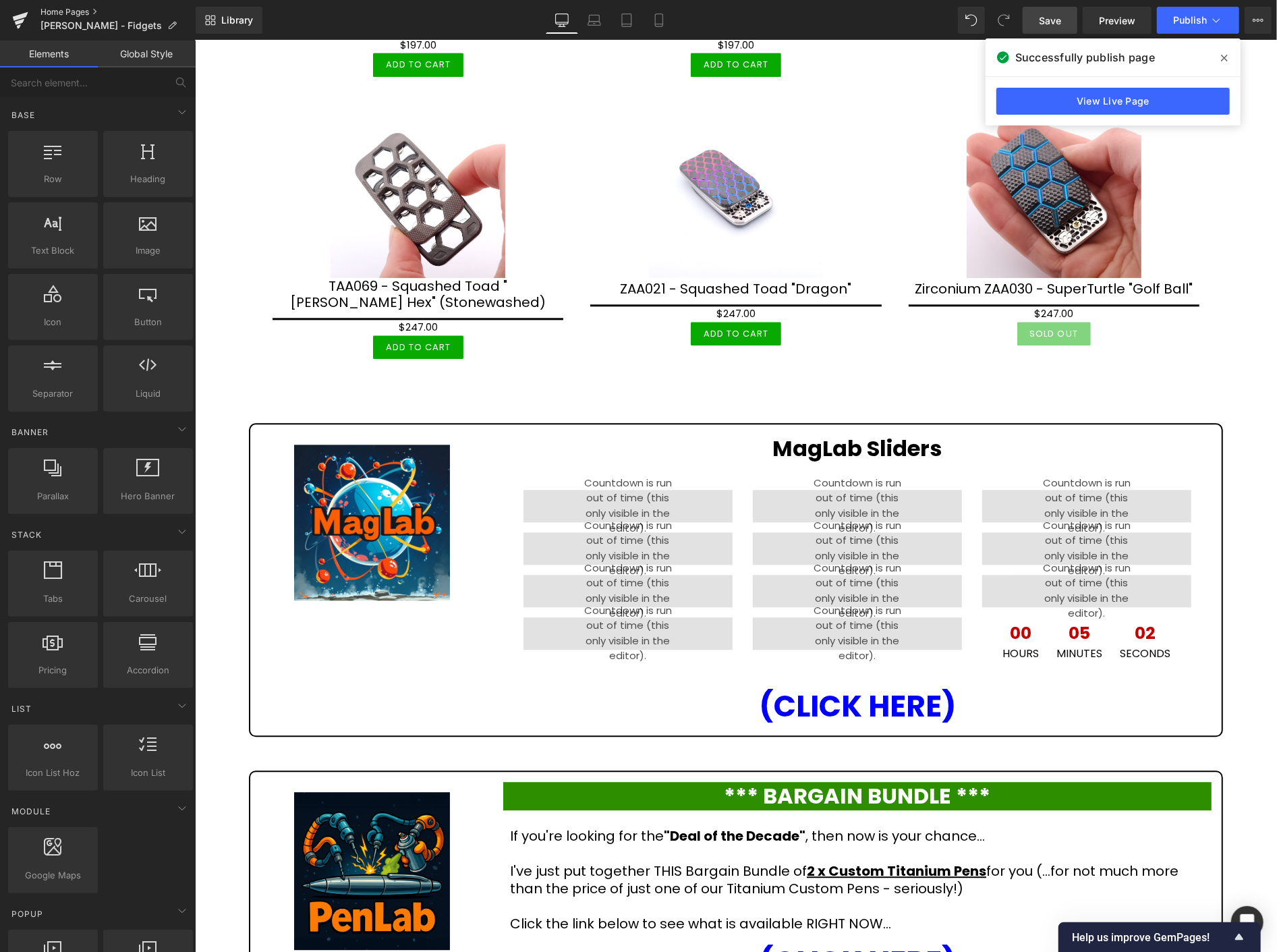
click at [52, 12] on link "Home Pages" at bounding box center [118, 12] width 155 height 11
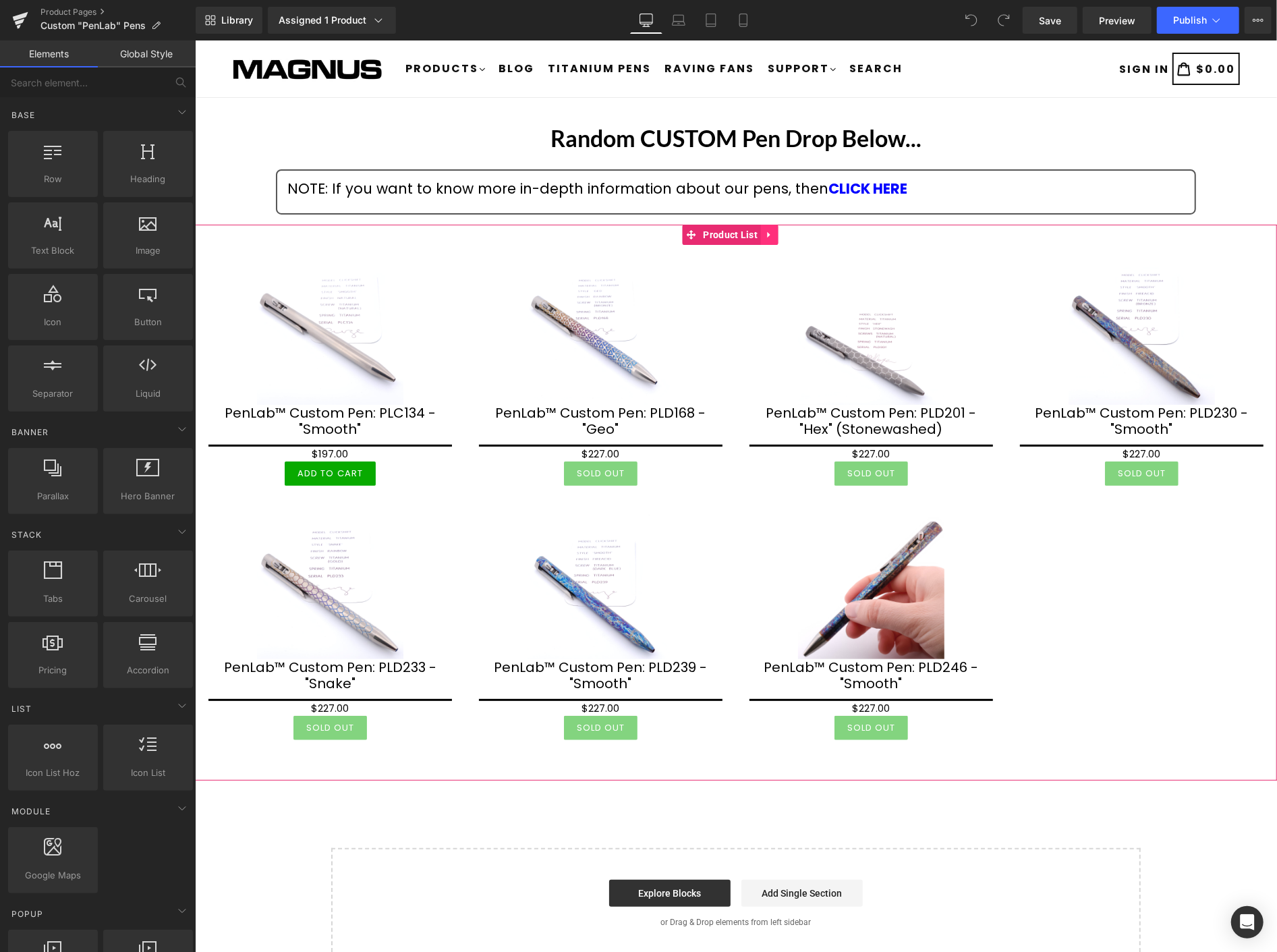
click at [769, 229] on icon at bounding box center [768, 234] width 9 height 10
click at [774, 231] on icon at bounding box center [778, 234] width 9 height 9
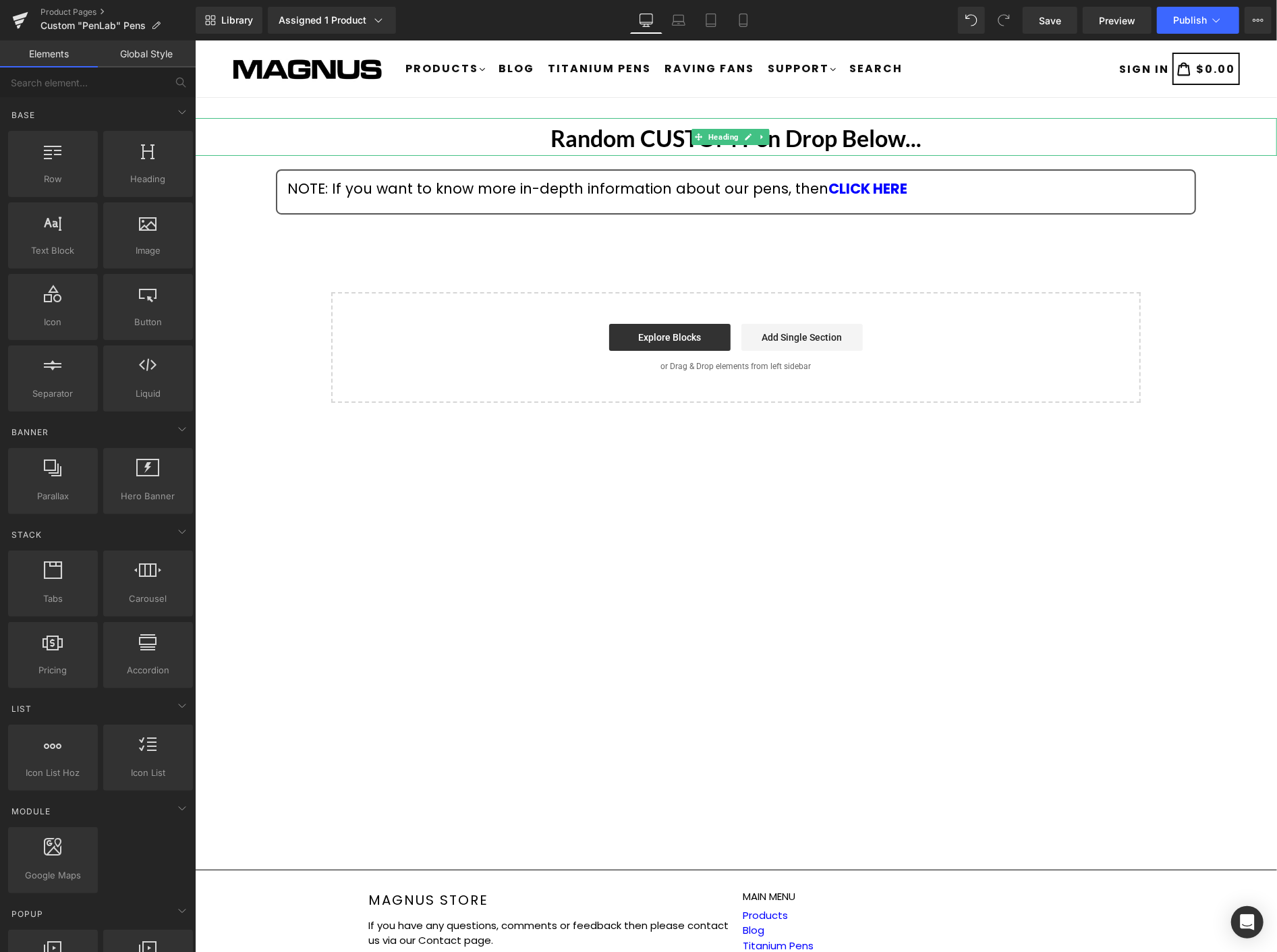
click at [873, 143] on strong "Random CUSTOM Pen Drop Below..." at bounding box center [735, 137] width 371 height 28
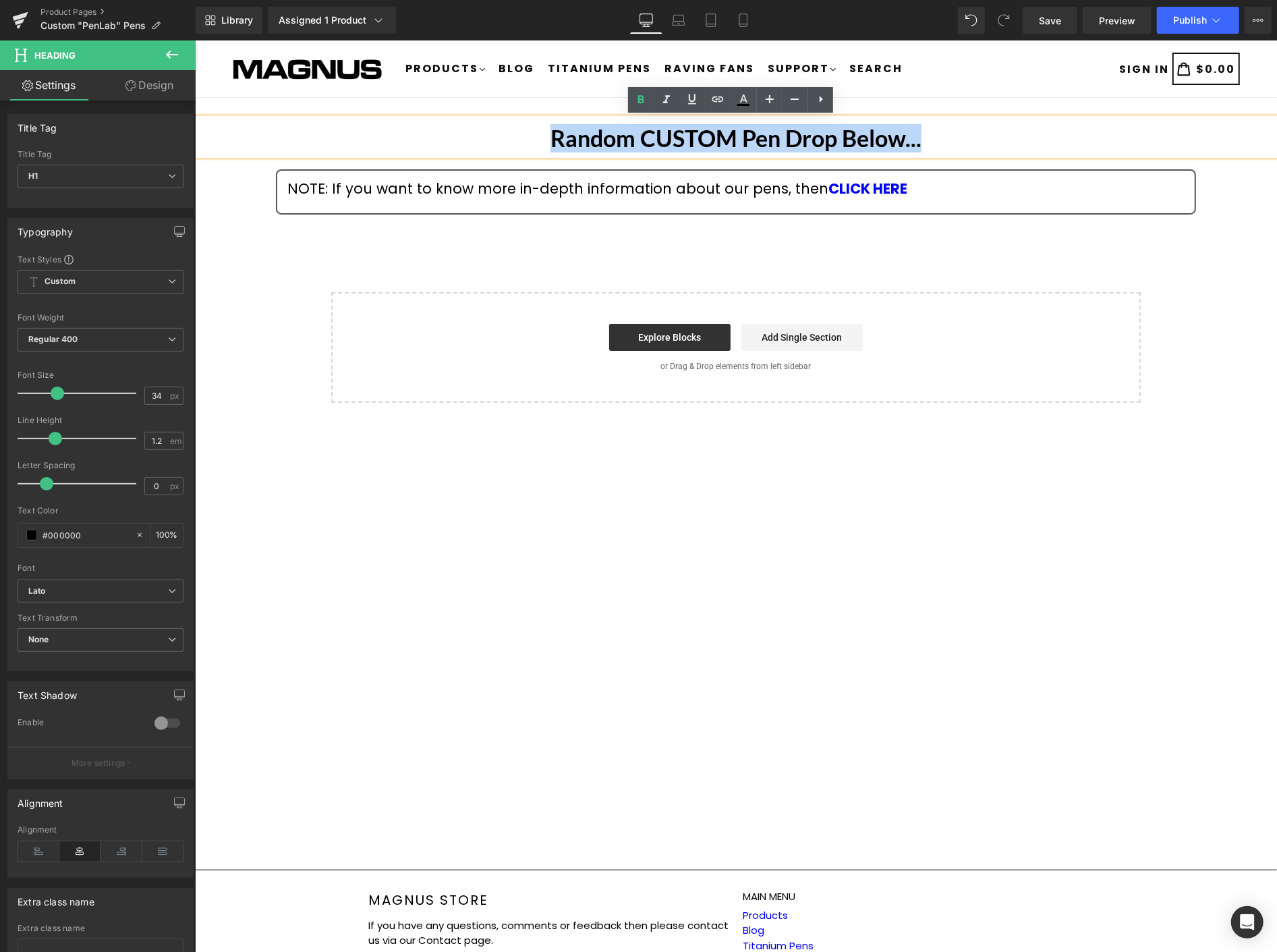
drag, startPoint x: 929, startPoint y: 141, endPoint x: 548, endPoint y: 121, distance: 381.5
click at [549, 121] on div "Random CUSTOM Pen Drop Below..." at bounding box center [735, 136] width 1083 height 38
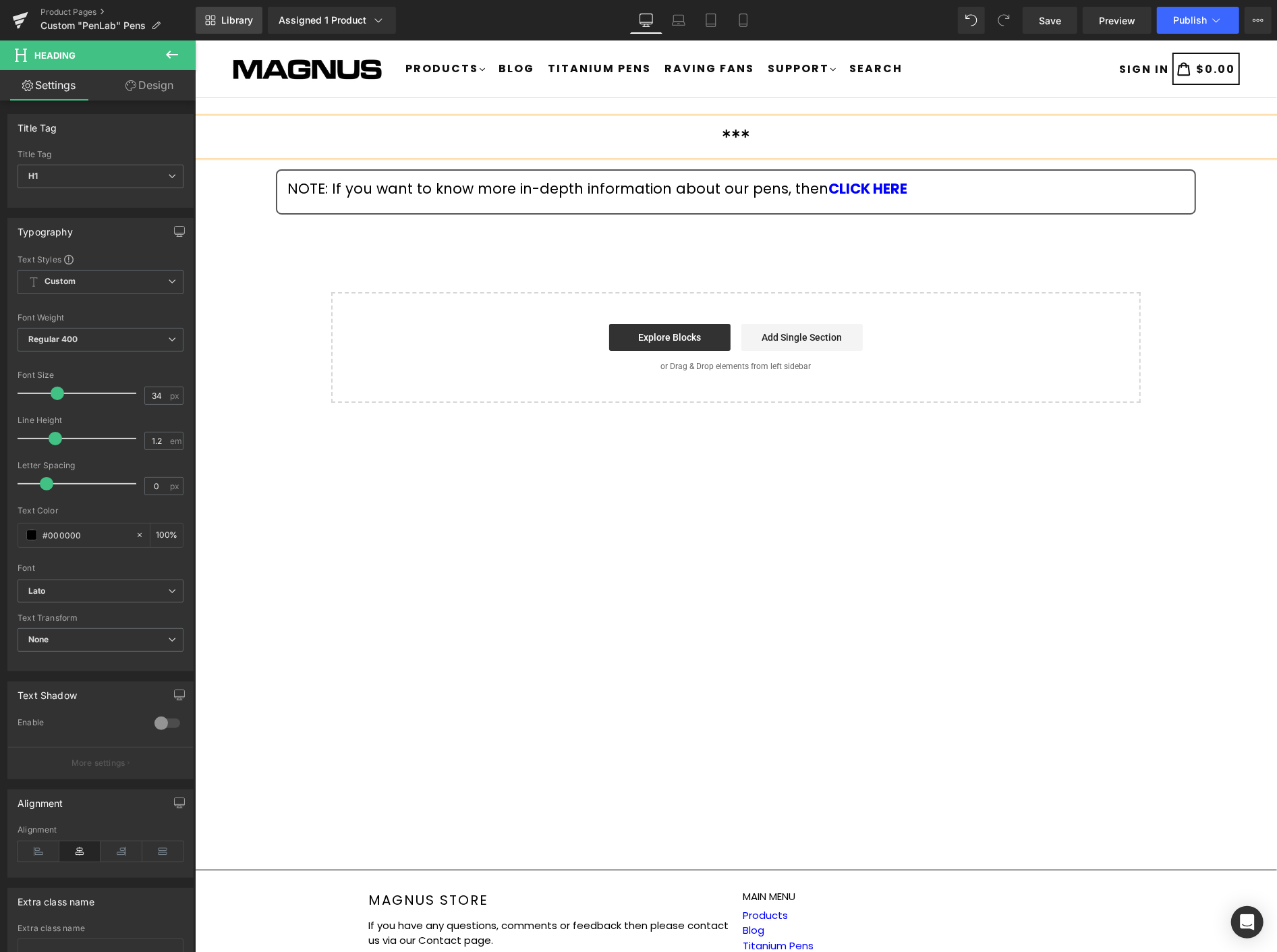
click at [243, 24] on span "Library" at bounding box center [237, 20] width 31 height 12
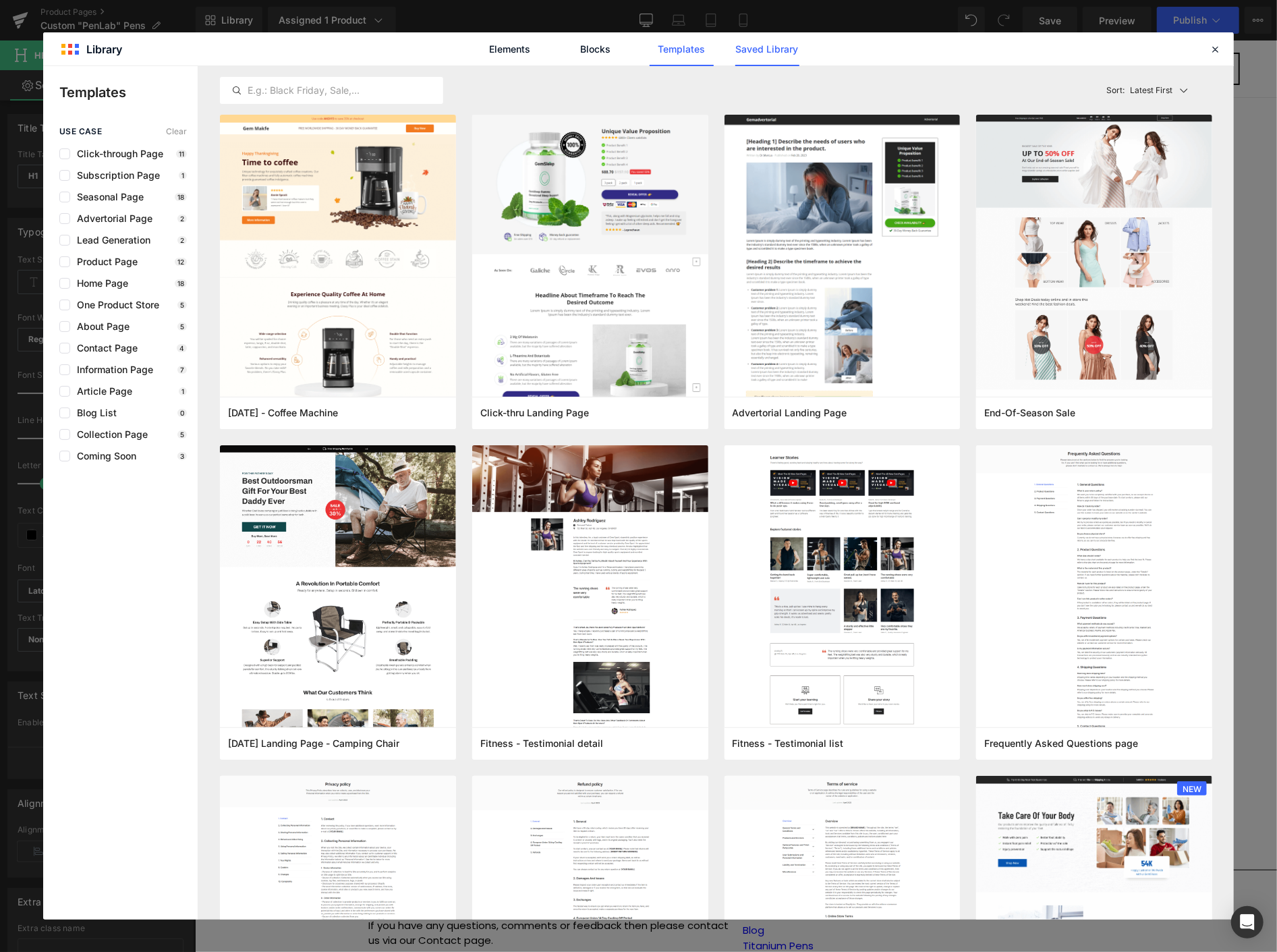
click at [779, 45] on link "Saved Library" at bounding box center [768, 49] width 65 height 34
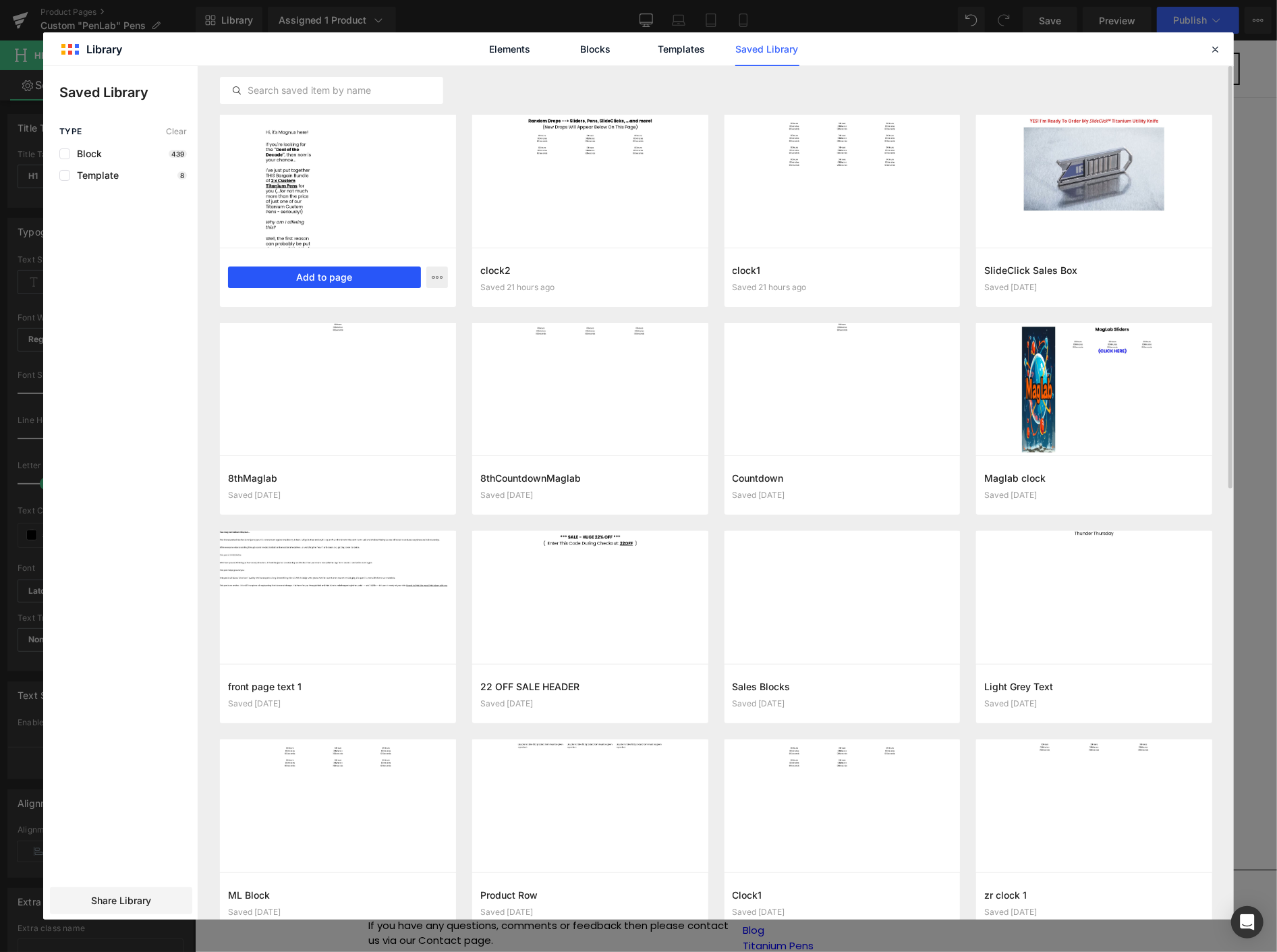
click at [380, 274] on button "Add to page" at bounding box center [324, 277] width 193 height 21
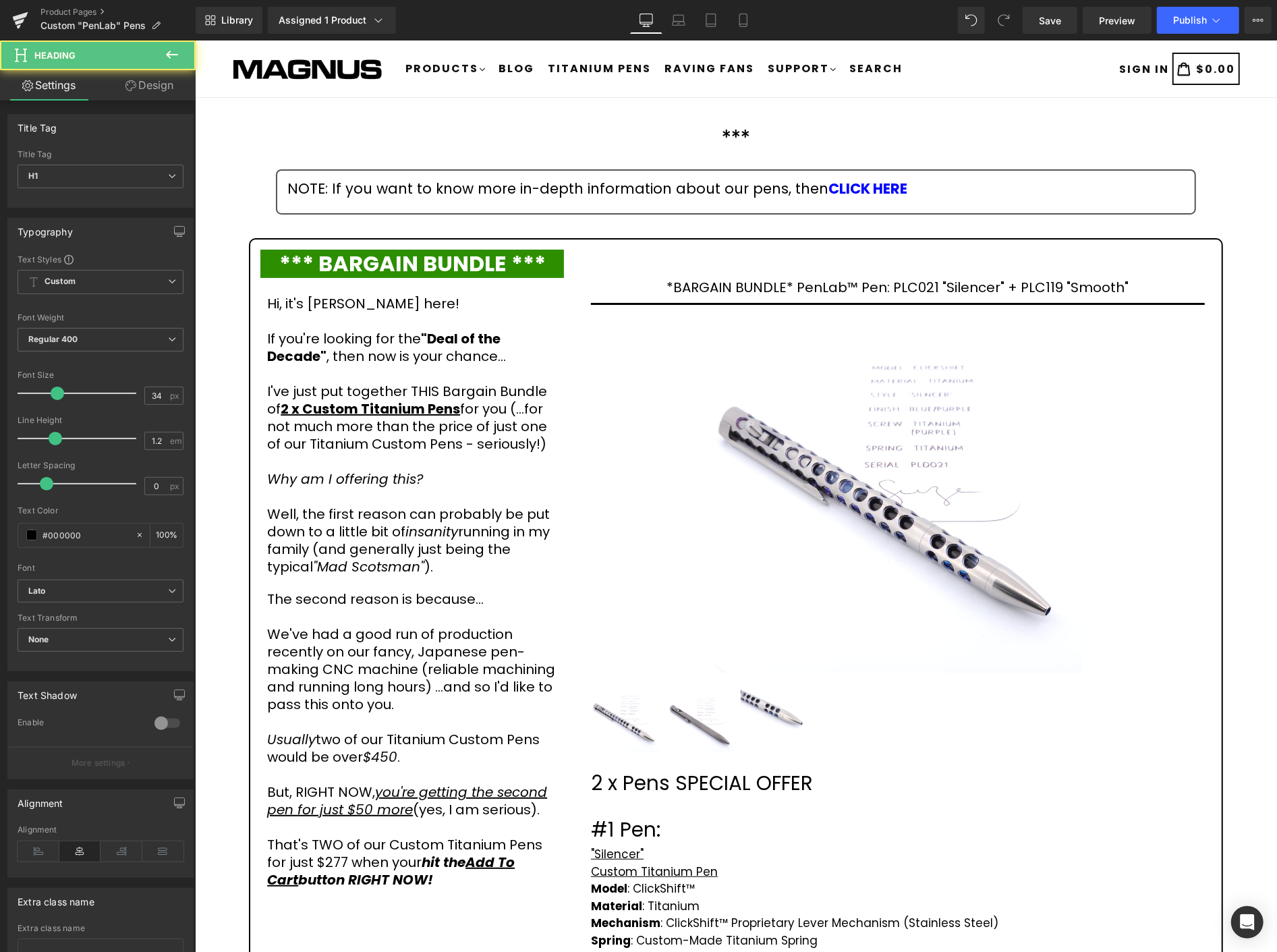
click at [767, 142] on div "*** Heading" at bounding box center [735, 136] width 1083 height 38
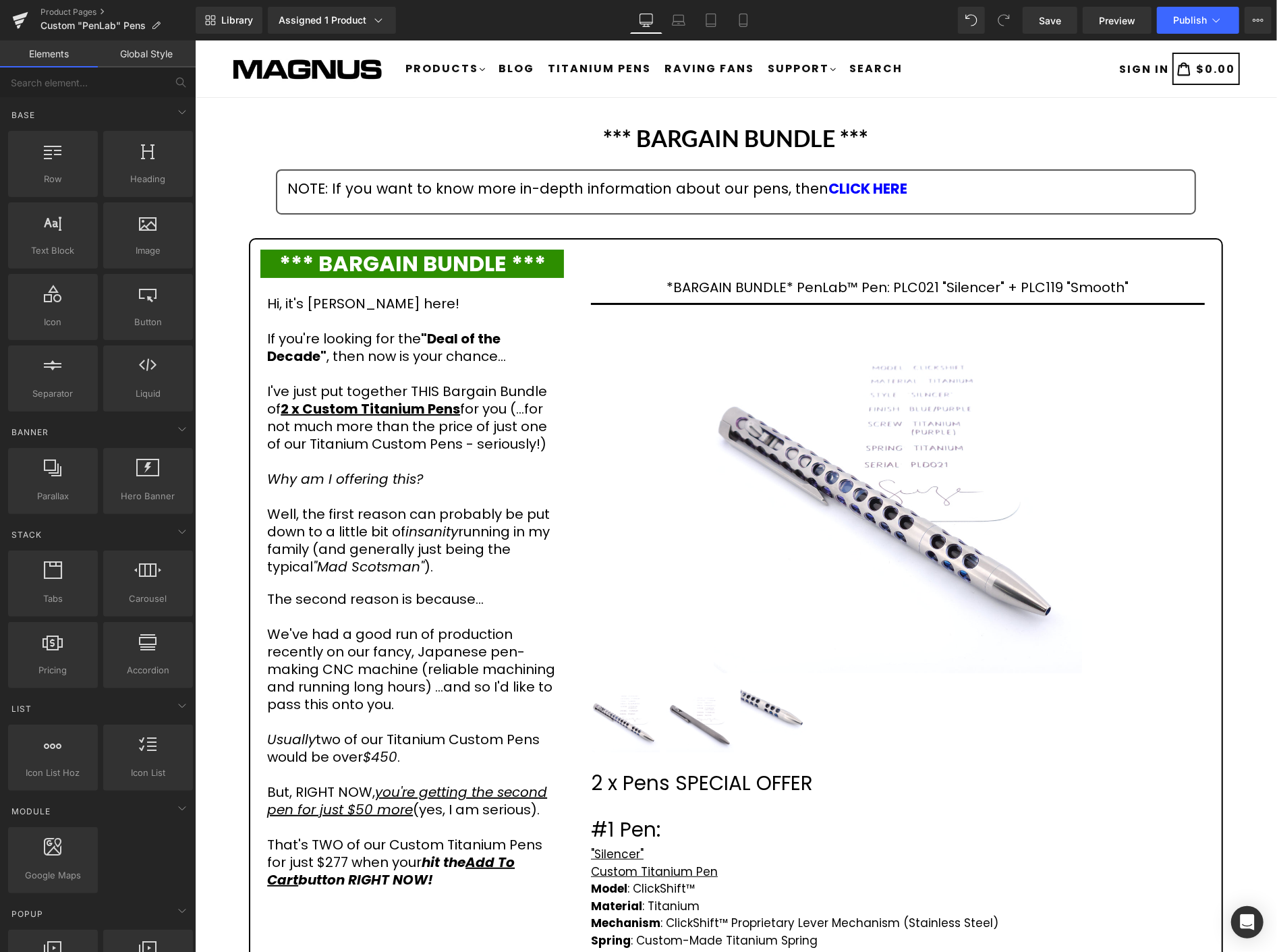
click at [563, 187] on div "NOTE: If you want to know more in-depth information about our pens, then CLICK …" at bounding box center [735, 188] width 897 height 23
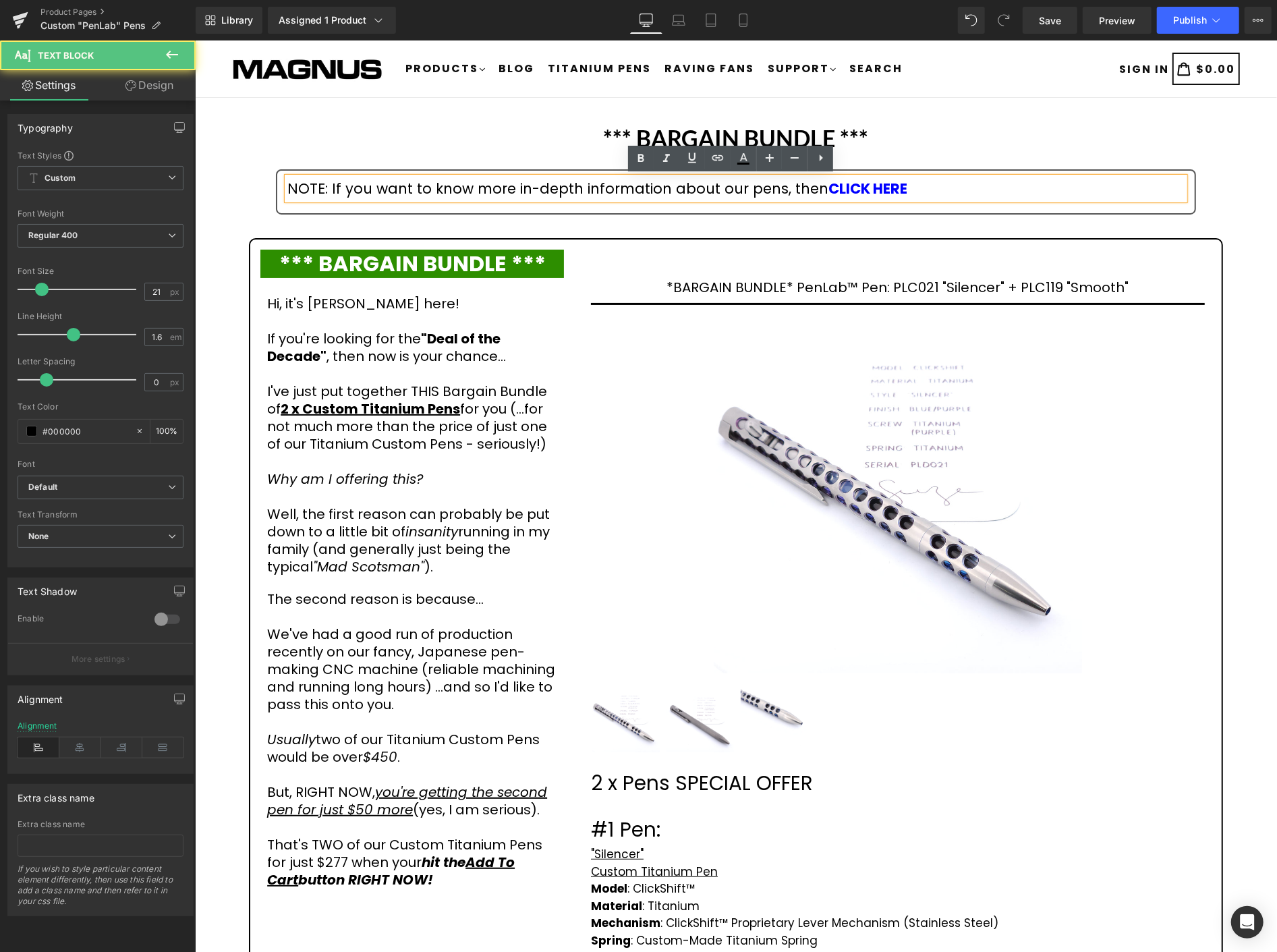
click at [734, 186] on div "NOTE: If you want to know more in-depth information about our pens, then CLICK …" at bounding box center [735, 188] width 897 height 23
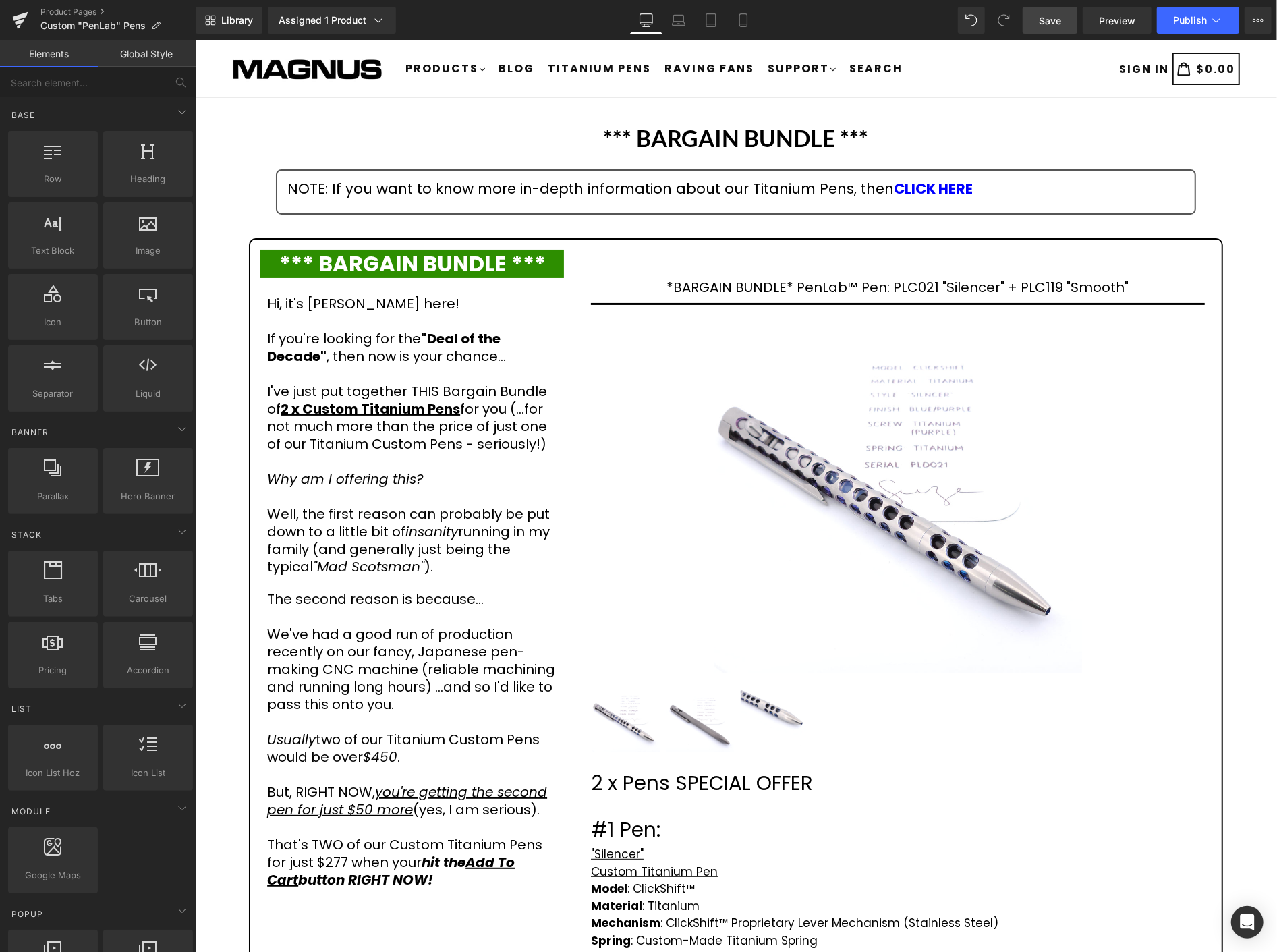
click at [1057, 21] on span "Save" at bounding box center [1050, 20] width 22 height 14
click at [1217, 27] on button "Publish" at bounding box center [1198, 20] width 82 height 27
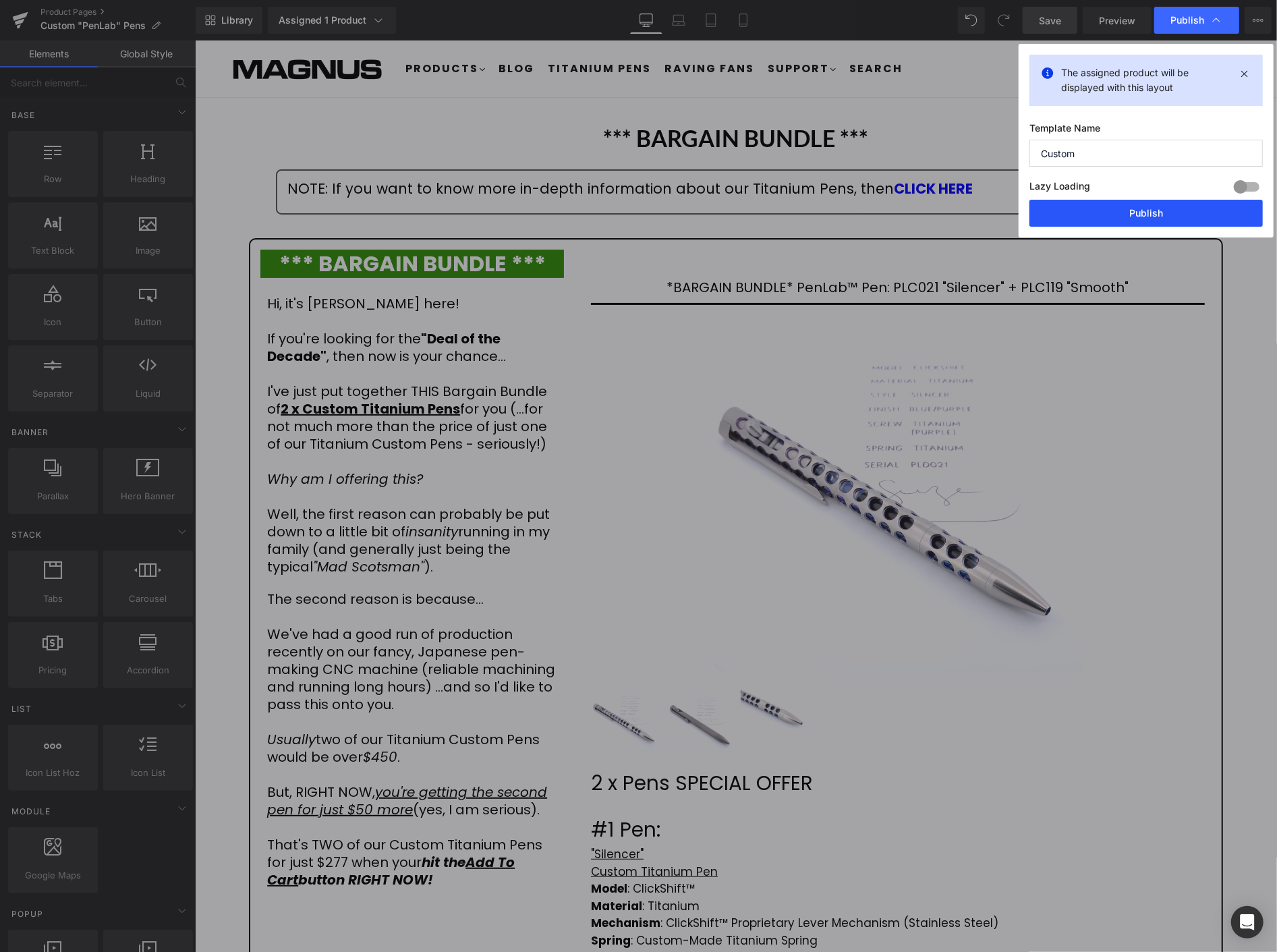
drag, startPoint x: 1164, startPoint y: 217, endPoint x: 964, endPoint y: 176, distance: 204.2
click at [1164, 217] on button "Publish" at bounding box center [1146, 213] width 233 height 27
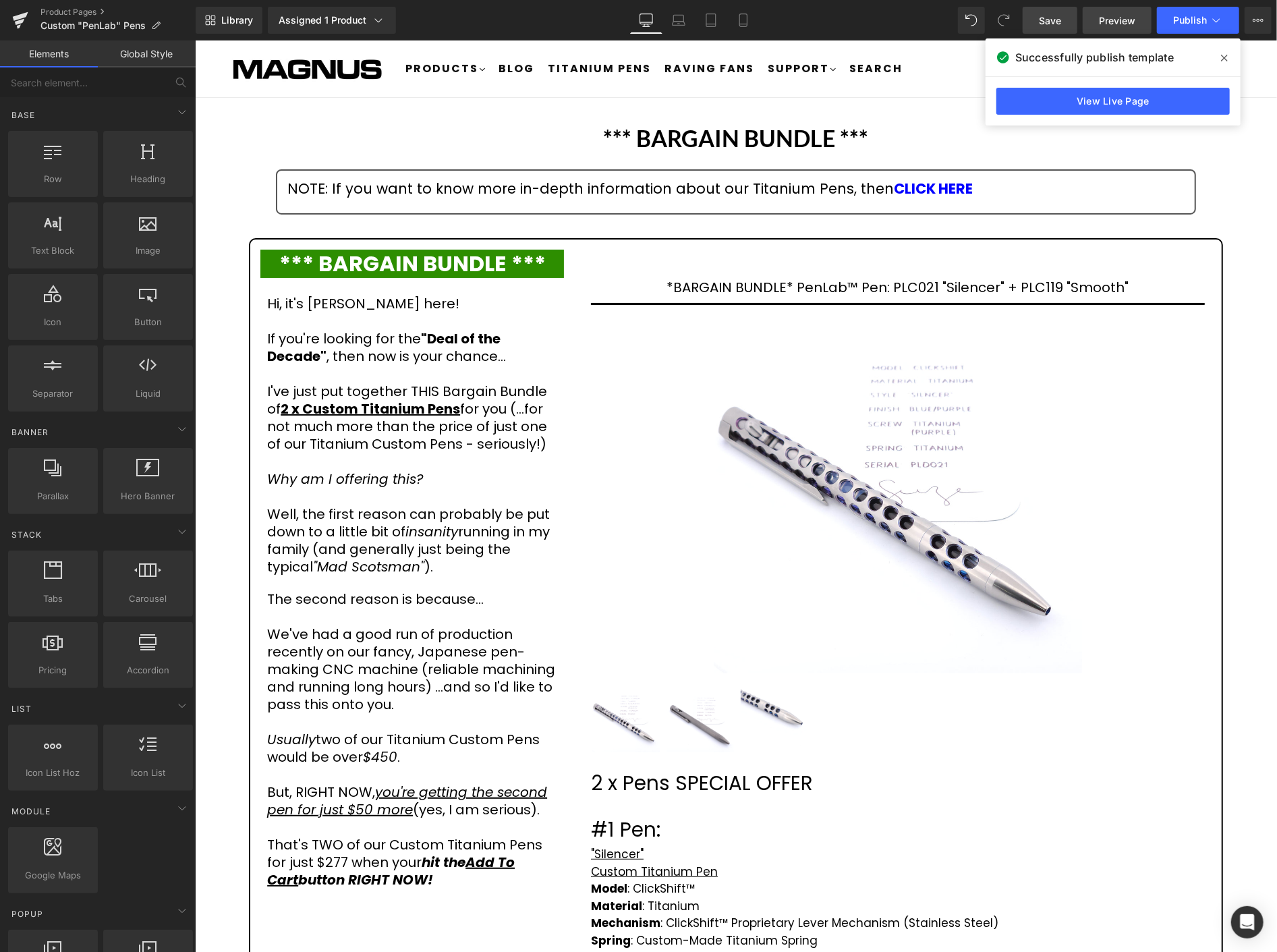
click at [1122, 18] on span "Preview" at bounding box center [1117, 20] width 37 height 14
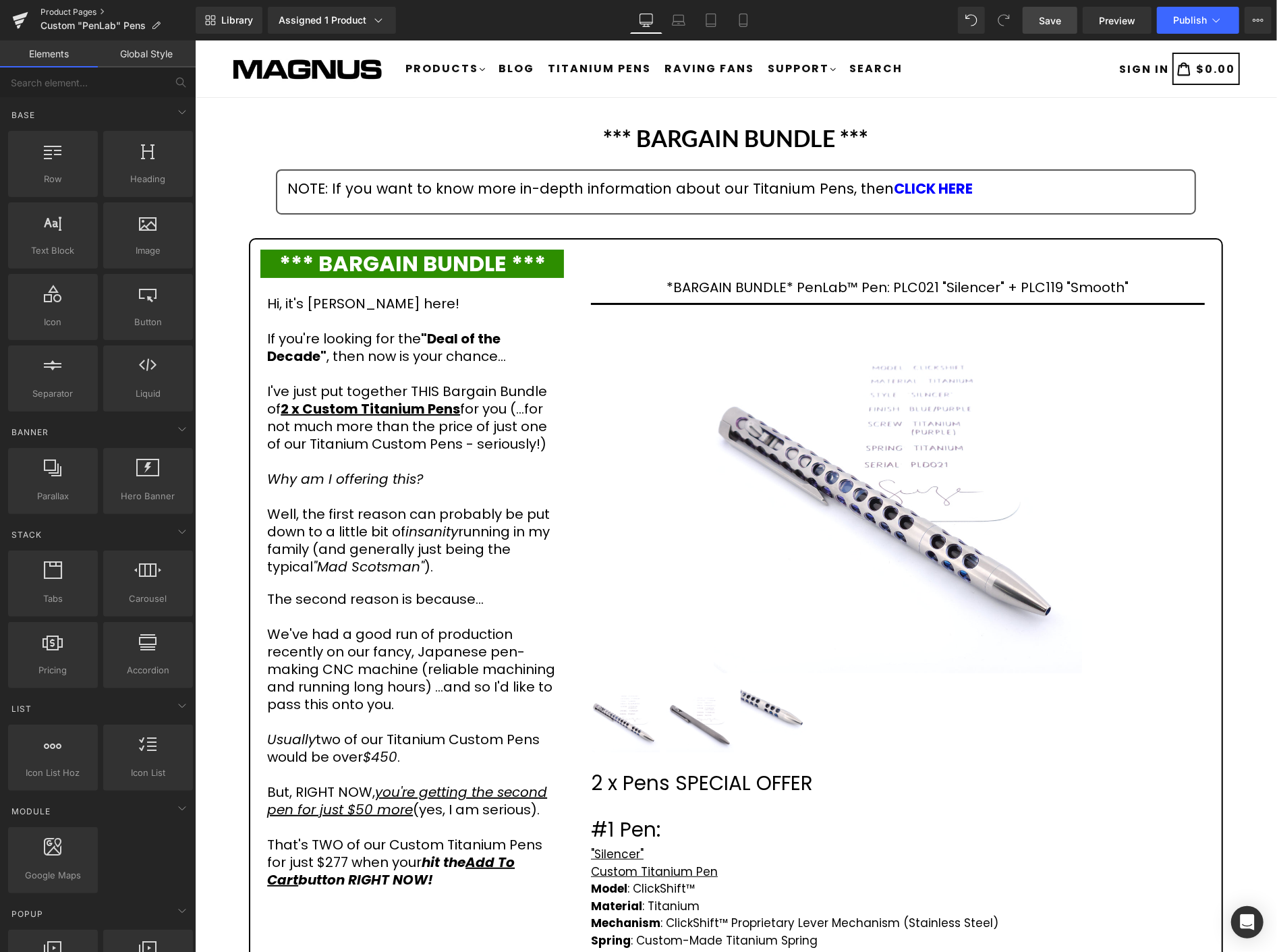
click at [85, 10] on link "Product Pages" at bounding box center [118, 12] width 155 height 11
